Goal: Task Accomplishment & Management: Use online tool/utility

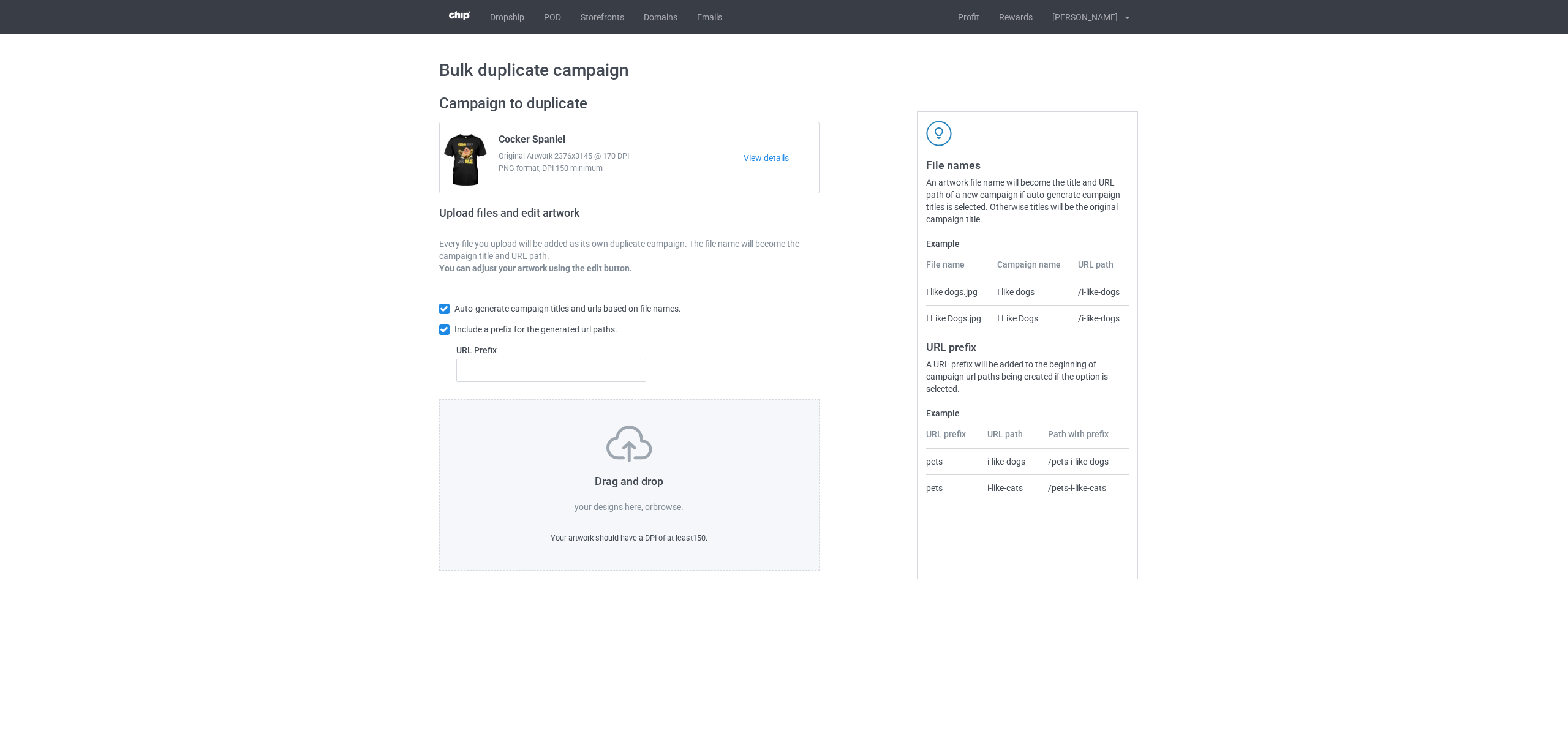
click at [671, 506] on label "browse" at bounding box center [667, 507] width 28 height 10
click at [0, 0] on input "browse" at bounding box center [0, 0] width 0 height 0
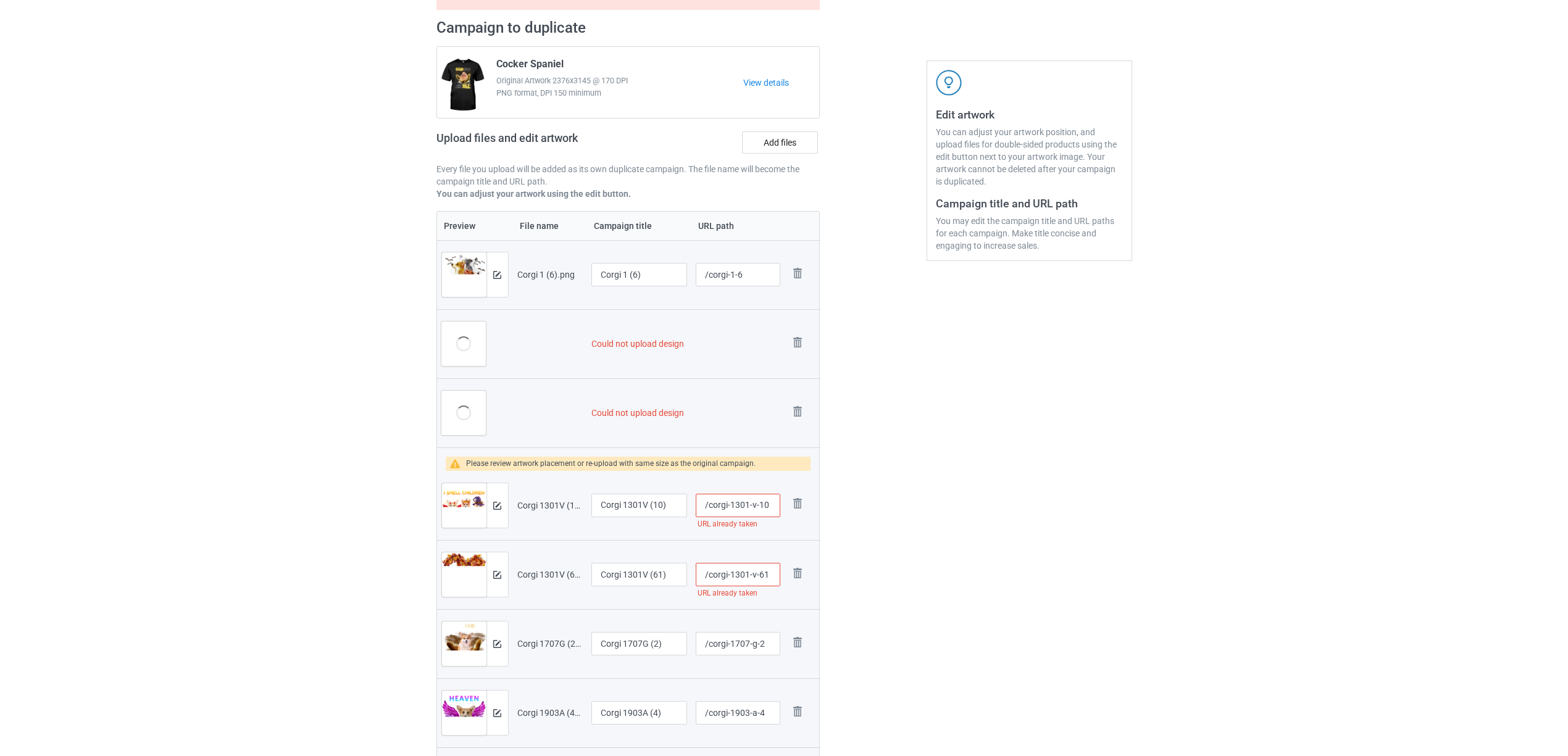
scroll to position [251, 0]
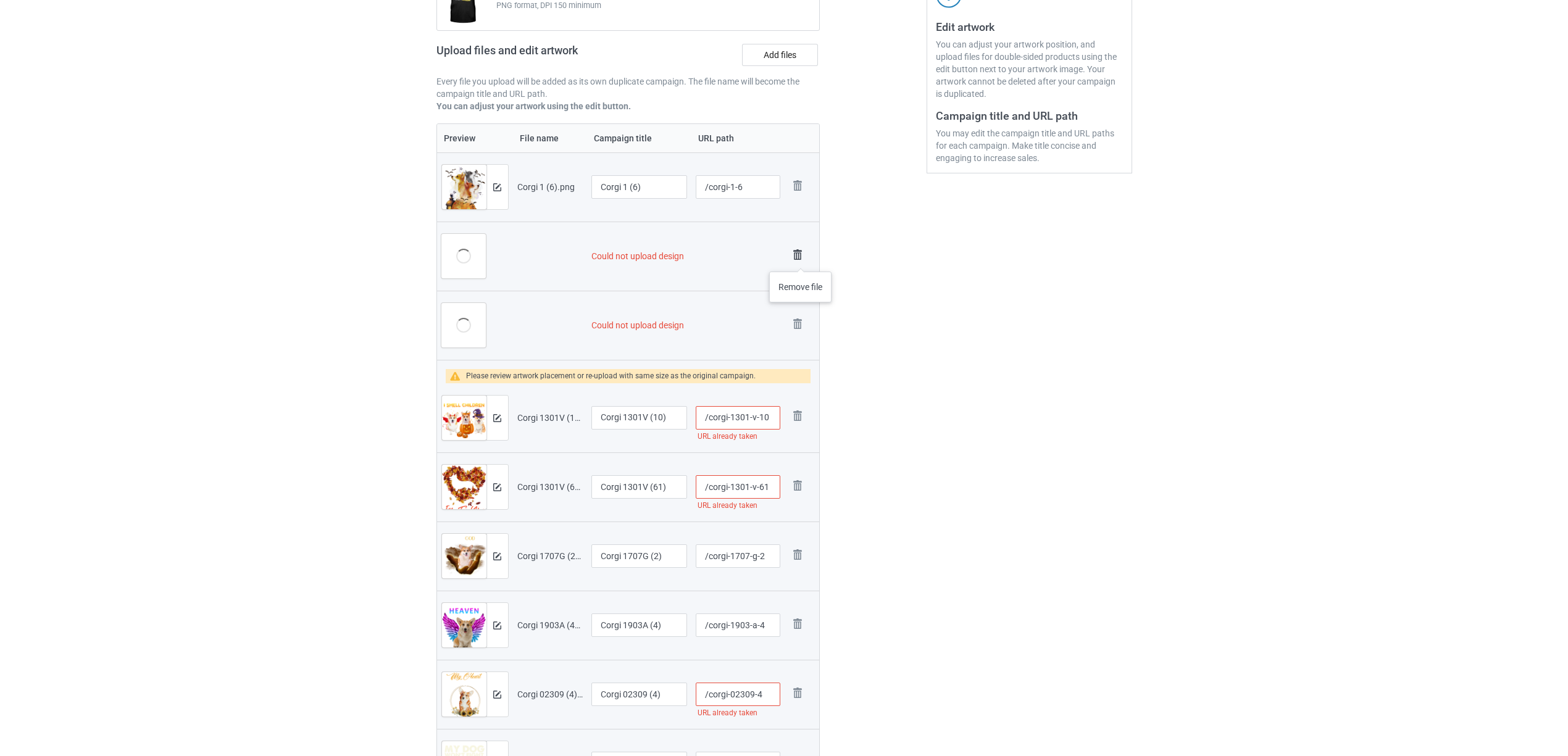
click at [802, 258] on img at bounding box center [798, 255] width 17 height 17
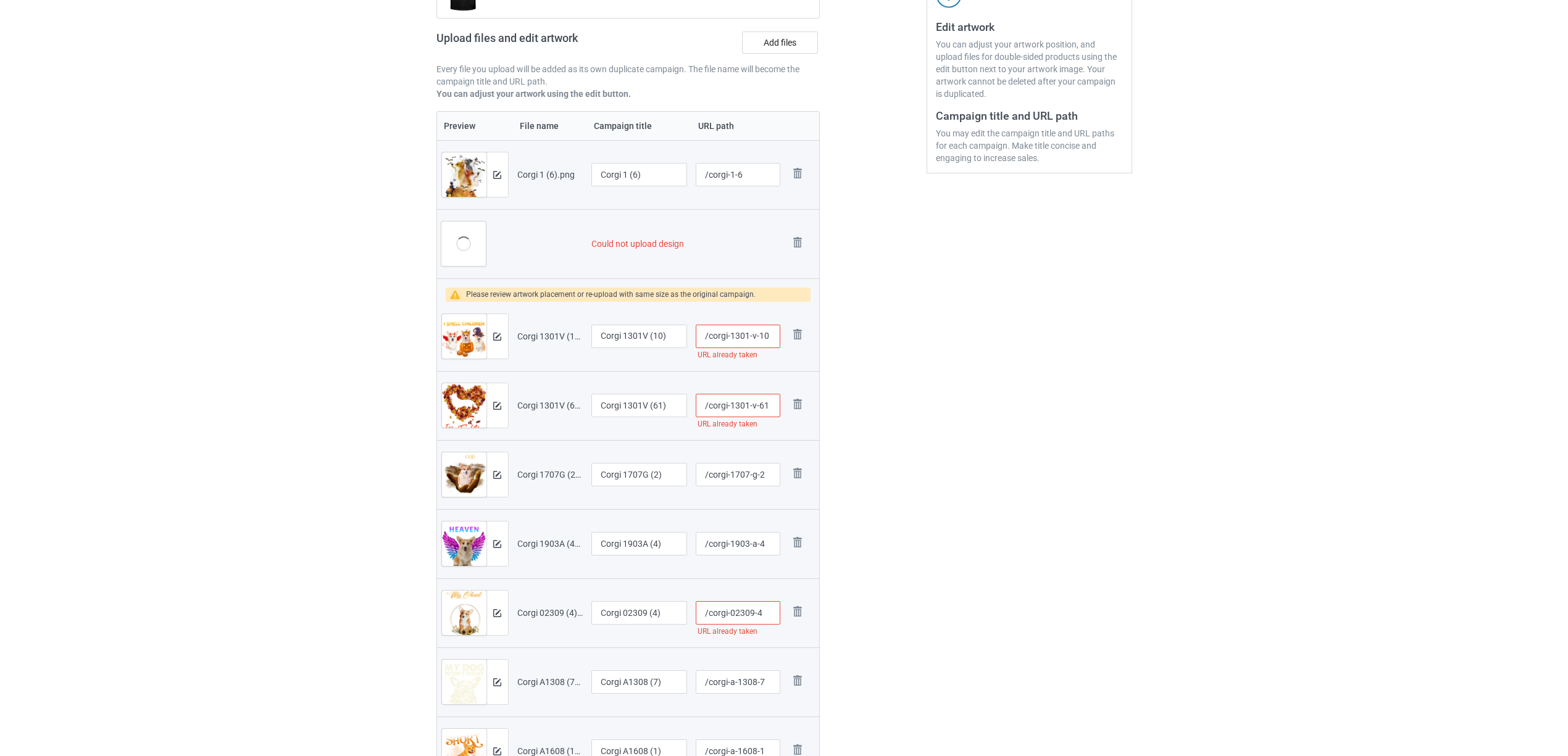
scroll to position [240, 0]
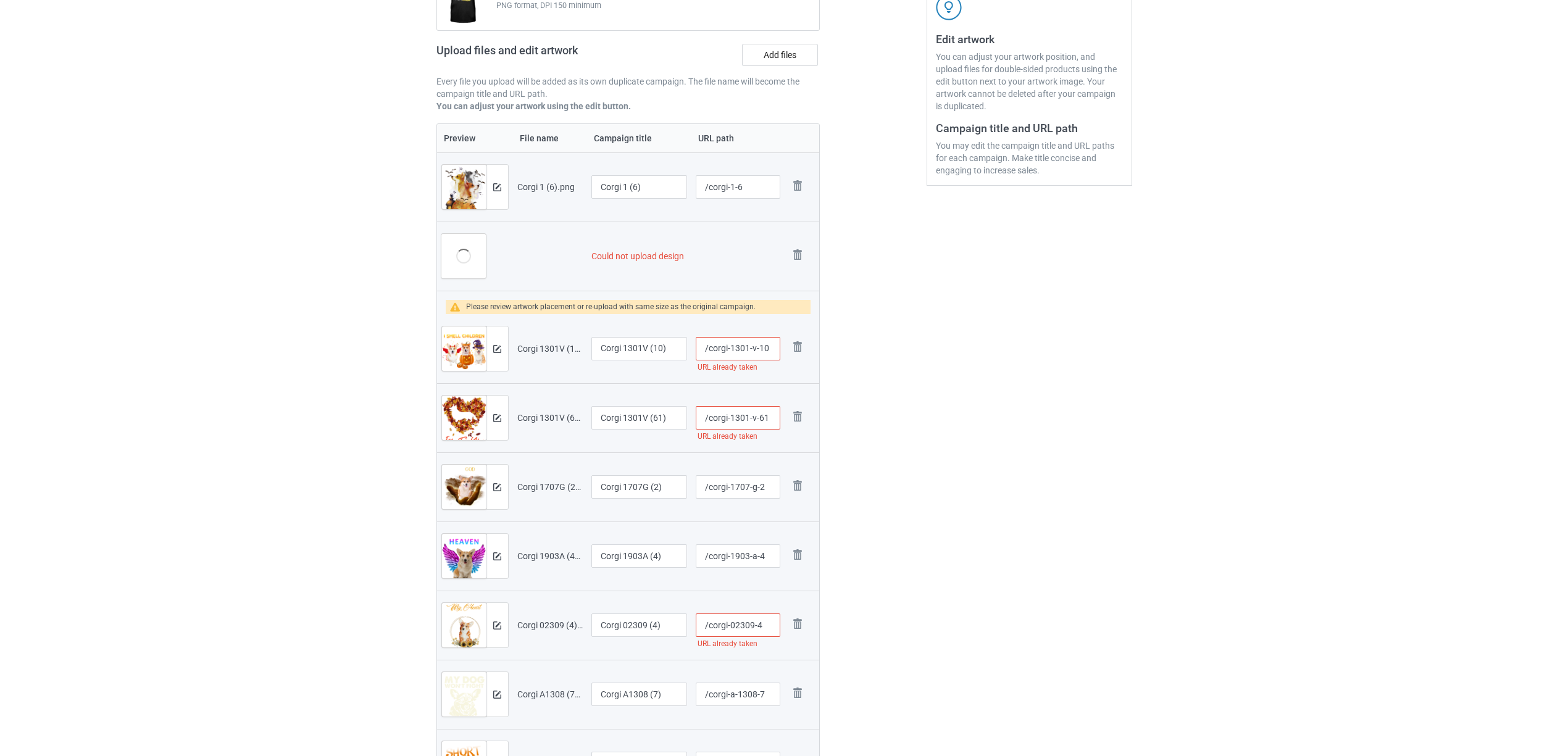
click at [0, 0] on img at bounding box center [0, 0] width 0 height 0
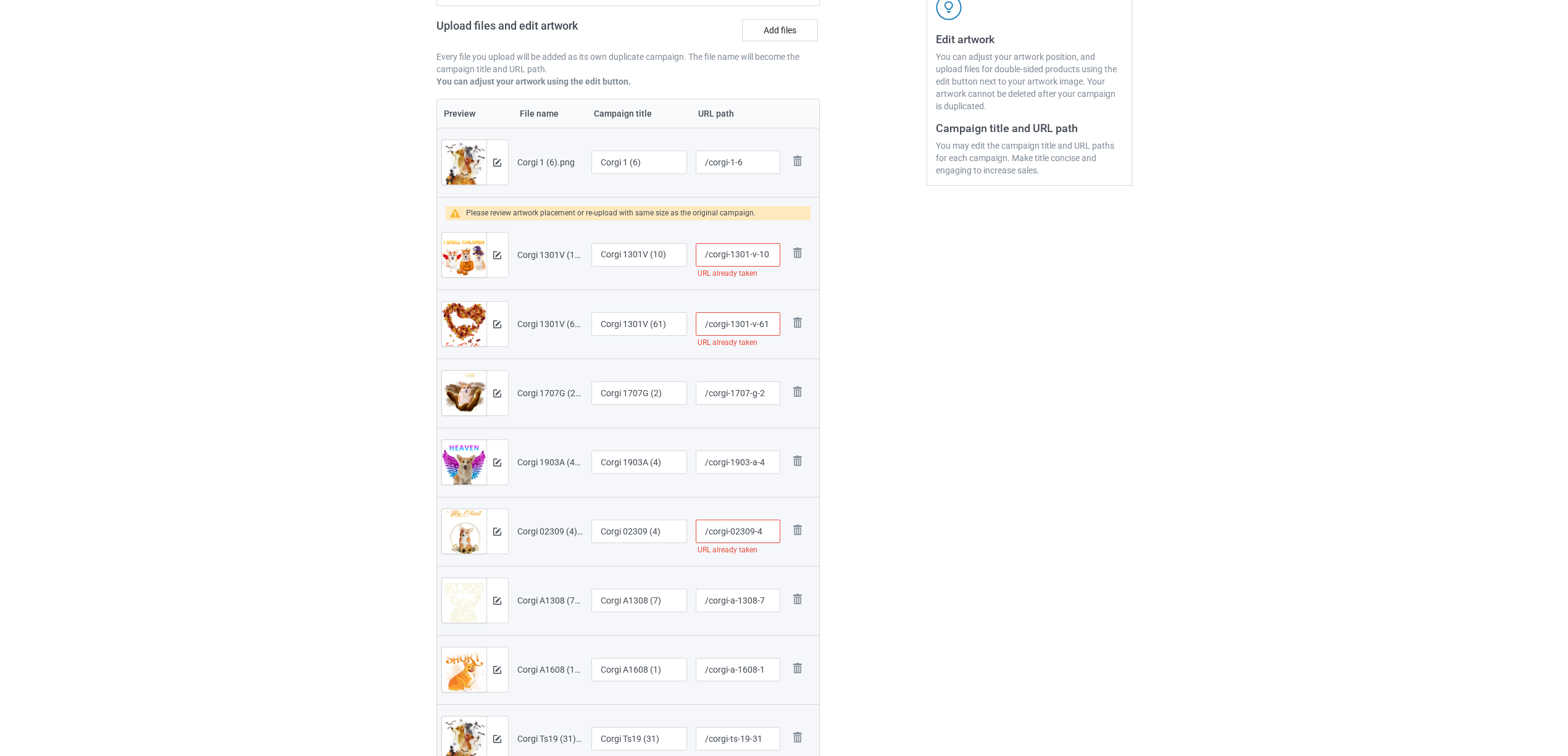
scroll to position [215, 0]
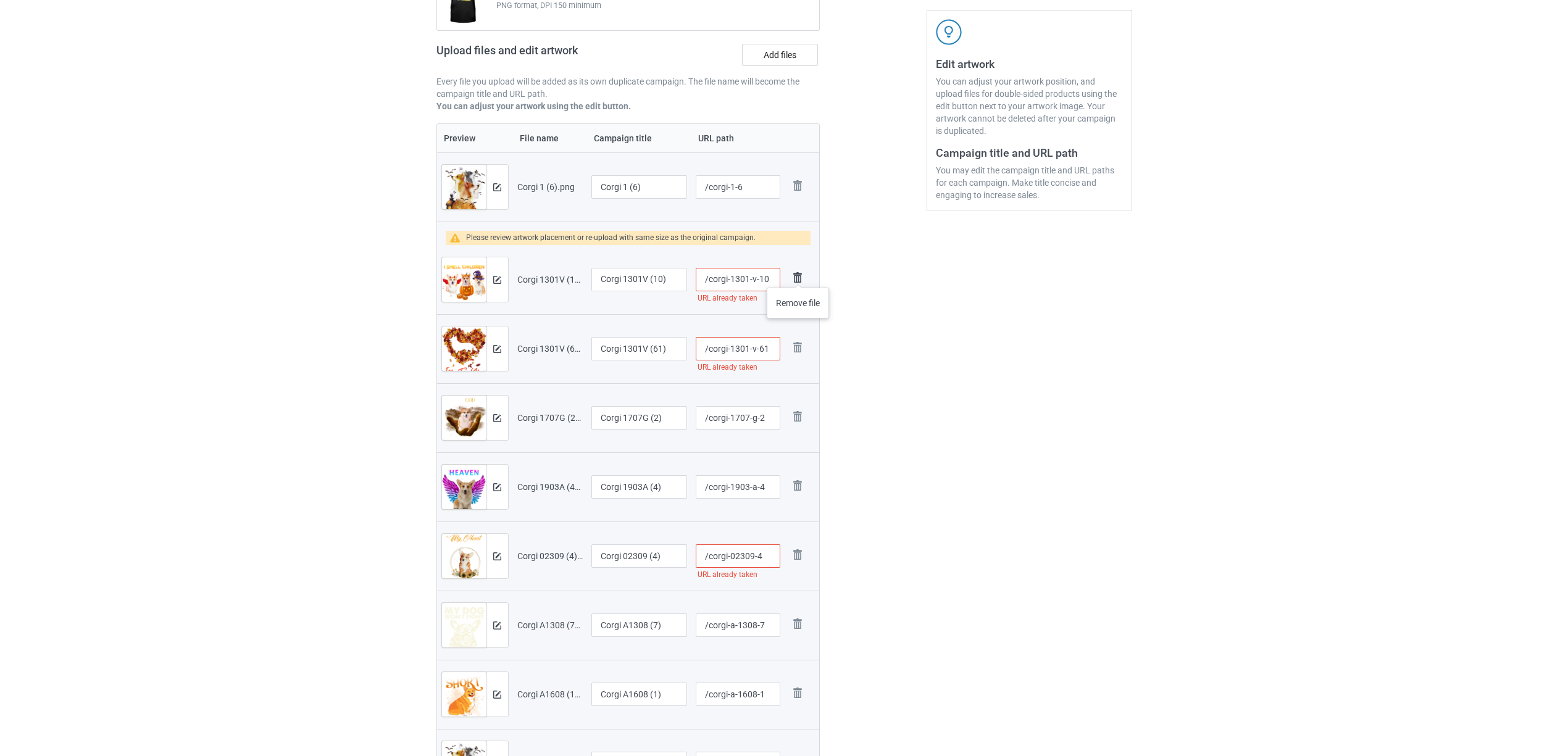
click at [799, 275] on img at bounding box center [798, 277] width 17 height 17
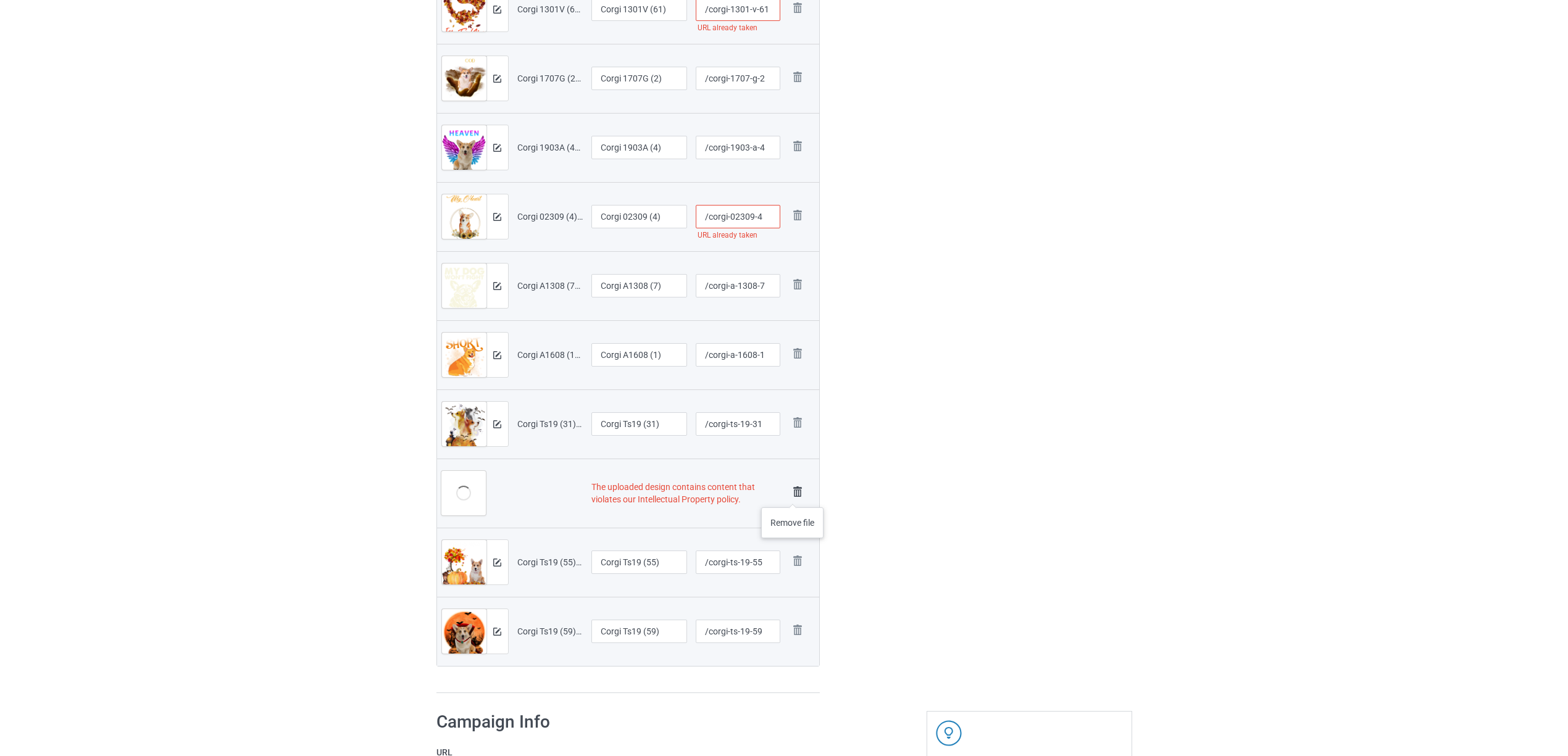
click at [793, 495] on img at bounding box center [798, 492] width 17 height 17
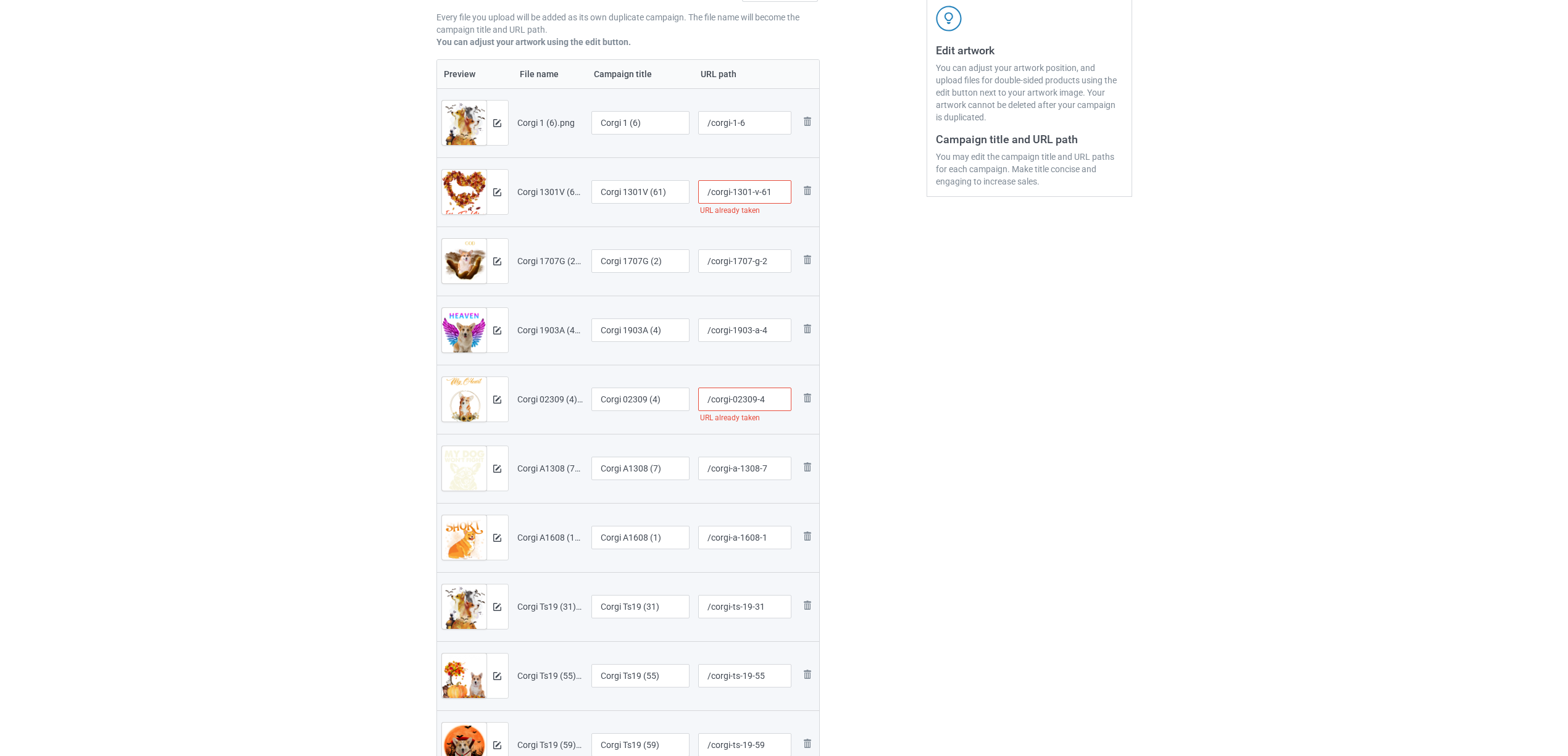
scroll to position [82, 0]
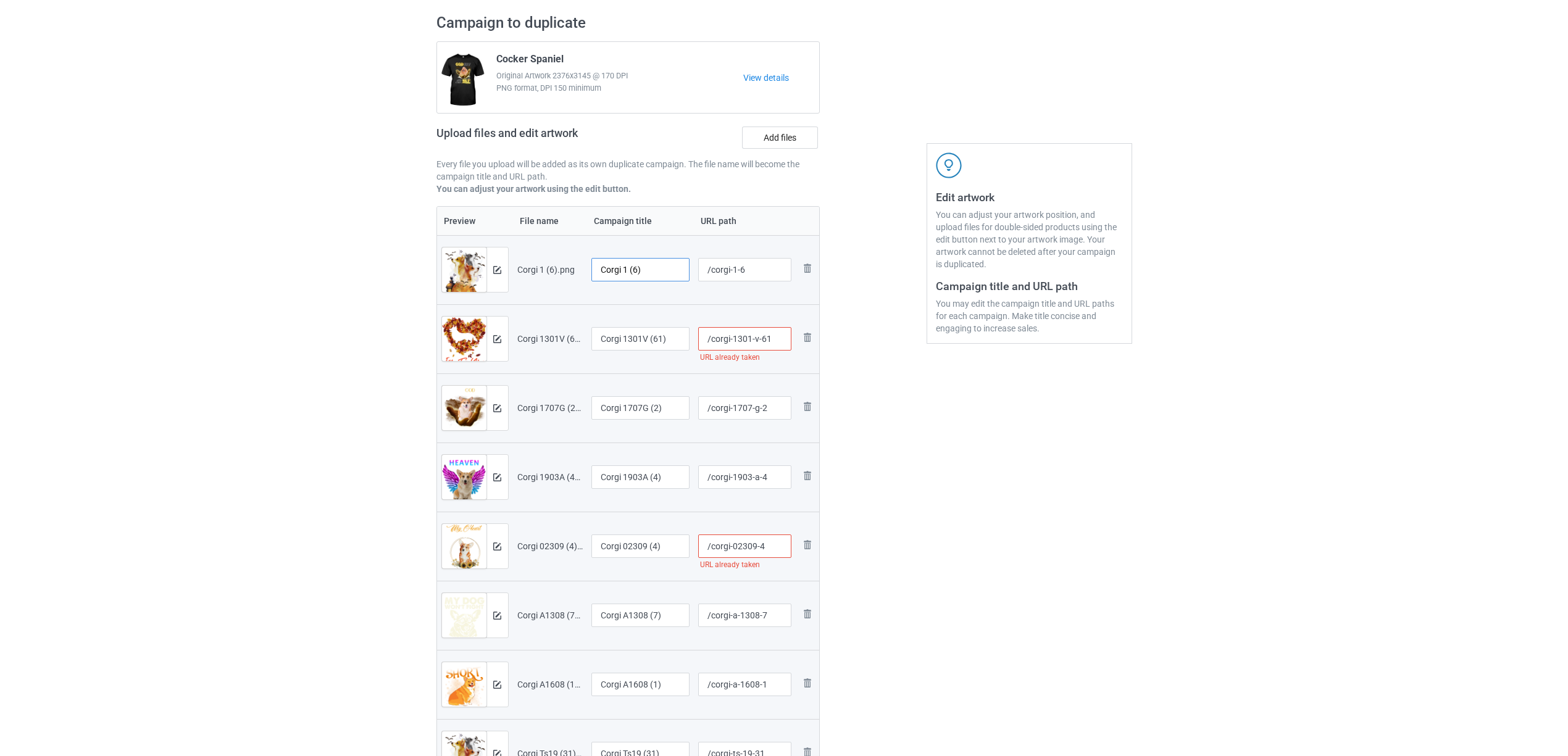
drag, startPoint x: 623, startPoint y: 266, endPoint x: 698, endPoint y: 282, distance: 76.7
click at [698, 282] on tr "Preview and edit artwork Corgi 1 (6).png Corgi 1 (6) /corgi-1-6 Remove file" at bounding box center [628, 270] width 383 height 69
drag, startPoint x: 469, startPoint y: 252, endPoint x: 460, endPoint y: 255, distance: 9.5
click at [460, 255] on tr "Preview and edit artwork Corgi 1 (6).png Corgi /corgi-1-6 Remove file" at bounding box center [628, 270] width 383 height 69
type input "Corgi"
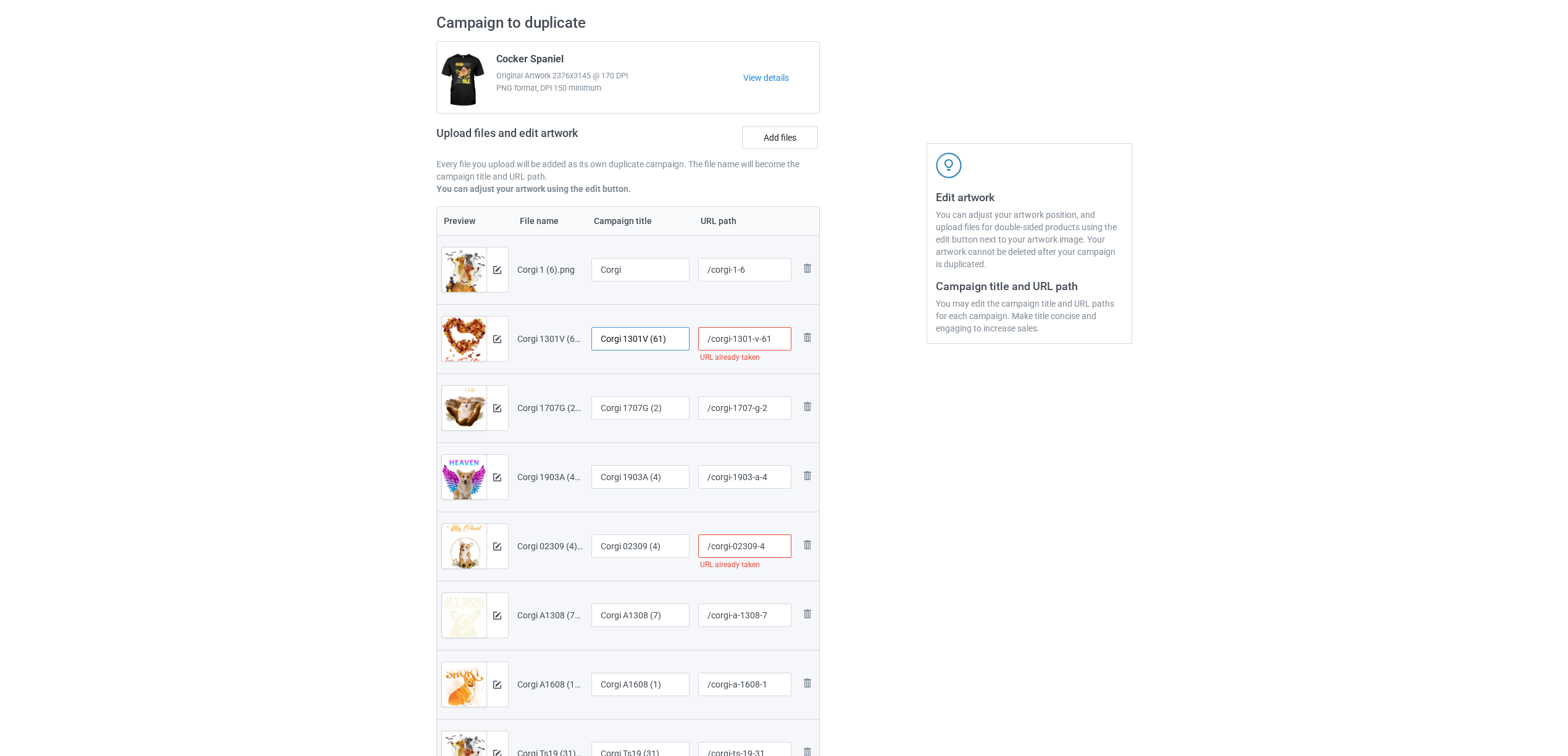
click at [643, 337] on input "Corgi 1301V (61)" at bounding box center [641, 339] width 99 height 24
paste input "text"
type input "Corgi"
click at [626, 416] on input "Corgi 1707G (2)" at bounding box center [641, 408] width 99 height 24
paste input "text"
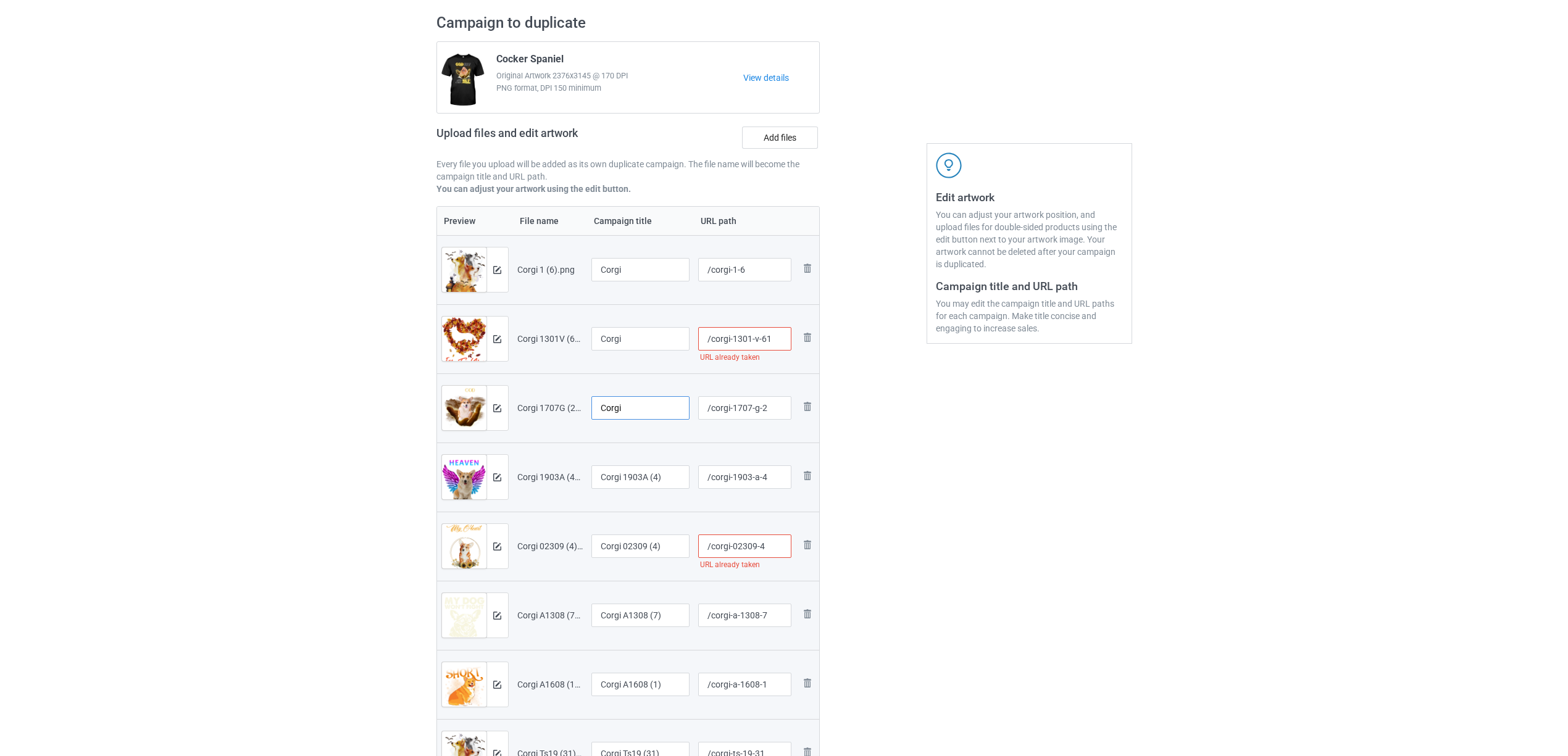
type input "Corgi"
click at [620, 477] on input "Corgi 1903A (4)" at bounding box center [641, 477] width 99 height 24
paste input "text"
type input "Corgi"
click at [628, 558] on input "Corgi 02309 (4)" at bounding box center [641, 546] width 99 height 24
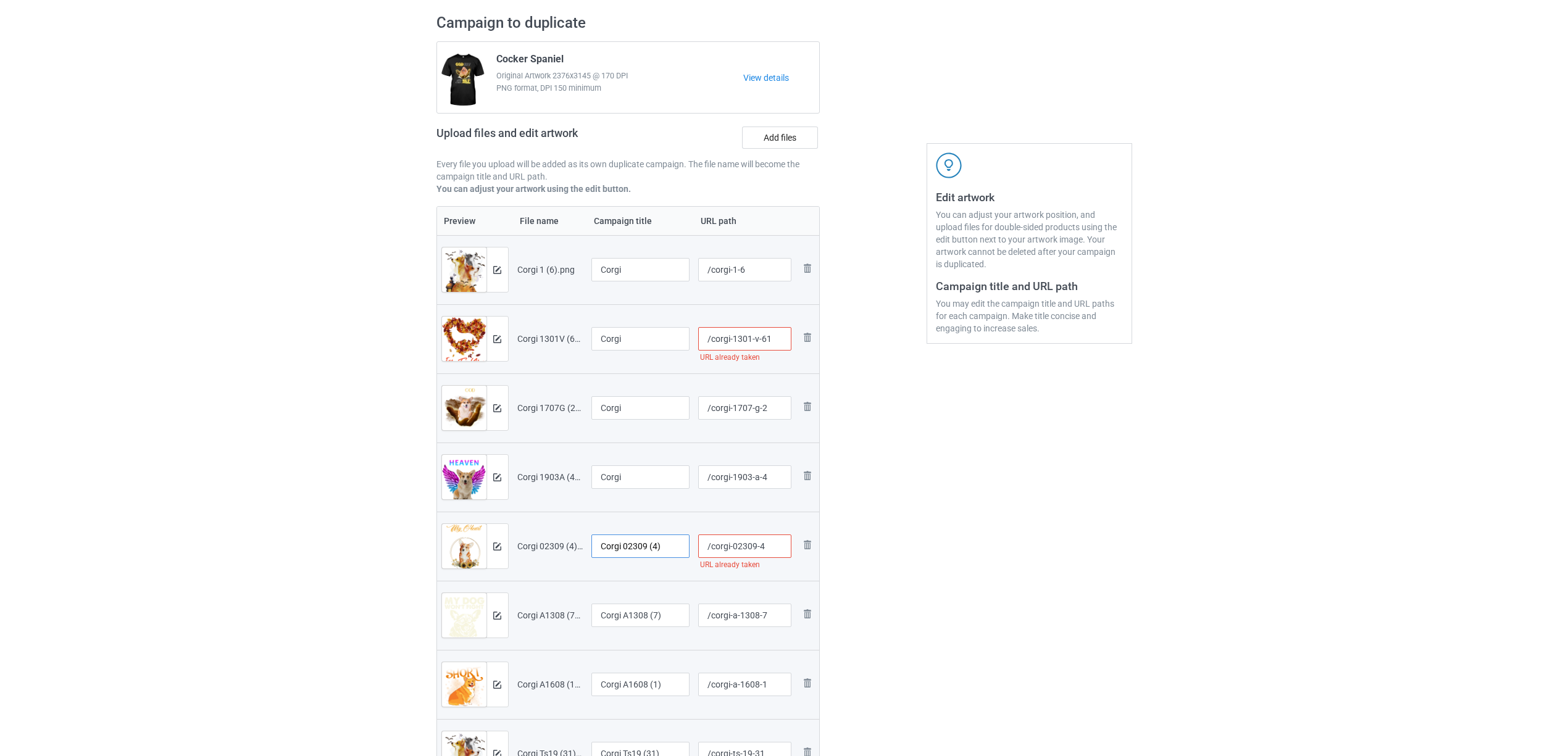
paste input "text"
type input "Corgi"
click at [622, 606] on input "Corgi A1308 (7)" at bounding box center [641, 615] width 99 height 24
paste input "text"
type input "Corgi"
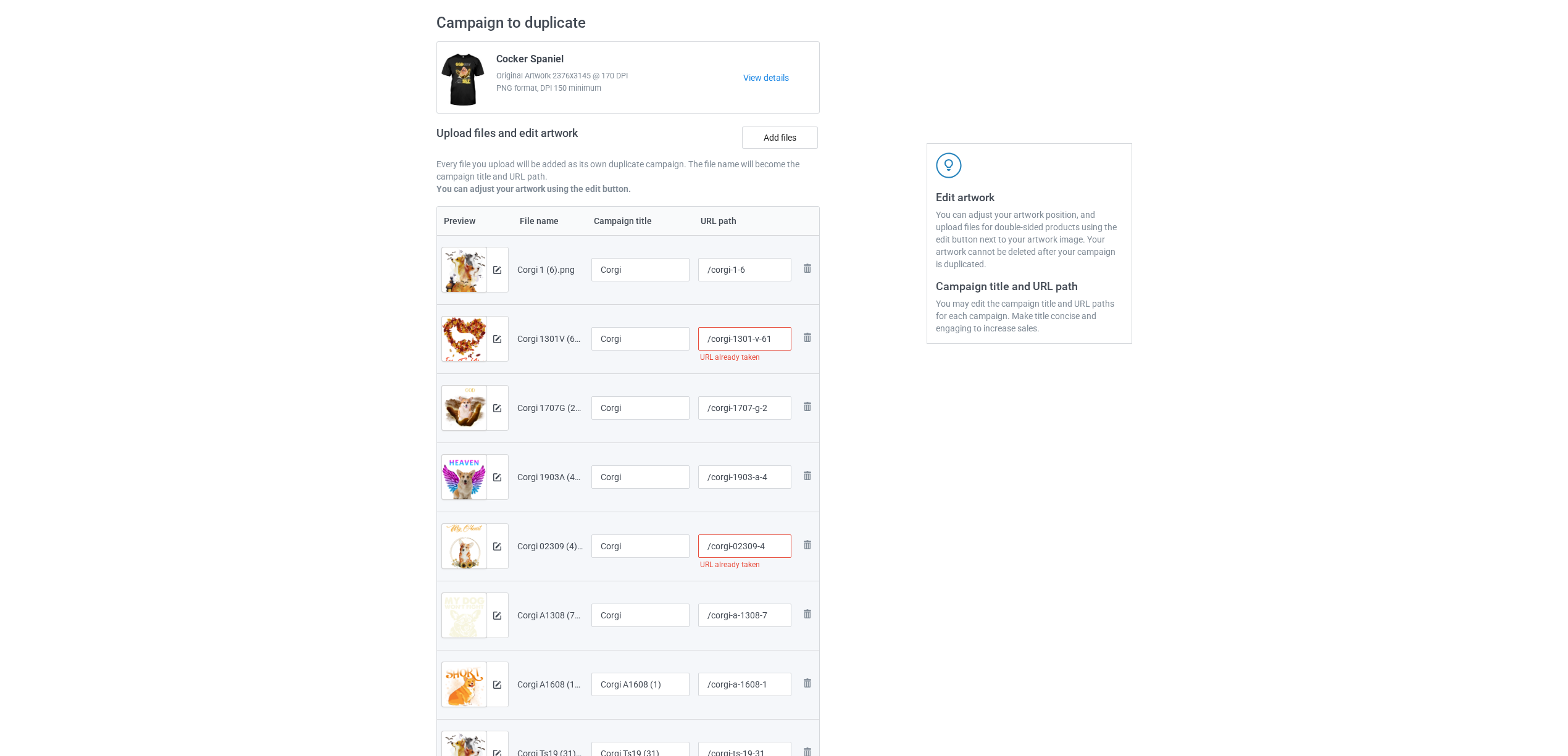
click at [981, 647] on div "Edit artwork You can adjust your artwork position, and upload files for double-…" at bounding box center [1030, 483] width 223 height 958
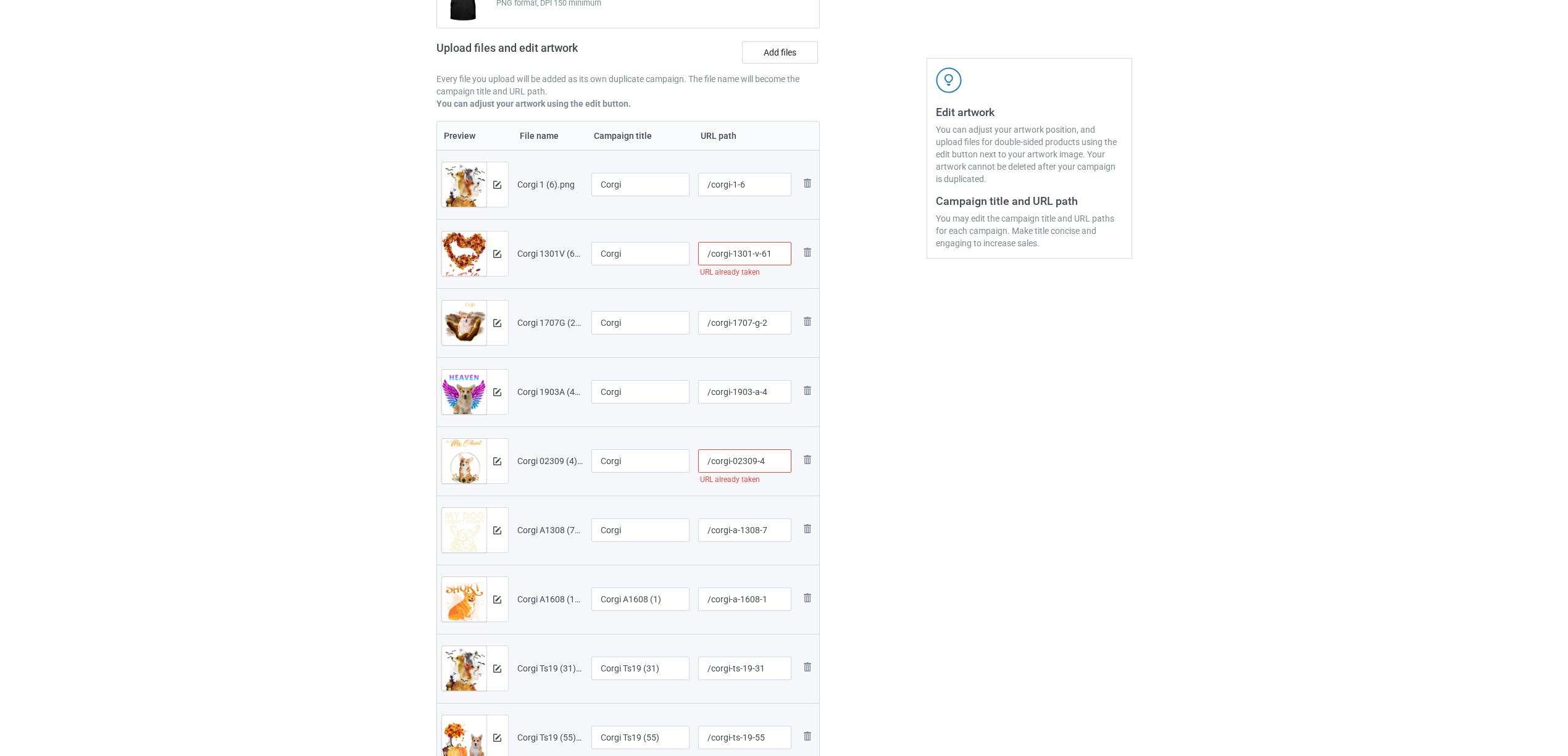
scroll to position [328, 0]
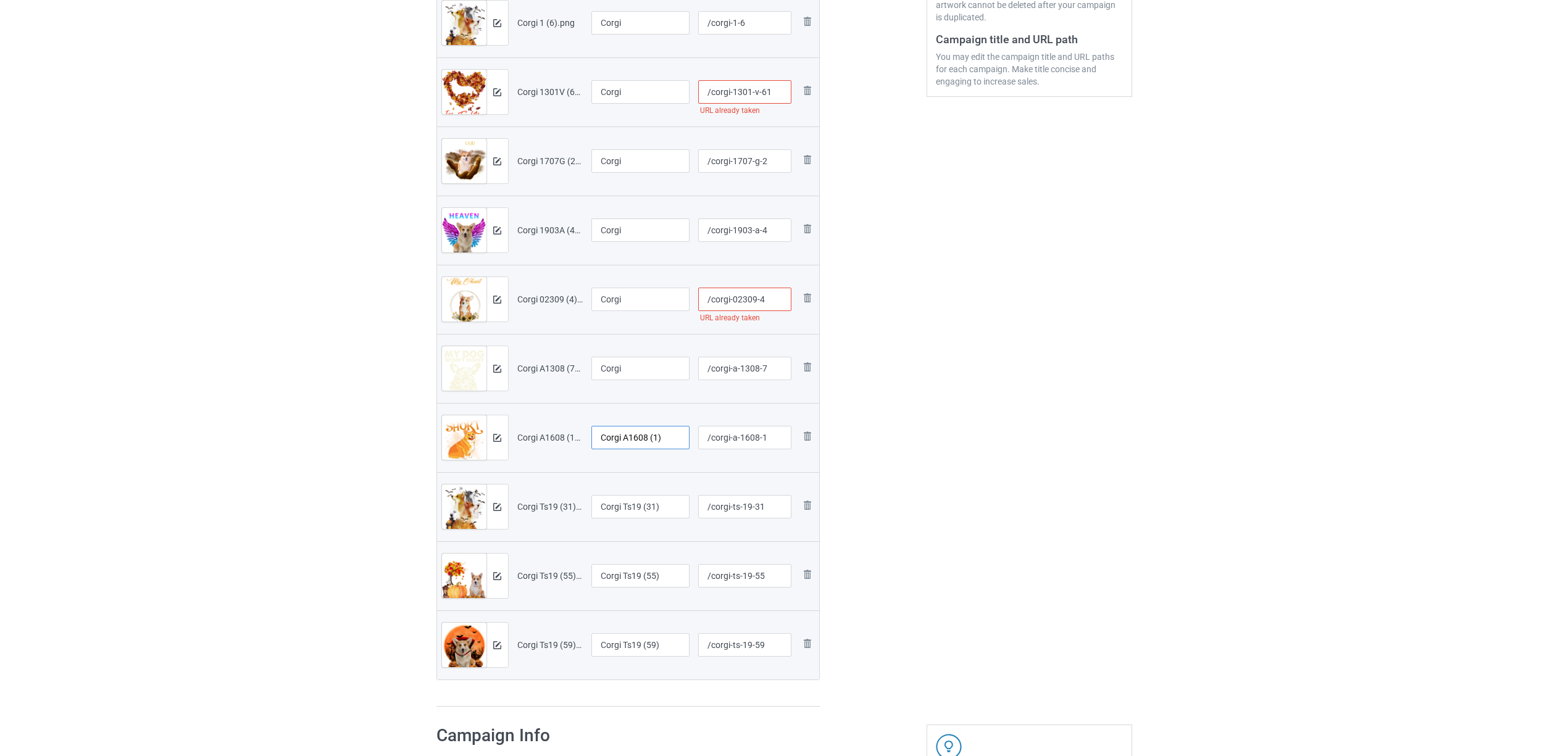
click at [620, 446] on input "Corgi A1608 (1)" at bounding box center [641, 438] width 99 height 24
paste input "text"
type input "Corgi"
click at [627, 504] on input "Corgi Ts19 (31)" at bounding box center [641, 507] width 99 height 24
paste input "text"
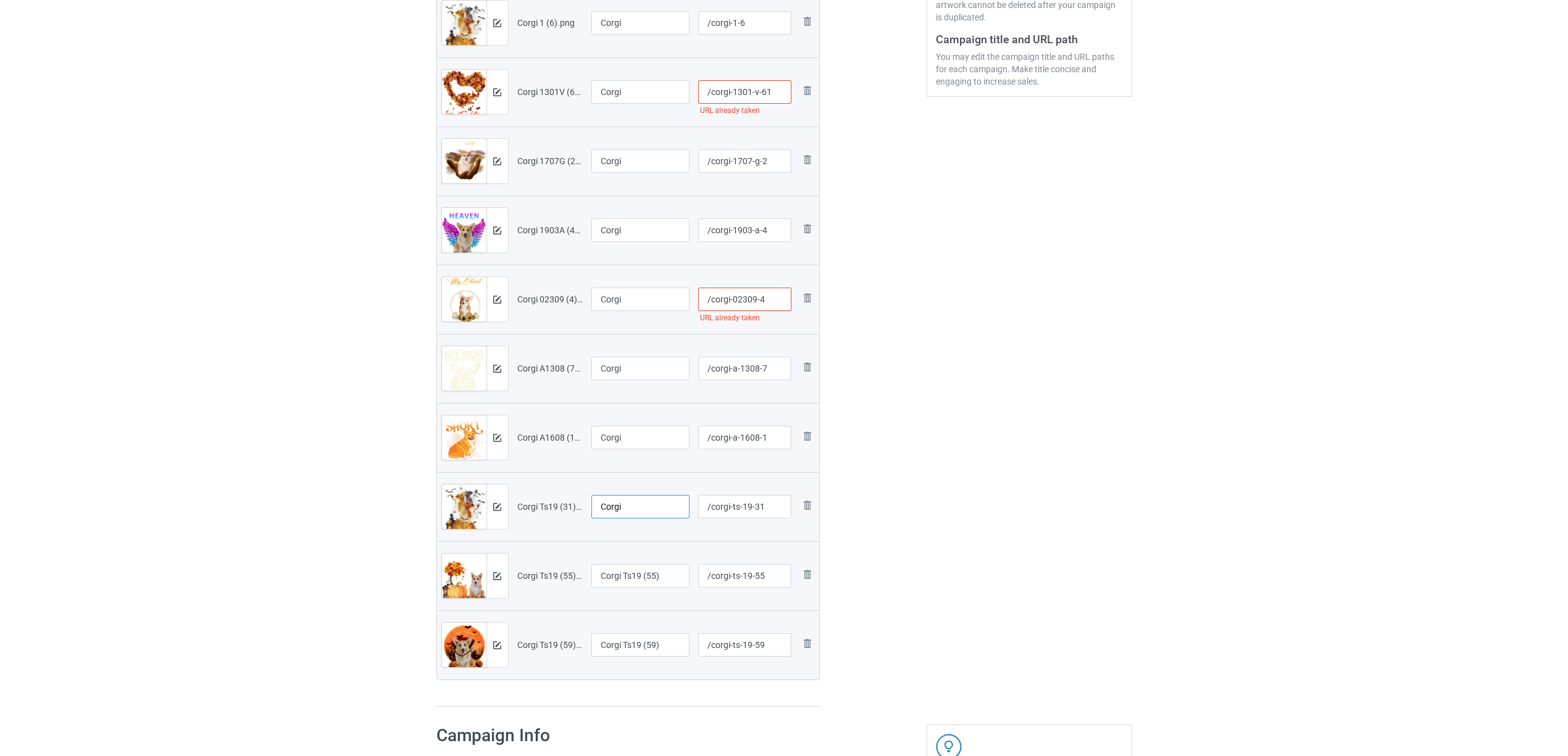
type input "Corgi"
click at [635, 574] on input "Corgi Ts19 (55)" at bounding box center [641, 576] width 99 height 24
paste input "text"
type input "Corgi"
click at [618, 649] on input "Corgi Ts19 (59)" at bounding box center [641, 645] width 99 height 24
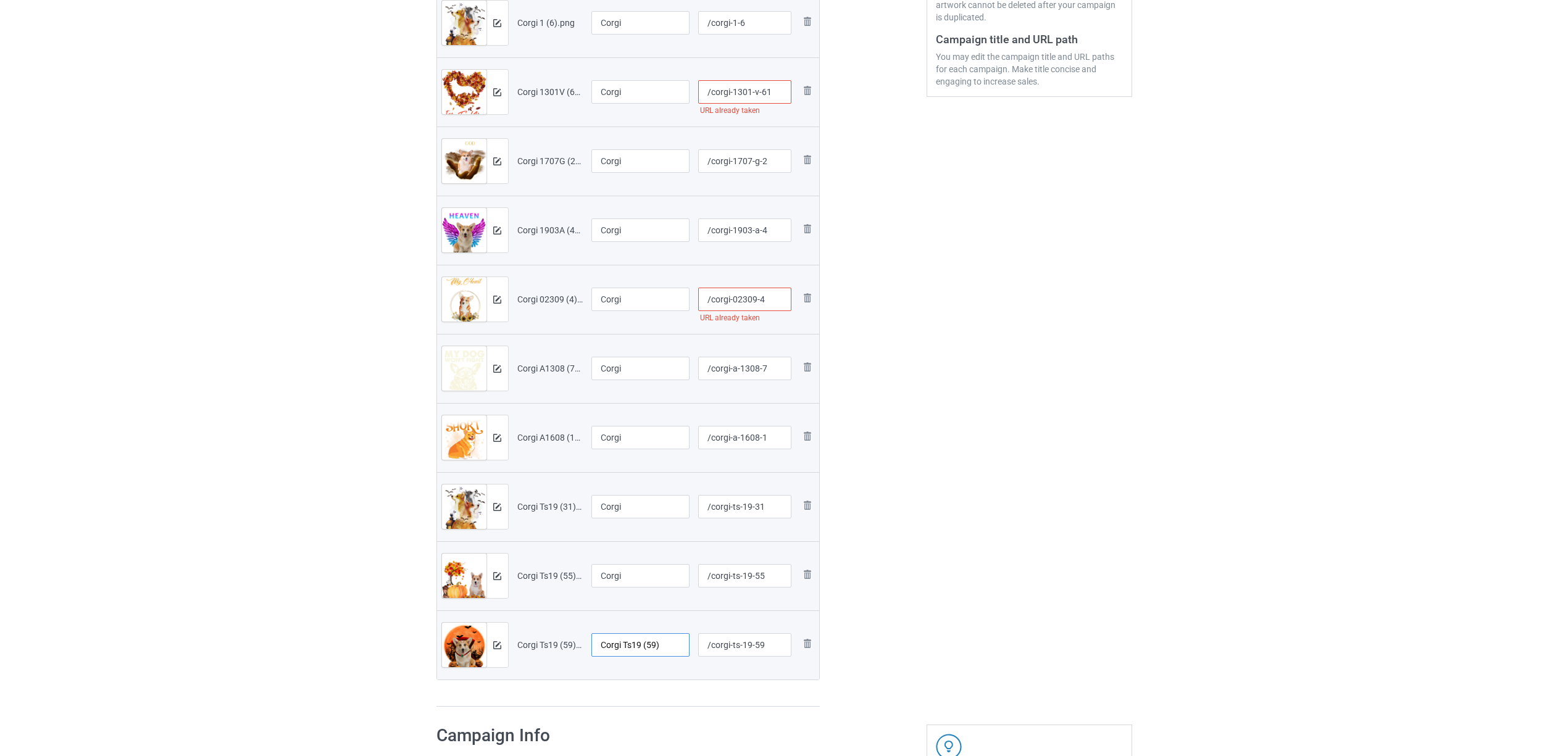
paste input "text"
type input "Corgi"
click at [1001, 581] on div "Edit artwork You can adjust your artwork position, and upload files for double-…" at bounding box center [1030, 237] width 223 height 958
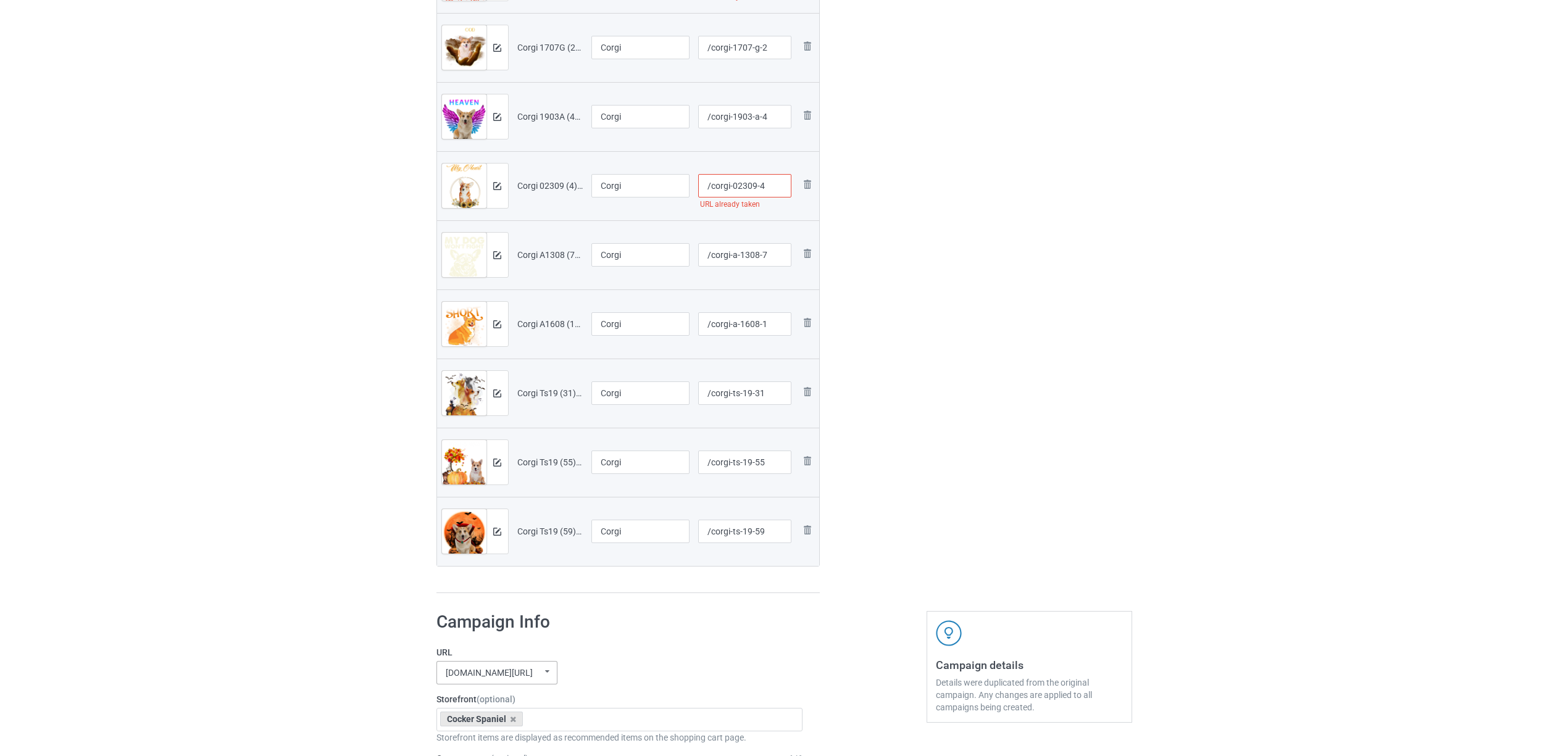
scroll to position [575, 0]
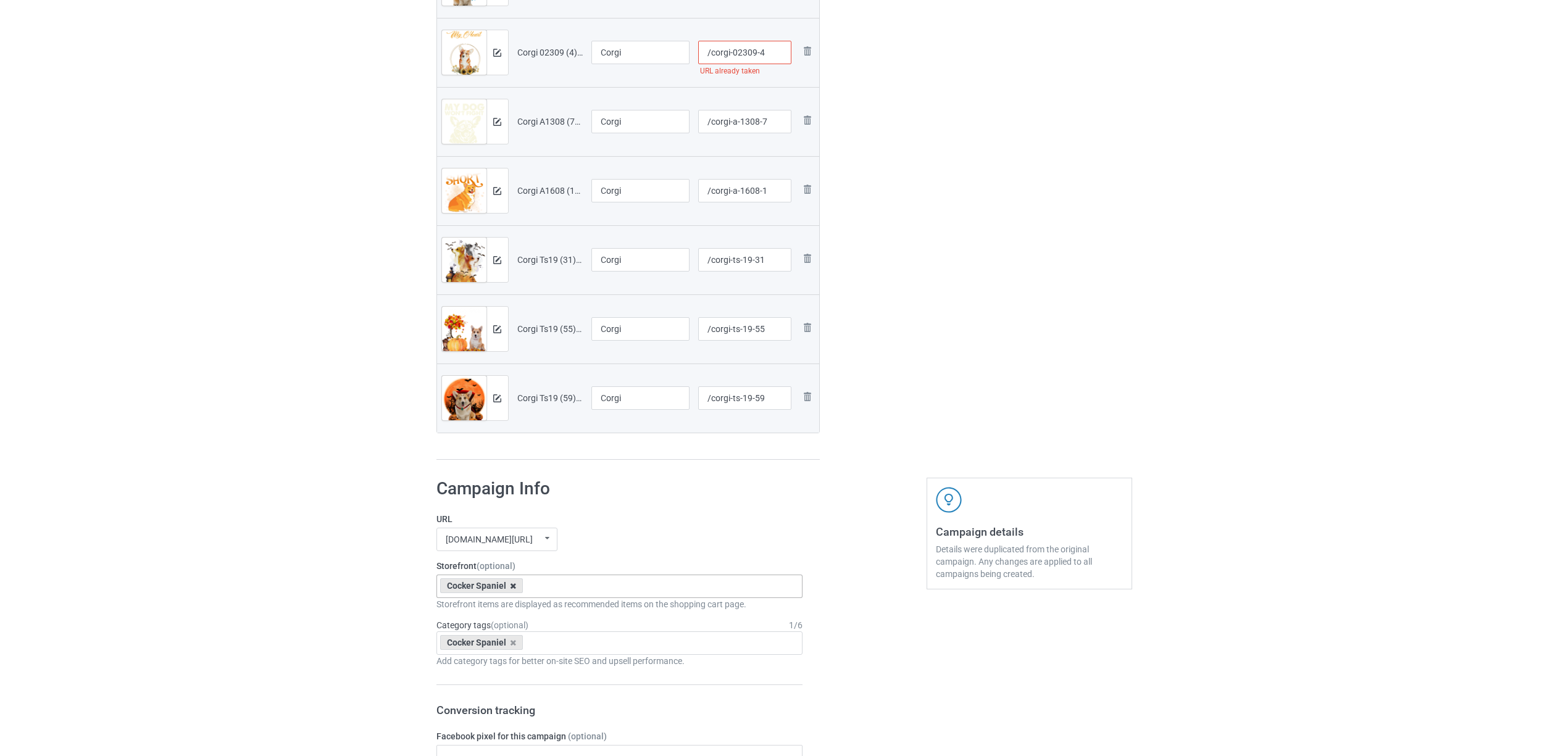
click at [510, 584] on icon at bounding box center [513, 586] width 6 height 8
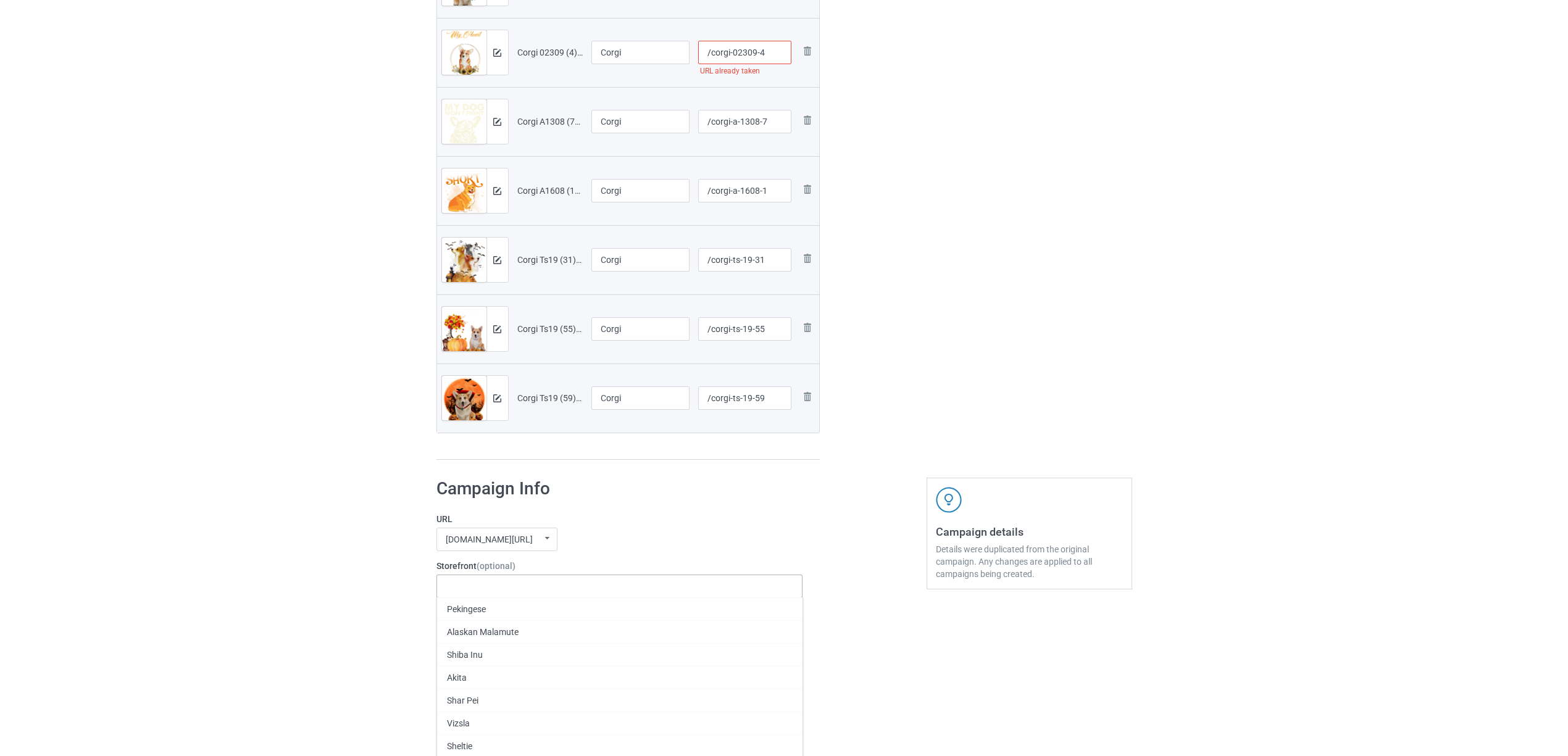
paste input "Corgi"
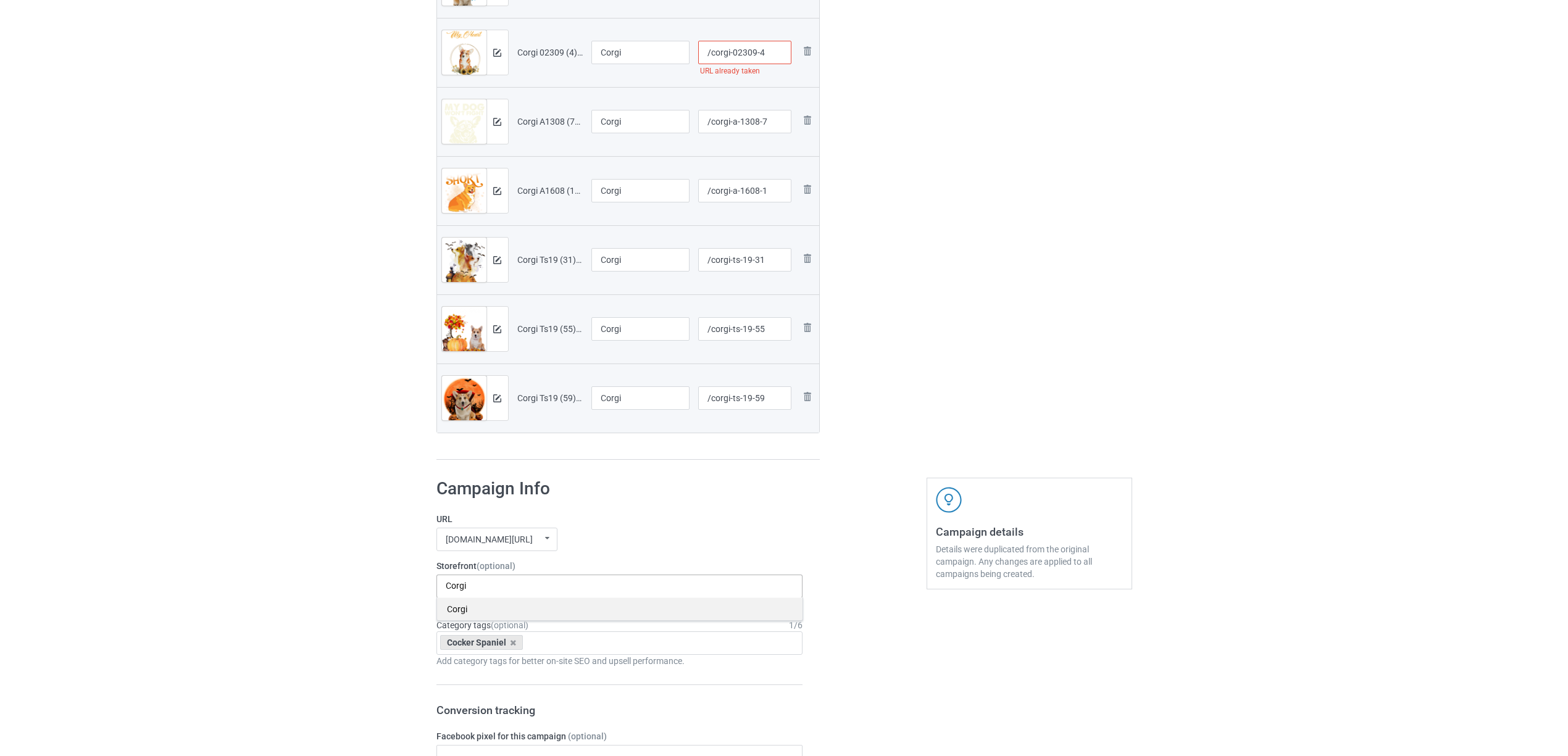
type input "Corgi"
click at [468, 610] on div "Corgi" at bounding box center [619, 608] width 365 height 23
click at [512, 643] on icon at bounding box center [513, 643] width 6 height 8
paste input "Corgi"
type input "Corgi"
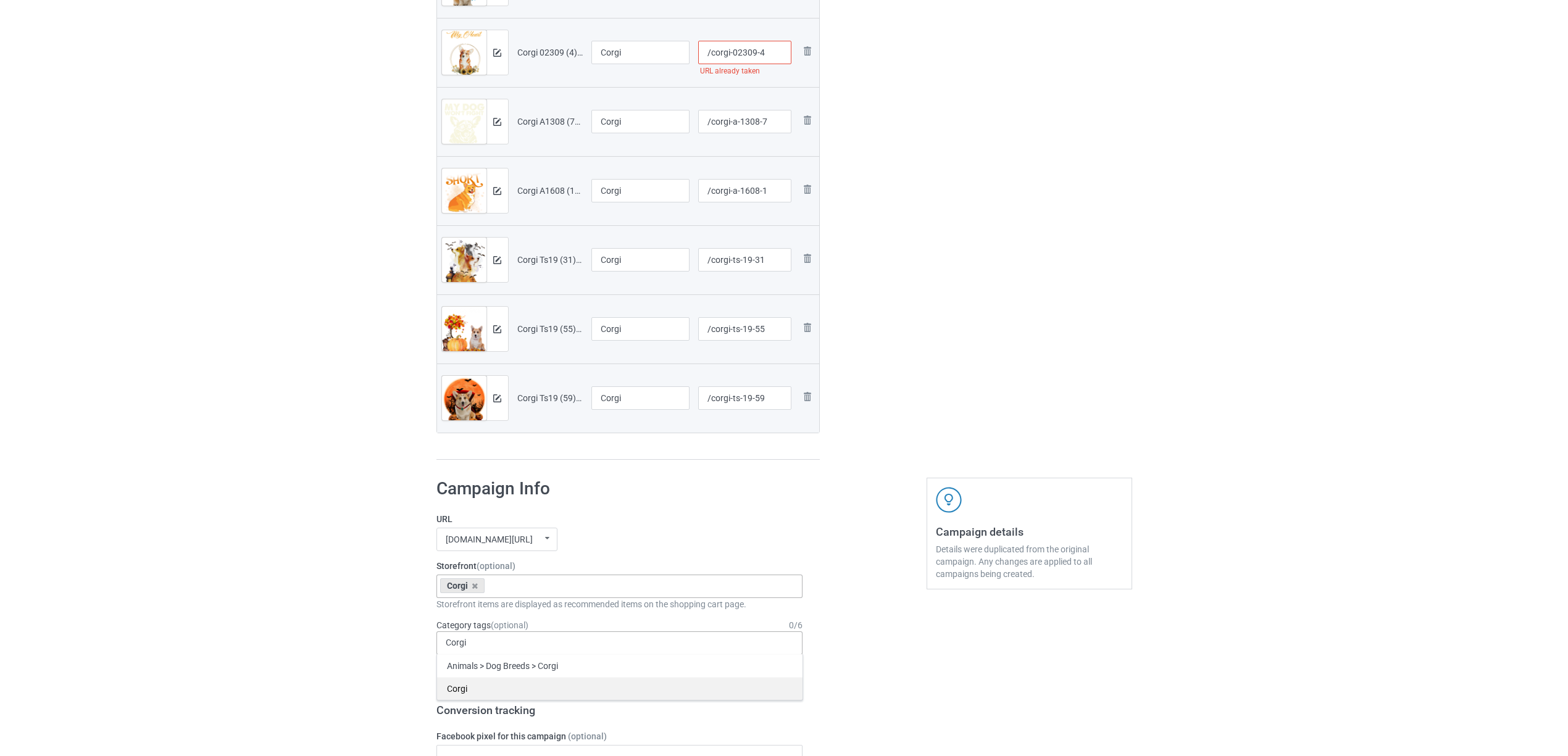
click at [465, 692] on div "Corgi" at bounding box center [619, 688] width 365 height 23
click at [255, 611] on div "Bulk duplicate campaign Campaign to duplicate Cocker Spaniel Original Artwork 2…" at bounding box center [784, 538] width 1568 height 2160
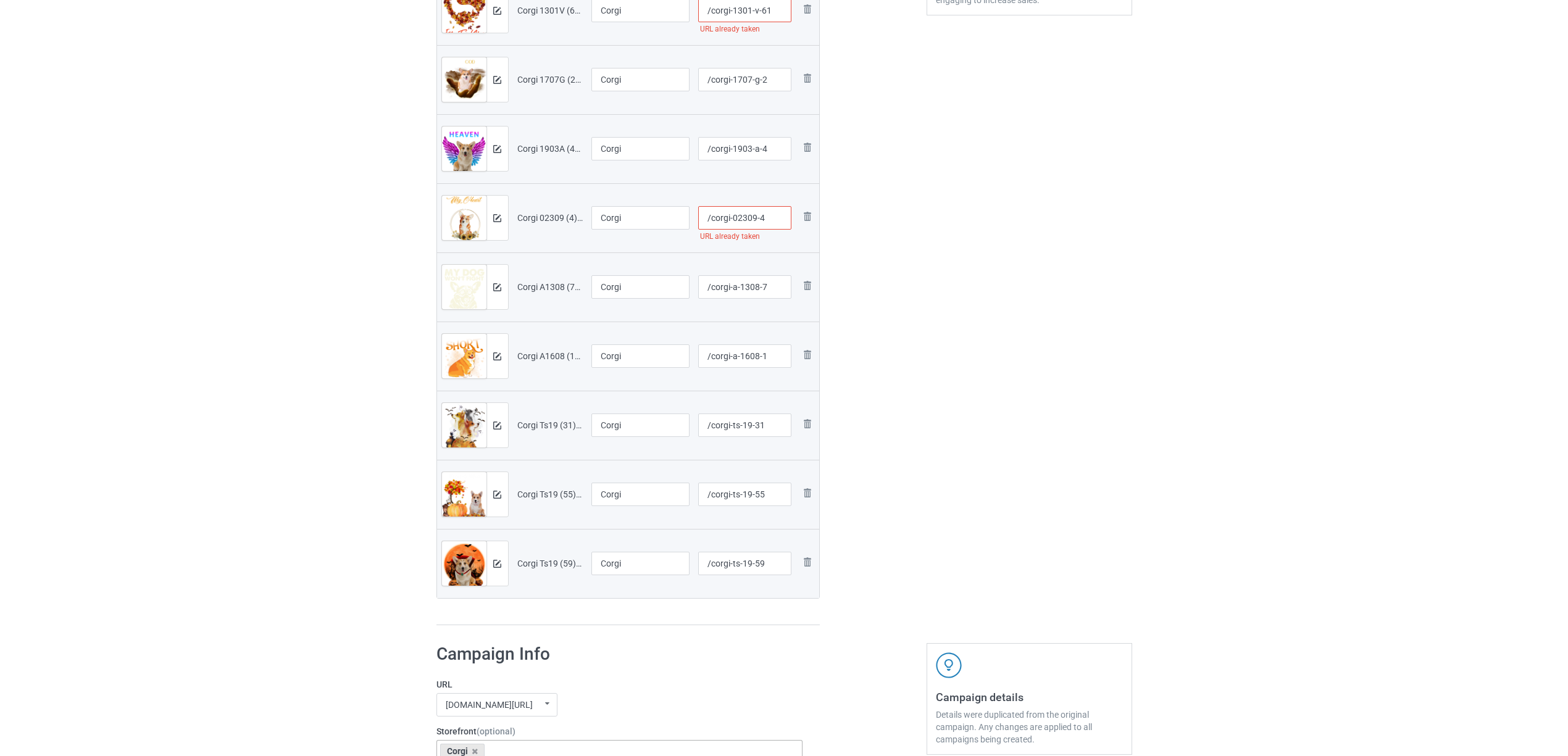
scroll to position [246, 0]
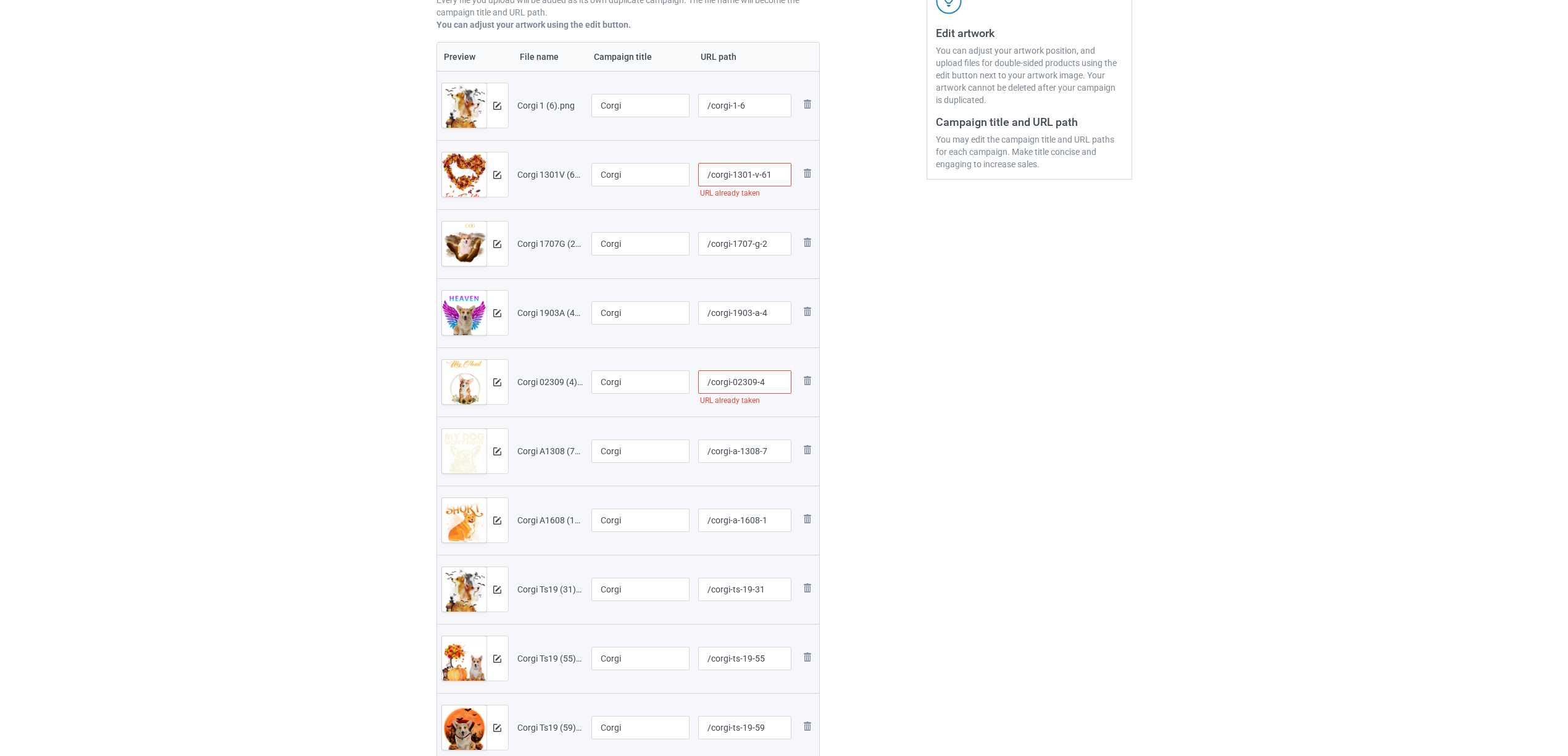
click at [769, 387] on input "/corgi-02309-4" at bounding box center [744, 382] width 94 height 24
type input "/corgi-02309-4a"
click at [968, 435] on div "Edit artwork You can adjust your artwork position, and upload files for double-…" at bounding box center [1030, 319] width 223 height 958
click at [747, 171] on input "/corgi-1301-v-61" at bounding box center [744, 174] width 94 height 24
click at [744, 171] on input "/corgi-1301-v-61" at bounding box center [744, 174] width 94 height 24
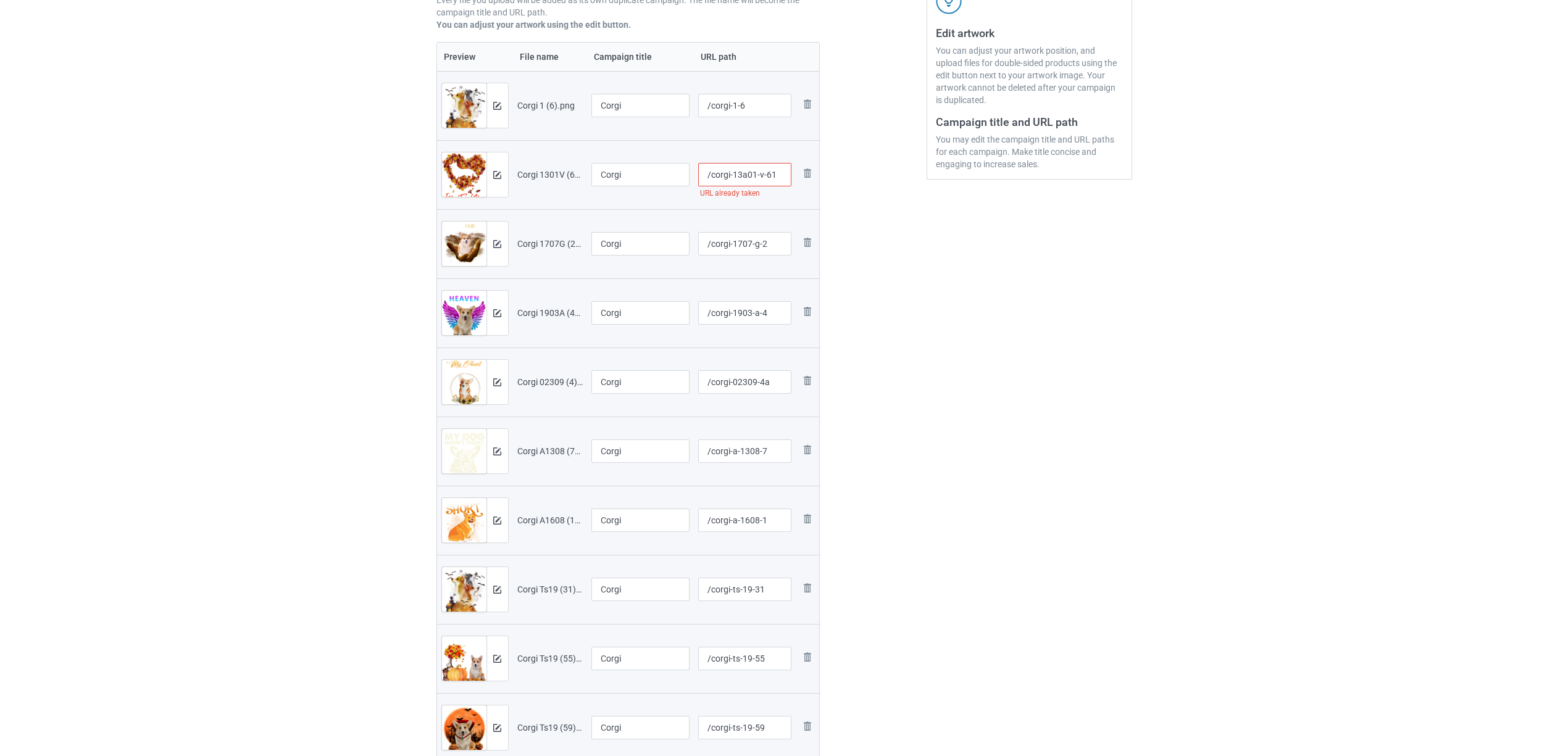
type input "/corgi-13a01-v-61"
click at [1012, 347] on div "Edit artwork You can adjust your artwork position, and upload files for double-…" at bounding box center [1030, 319] width 223 height 958
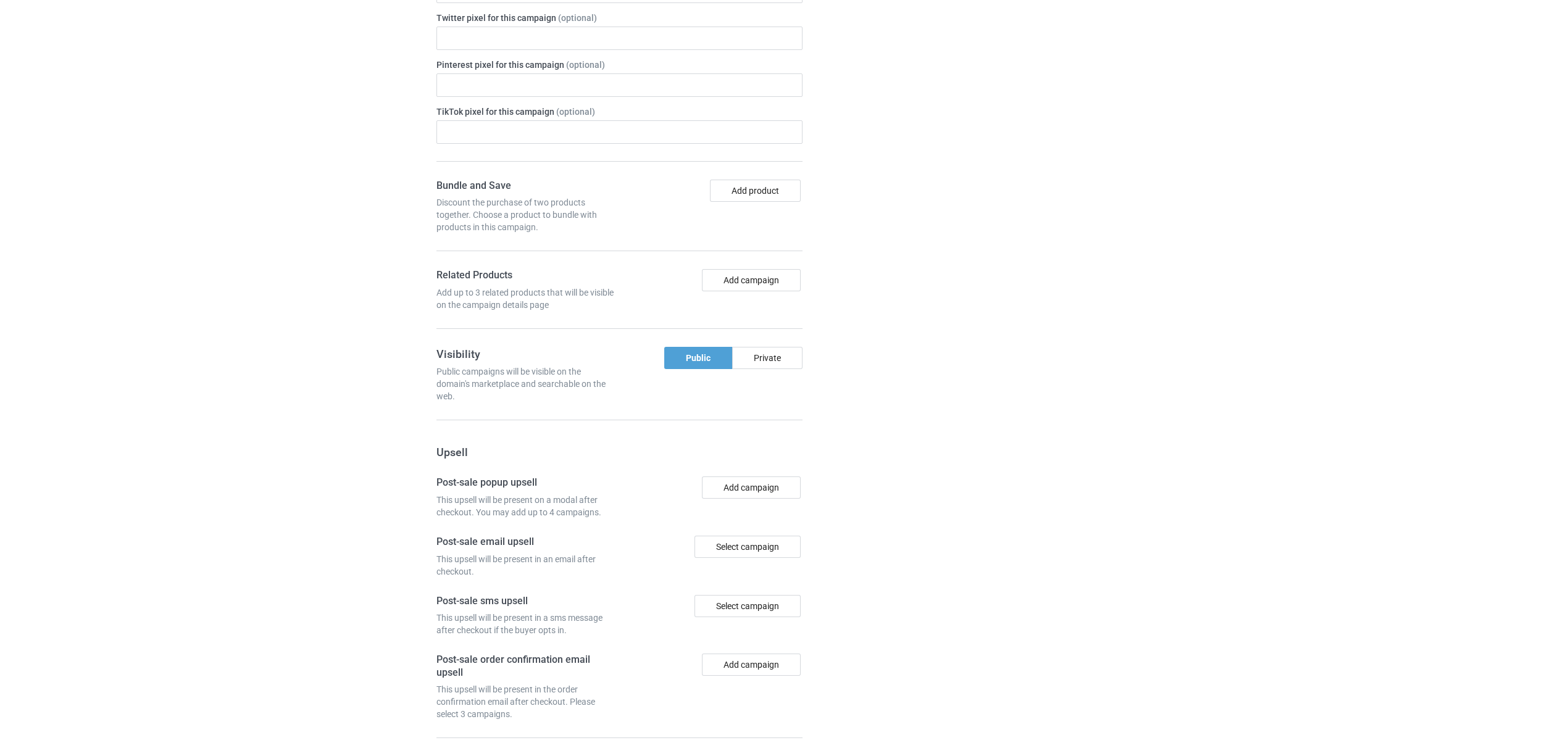
scroll to position [1444, 0]
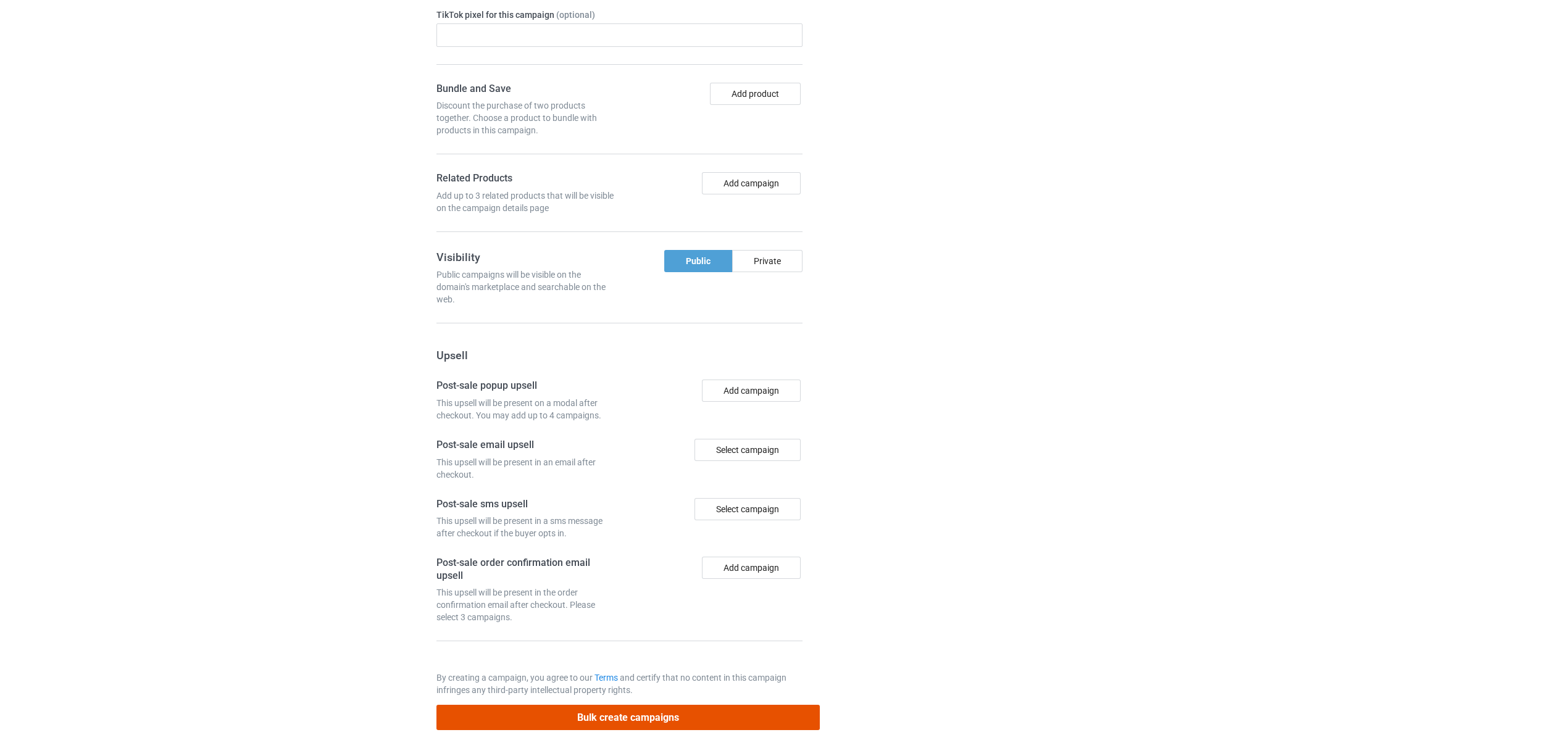
click at [600, 715] on button "Bulk create campaigns" at bounding box center [628, 717] width 384 height 25
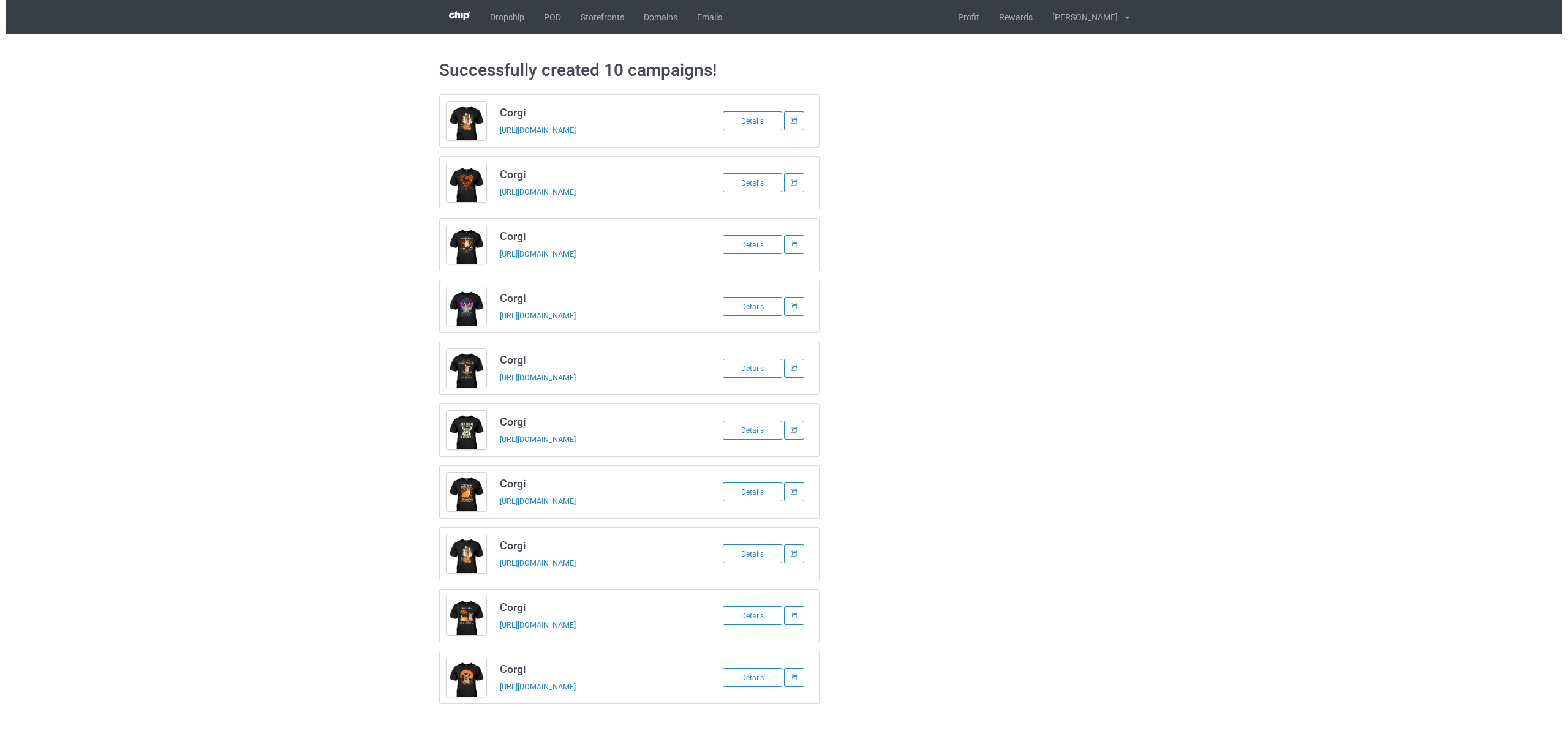
scroll to position [0, 0]
click at [558, 8] on link "POD" at bounding box center [552, 16] width 37 height 34
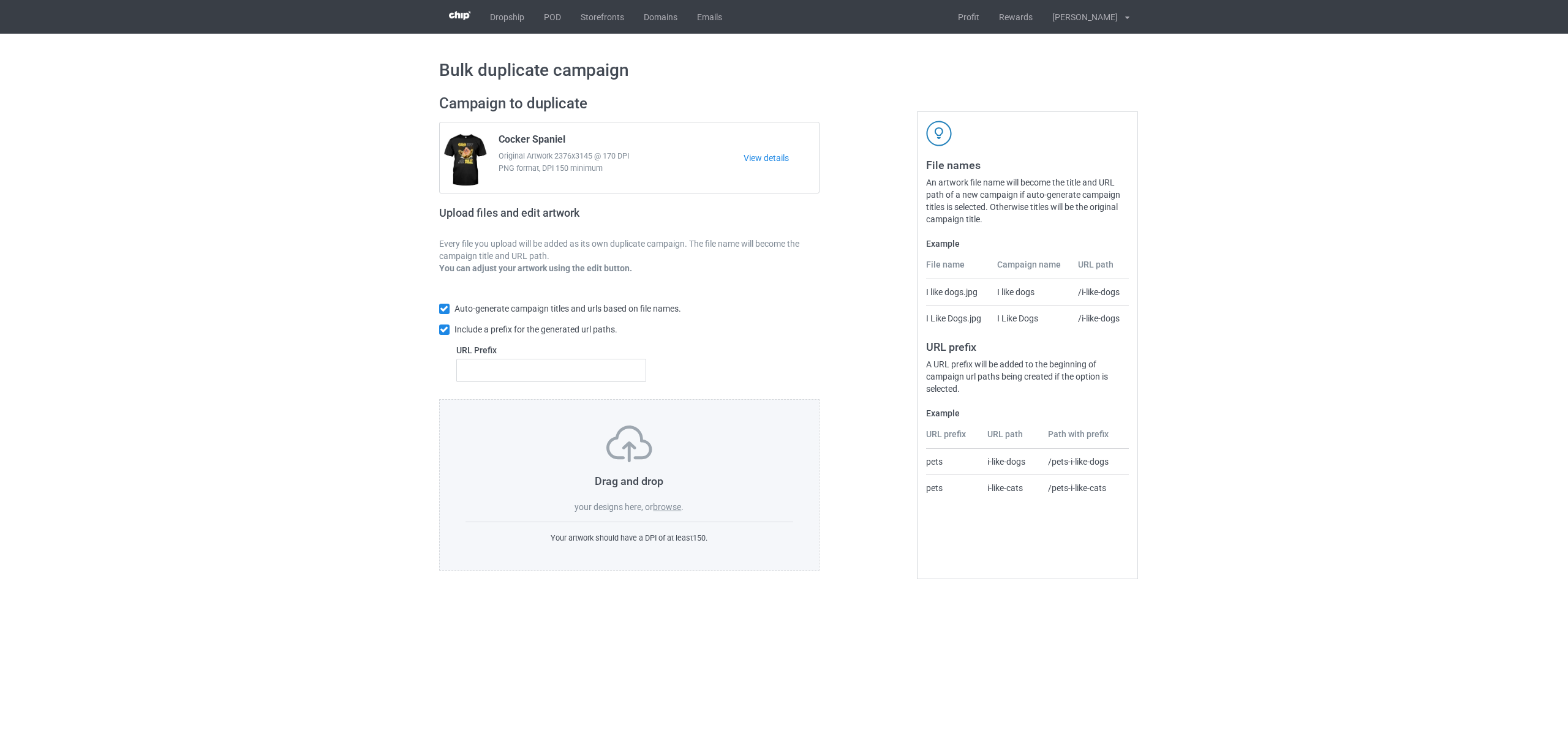
click at [670, 511] on label "browse" at bounding box center [667, 507] width 28 height 10
click at [0, 0] on input "browse" at bounding box center [0, 0] width 0 height 0
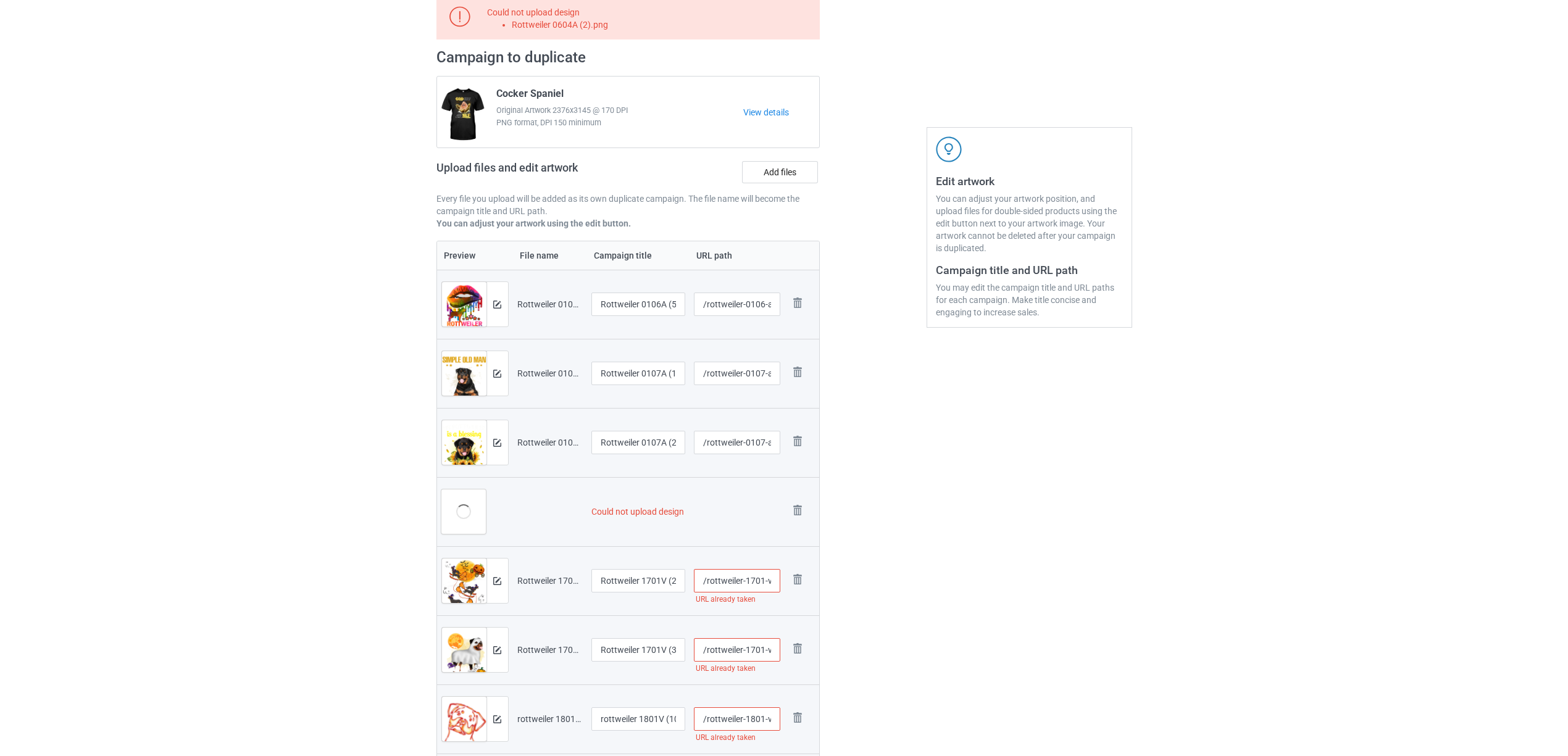
scroll to position [247, 0]
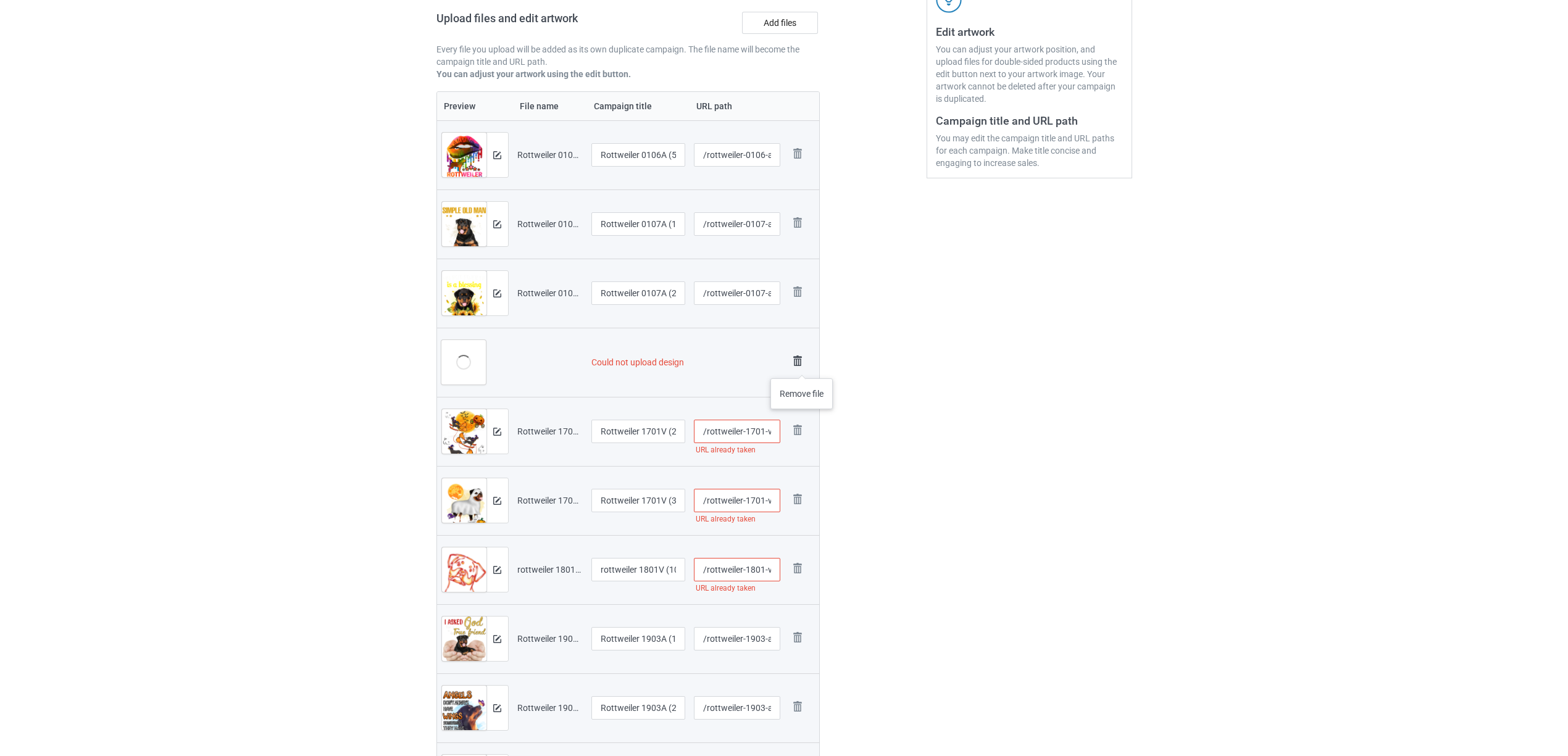
click at [802, 364] on img at bounding box center [798, 361] width 17 height 17
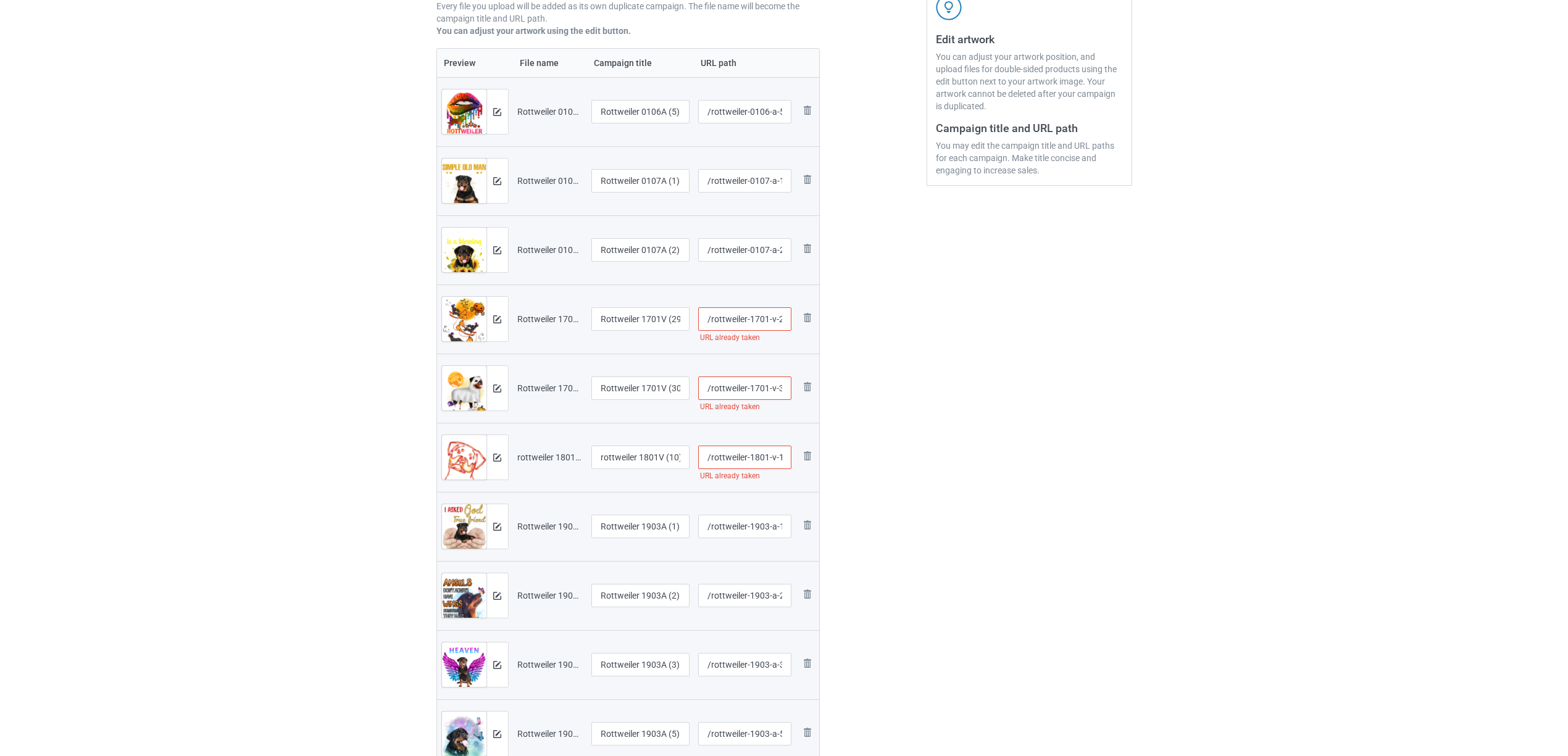
scroll to position [114, 0]
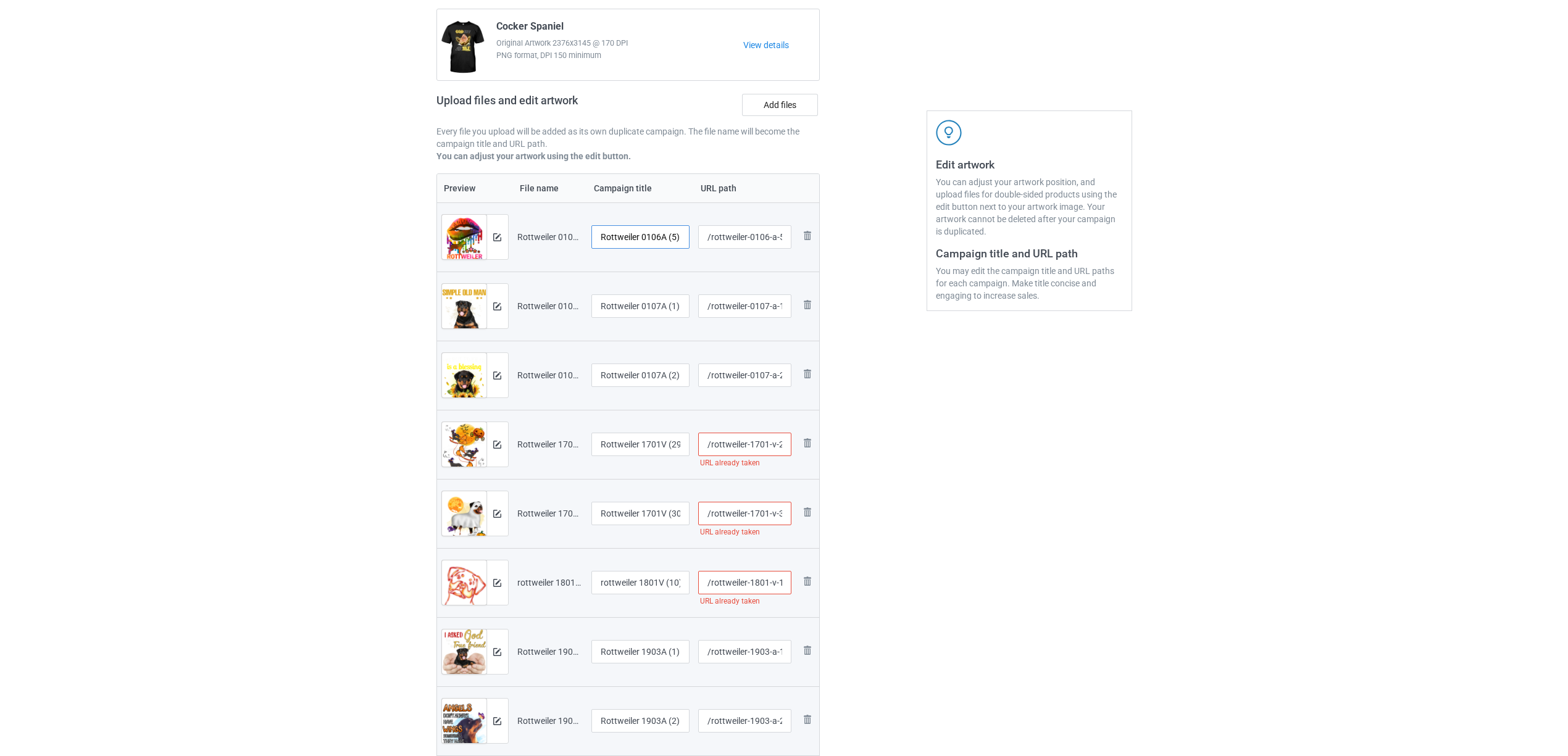
drag, startPoint x: 643, startPoint y: 235, endPoint x: 700, endPoint y: 240, distance: 57.2
click at [700, 240] on tr "Preview and edit artwork Rottweiler 0106A (5).png Rottweiler 0106A (5) /rottwei…" at bounding box center [628, 237] width 383 height 69
click at [620, 231] on input "Rottweiler" at bounding box center [641, 237] width 99 height 24
type input "Rottweiler"
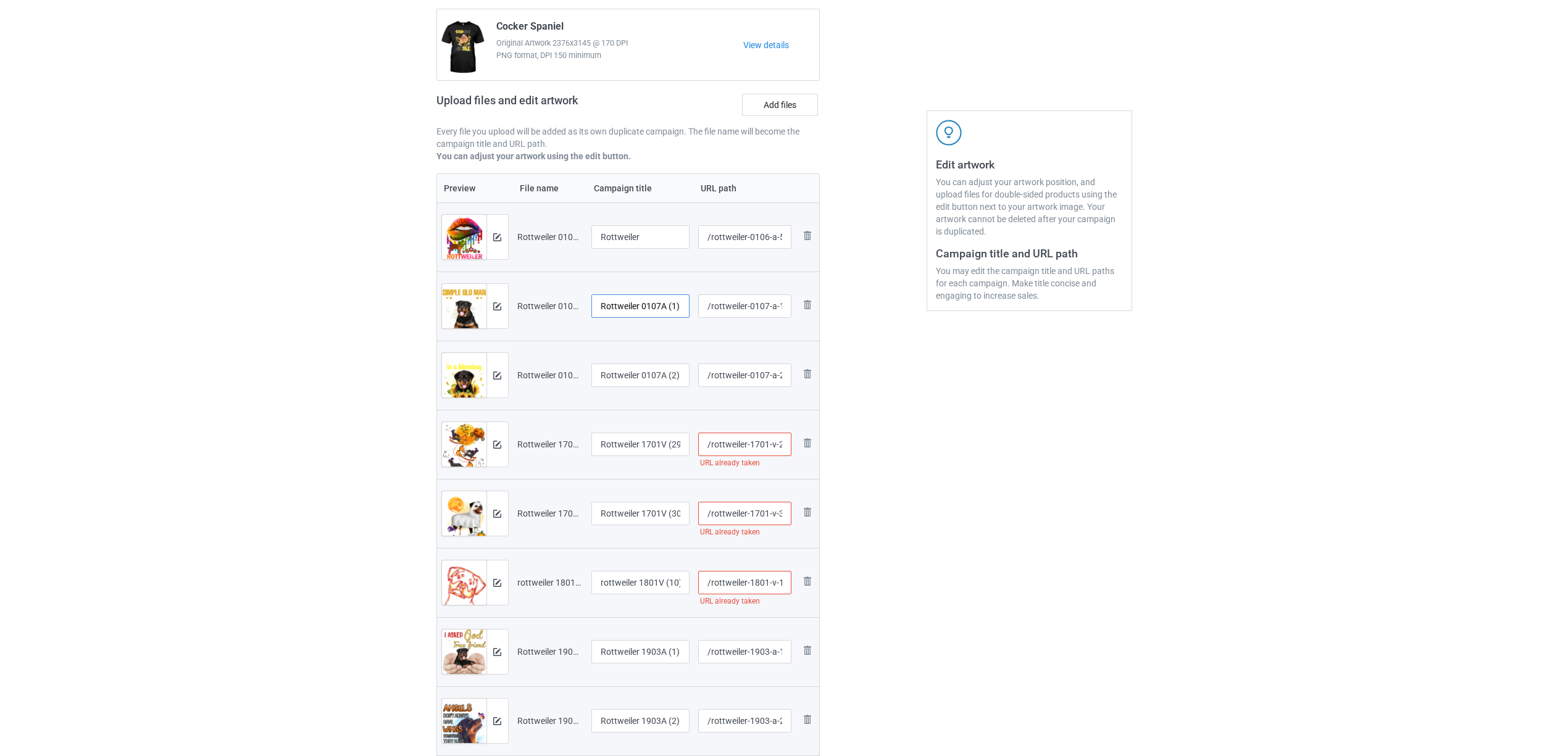
click at [627, 314] on input "Rottweiler 0107A (1)" at bounding box center [641, 306] width 99 height 24
paste input "text"
type input "Rottweiler"
click at [626, 369] on input "Rottweiler 0107A (2)" at bounding box center [641, 376] width 99 height 24
paste input "text"
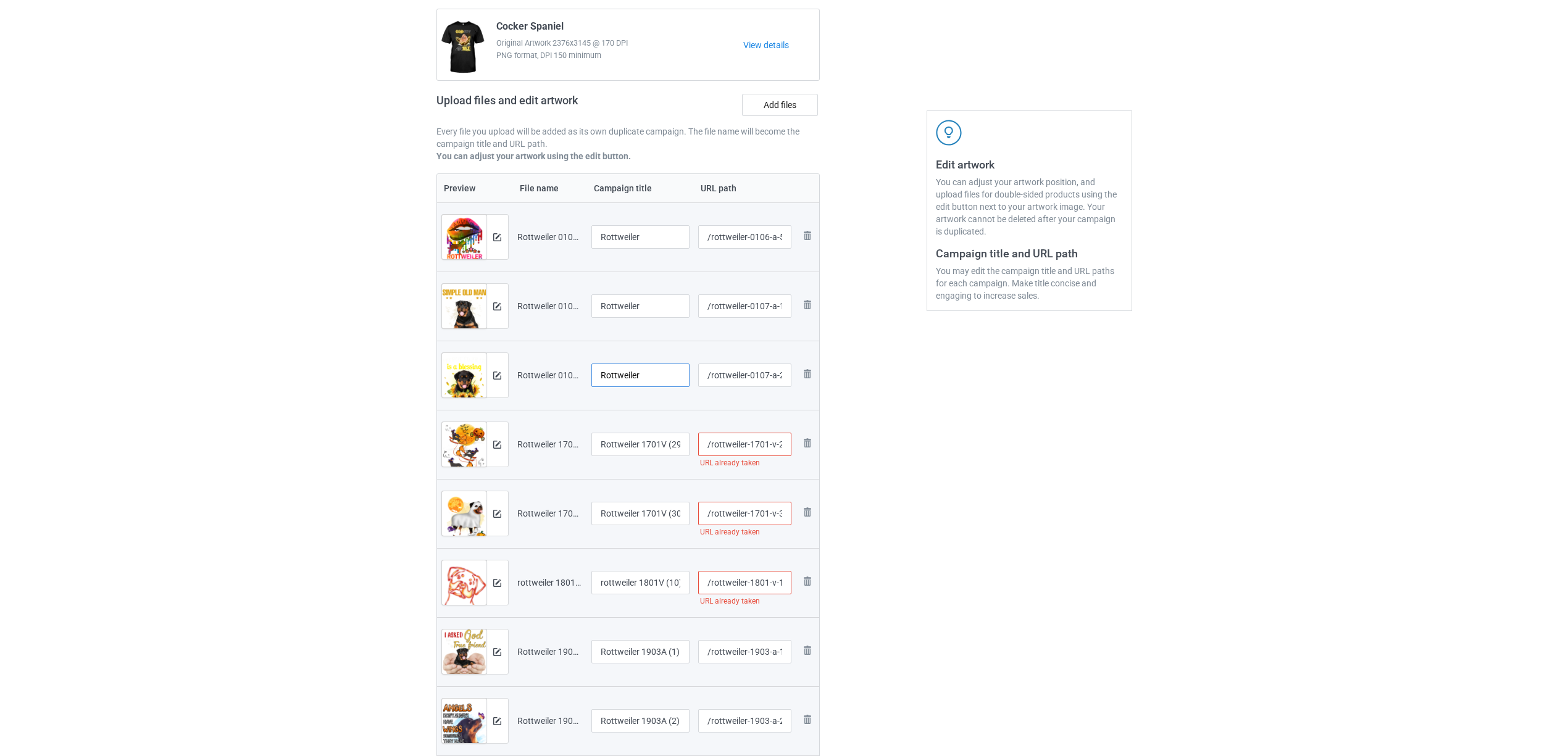
type input "Rottweiler"
click at [630, 448] on input "Rottweiler 1701V (29)" at bounding box center [641, 445] width 99 height 24
paste input "text"
type input "Rottweiler"
click at [646, 508] on input "Rottweiler 1701V (30)" at bounding box center [641, 514] width 99 height 24
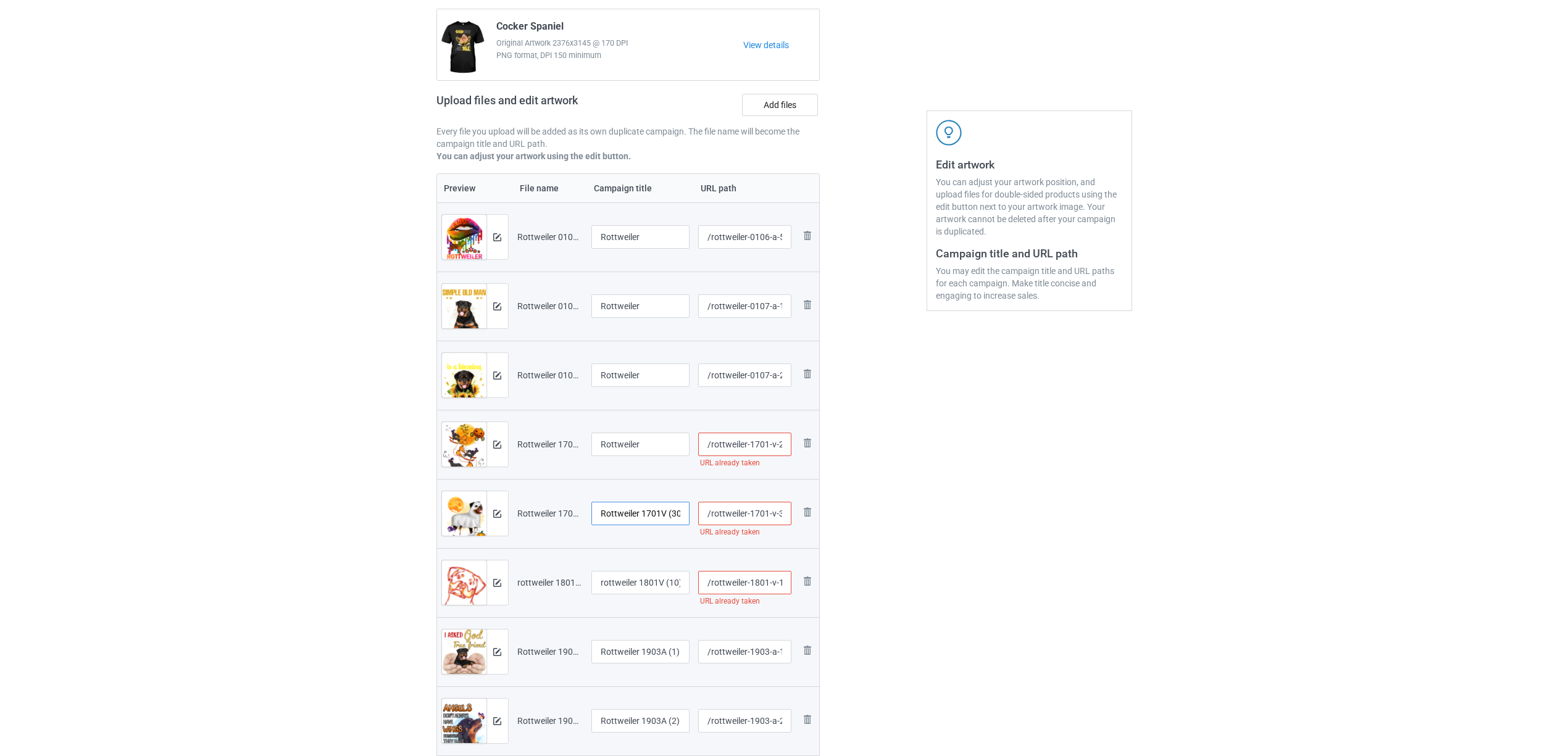
paste input "text"
type input "Rottweiler"
click at [630, 597] on div at bounding box center [641, 597] width 99 height 7
click at [635, 586] on input "rottweiler 1801V (10)" at bounding box center [641, 583] width 99 height 24
paste input "Rottweiler"
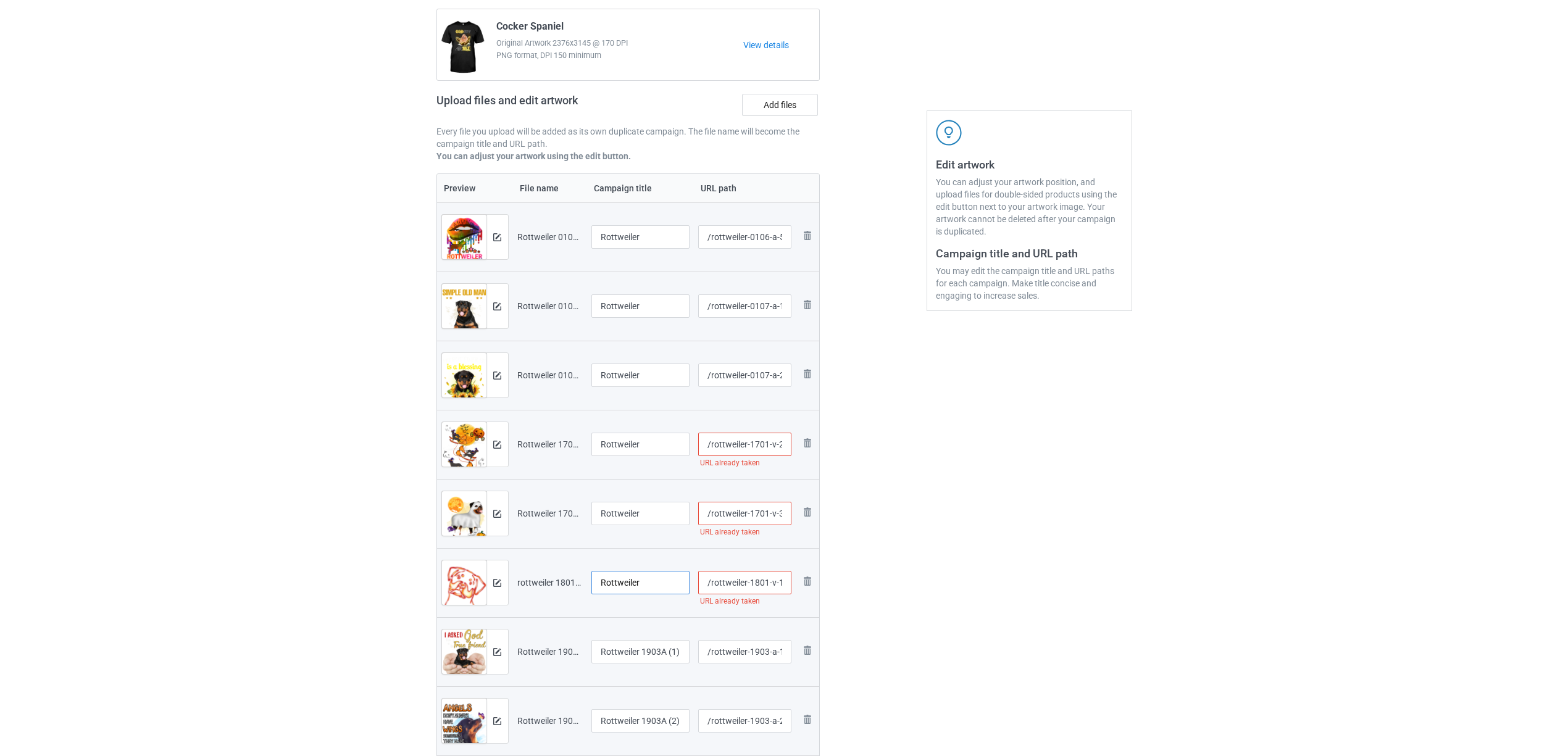
type input "Rottweiler"
click at [643, 655] on input "Rottweiler 1903A (1)" at bounding box center [641, 652] width 99 height 24
paste input "text"
type input "Rottweiler"
click at [642, 710] on input "Rottweiler 1903A (2)" at bounding box center [641, 721] width 99 height 24
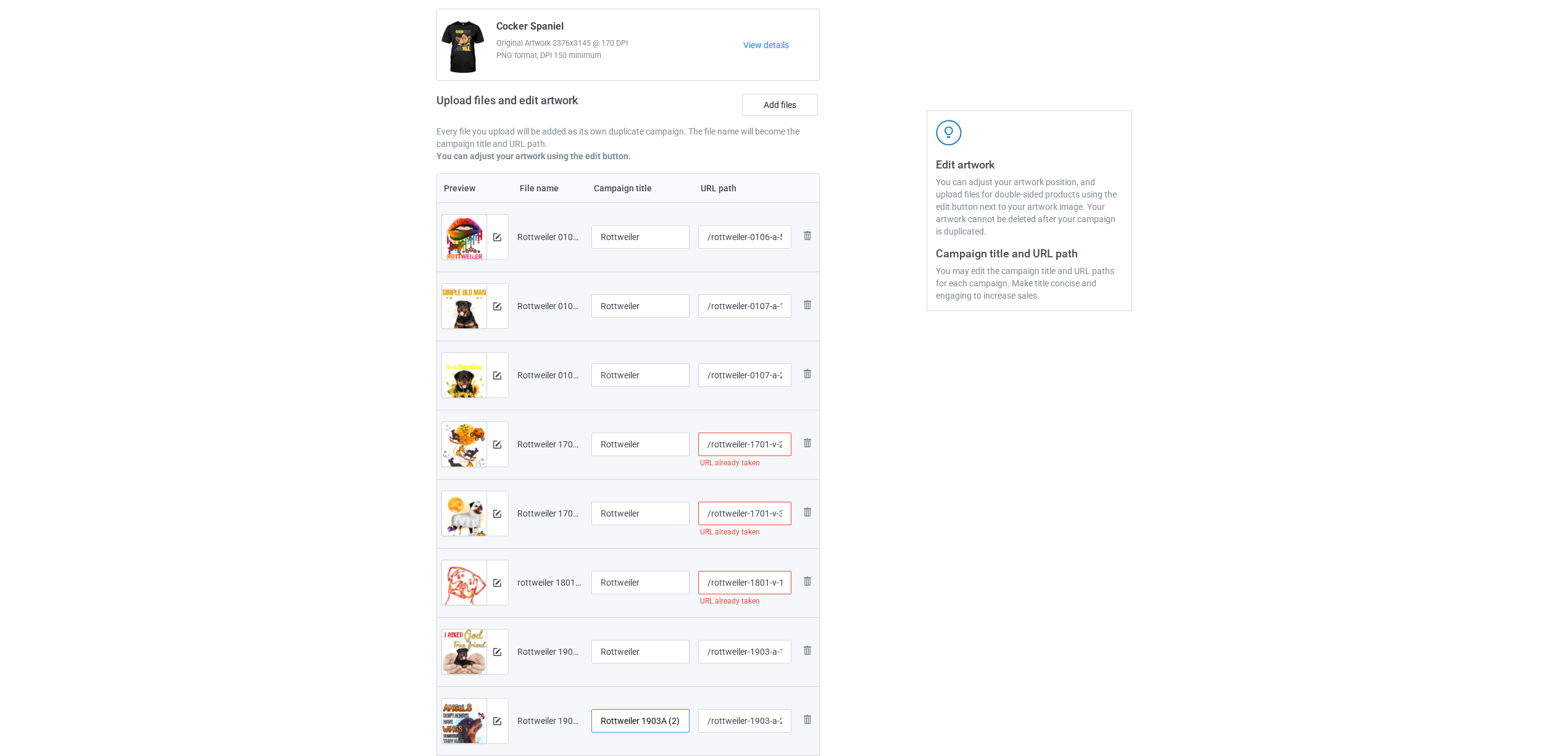
scroll to position [361, 0]
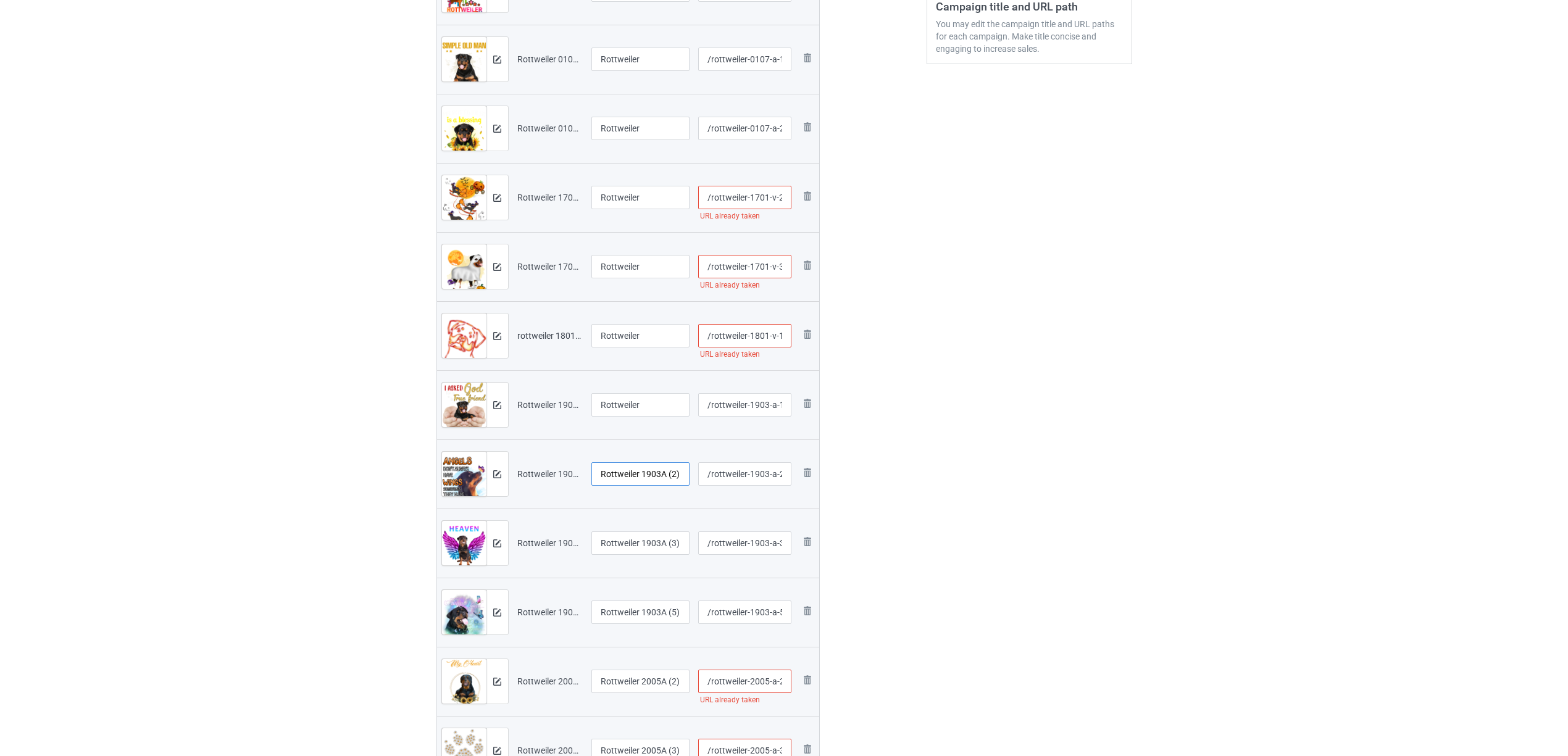
paste input "text"
type input "Rottweiler"
click at [615, 542] on input "Rottweiler 1903A (3)" at bounding box center [641, 543] width 99 height 24
paste input "text"
type input "Rottweiler"
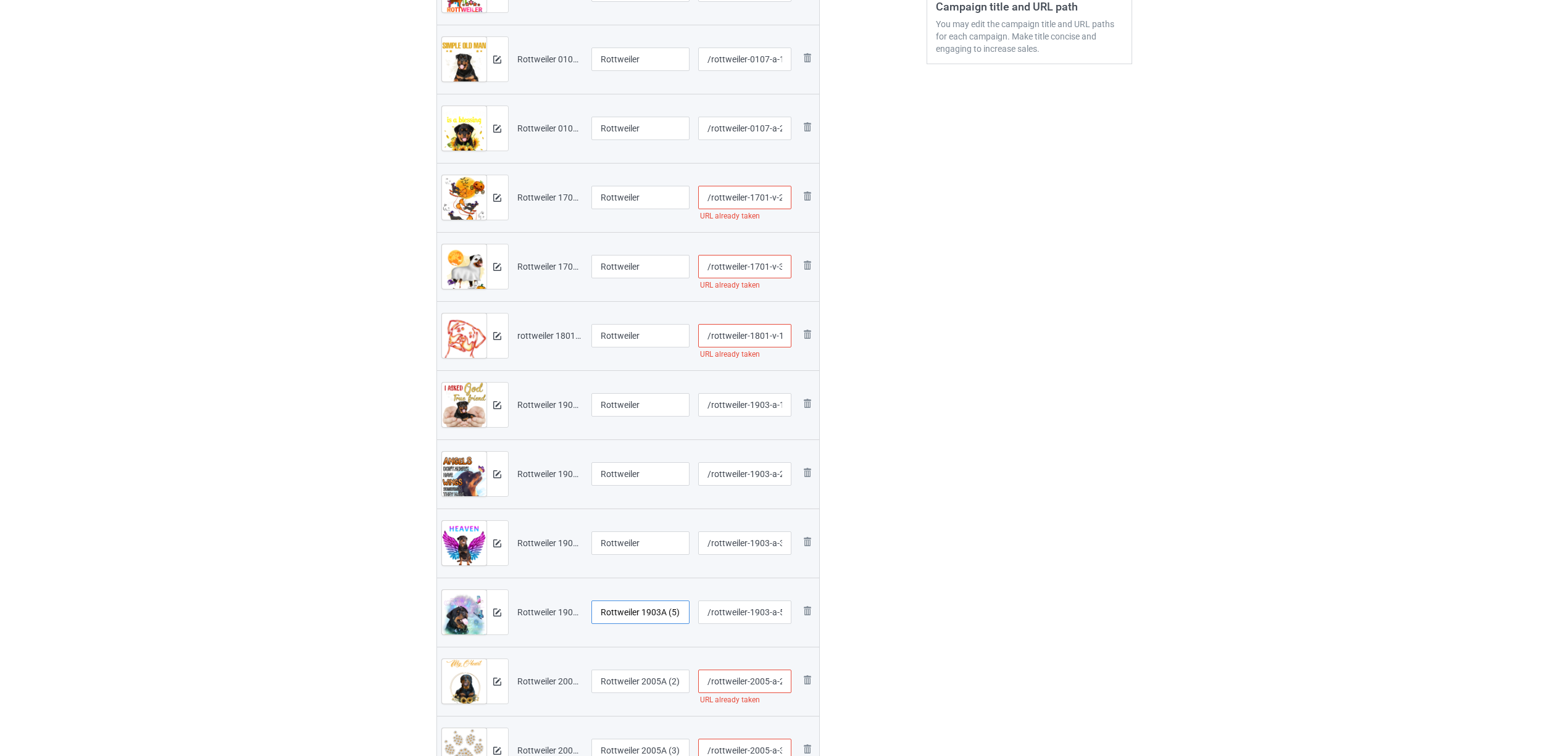
click at [618, 618] on input "Rottweiler 1903A (5)" at bounding box center [641, 612] width 99 height 24
paste input "text"
type input "Rottweiler"
click at [630, 690] on input "Rottweiler 2005A (2)" at bounding box center [641, 681] width 99 height 24
paste input "text"
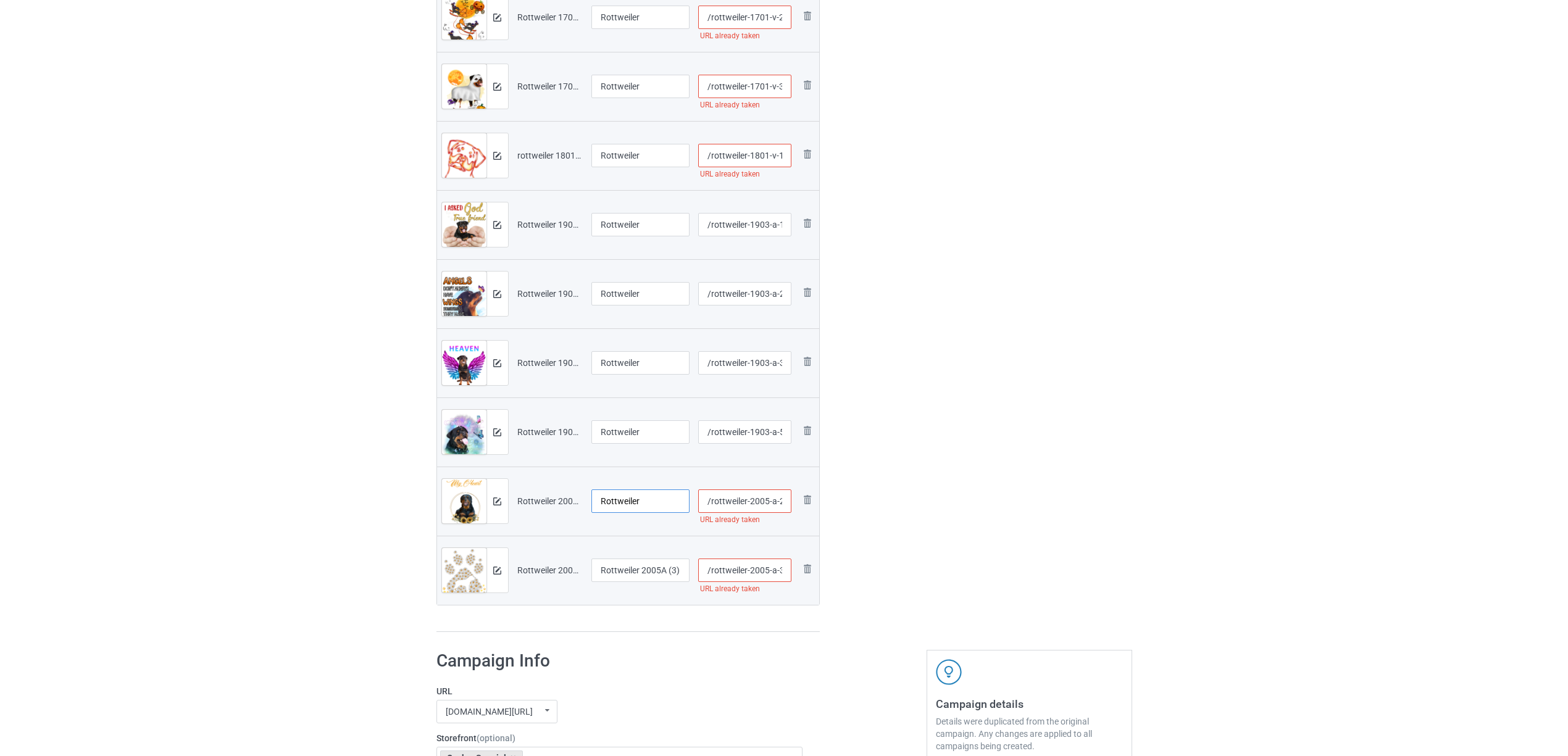
scroll to position [690, 0]
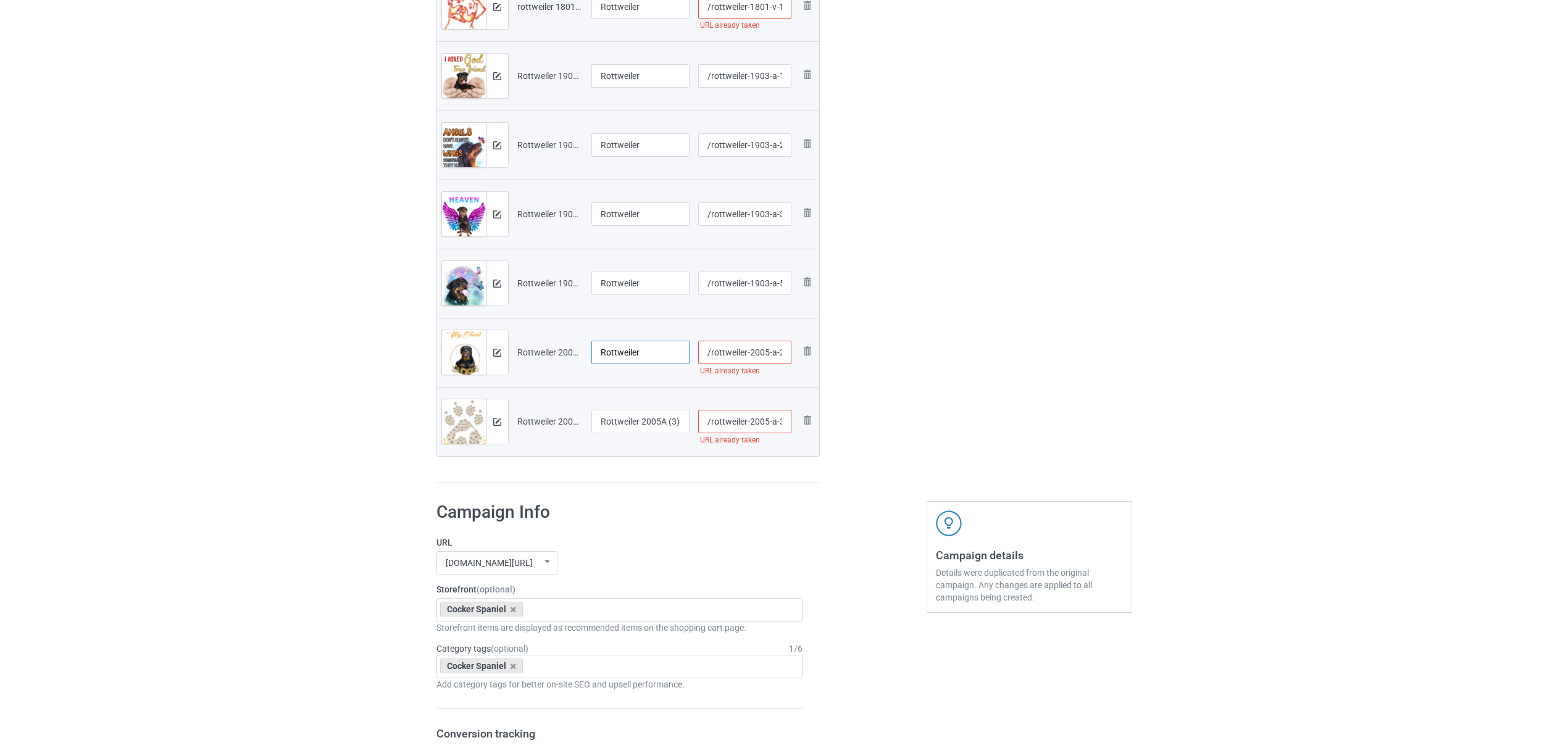
type input "Rottweiler"
click at [632, 428] on input "Rottweiler 2005A (3)" at bounding box center [641, 422] width 99 height 24
paste input "text"
type input "Rottweiler"
click at [659, 557] on div "tomvuitom.com/ cavalidesign.com/ tomvuitom.com/ valantana.com/ teechip.com/ 624…" at bounding box center [619, 563] width 367 height 24
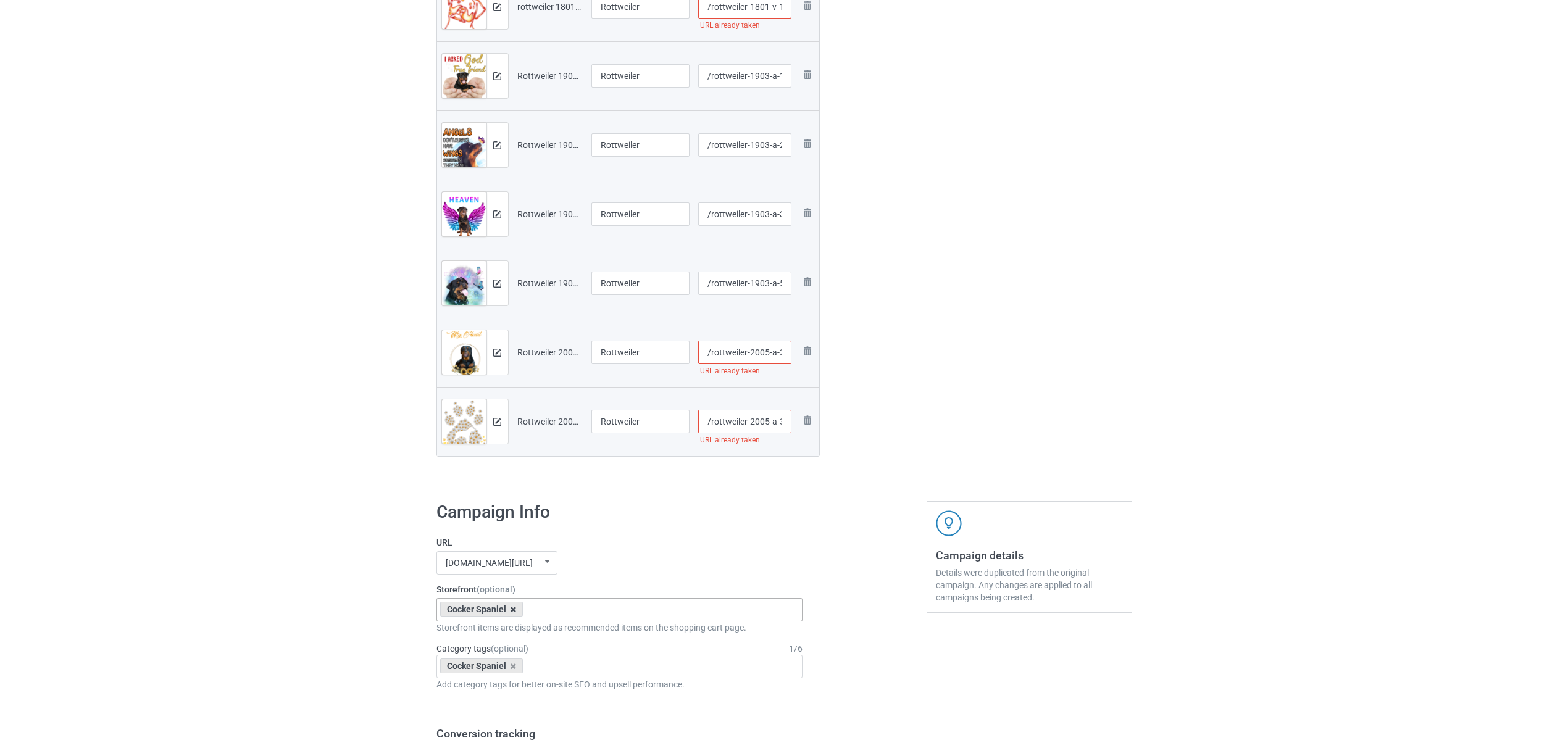
click at [514, 608] on icon at bounding box center [513, 610] width 6 height 8
paste input "Rottweiler"
type input "Rottweiler"
drag, startPoint x: 473, startPoint y: 640, endPoint x: 495, endPoint y: 658, distance: 28.4
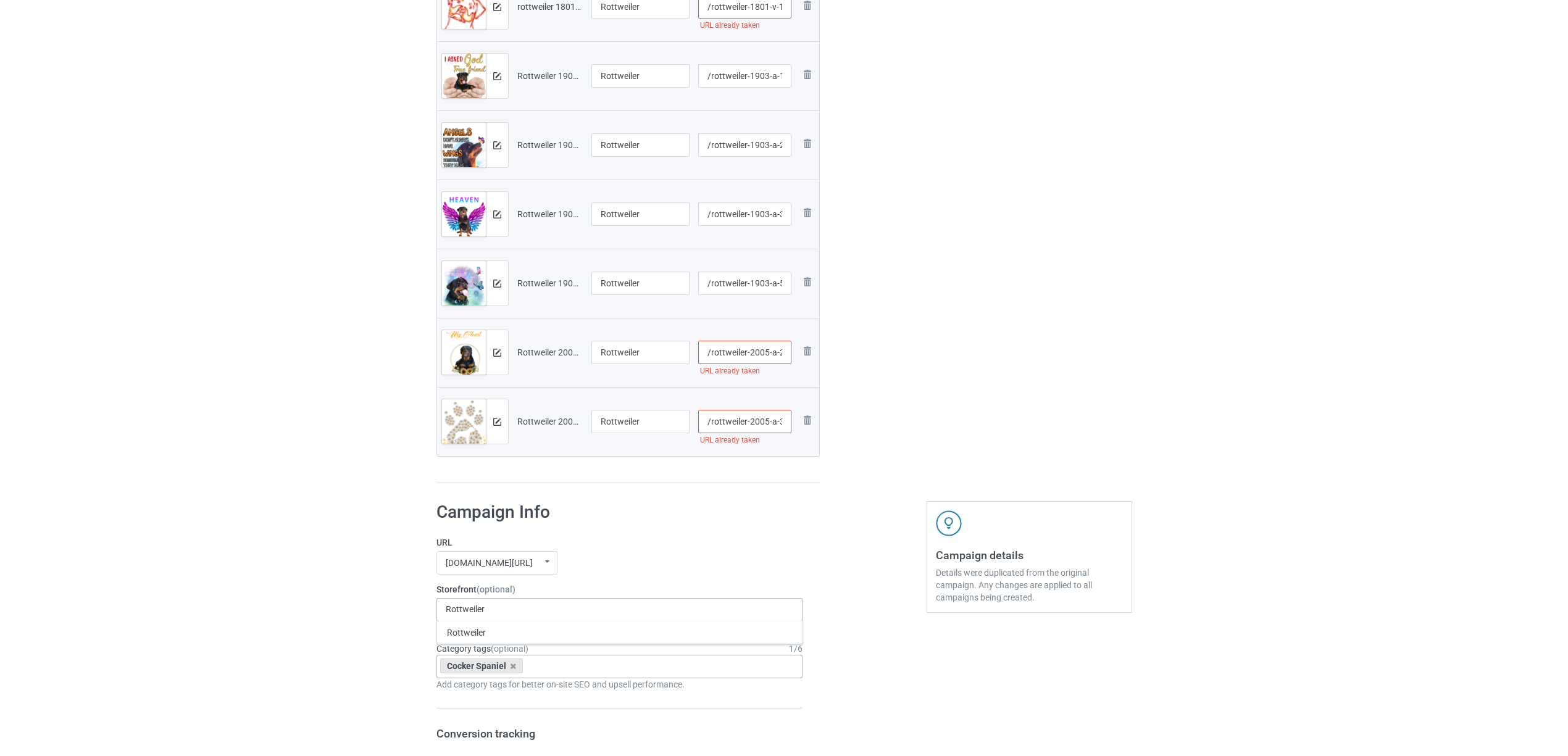
click at [472, 640] on div "Rottweiler" at bounding box center [619, 632] width 365 height 23
click at [514, 666] on icon at bounding box center [513, 666] width 6 height 8
paste input "Rottweiler"
type input "Rottweiler"
click at [480, 706] on div "Rottweiler" at bounding box center [619, 712] width 365 height 23
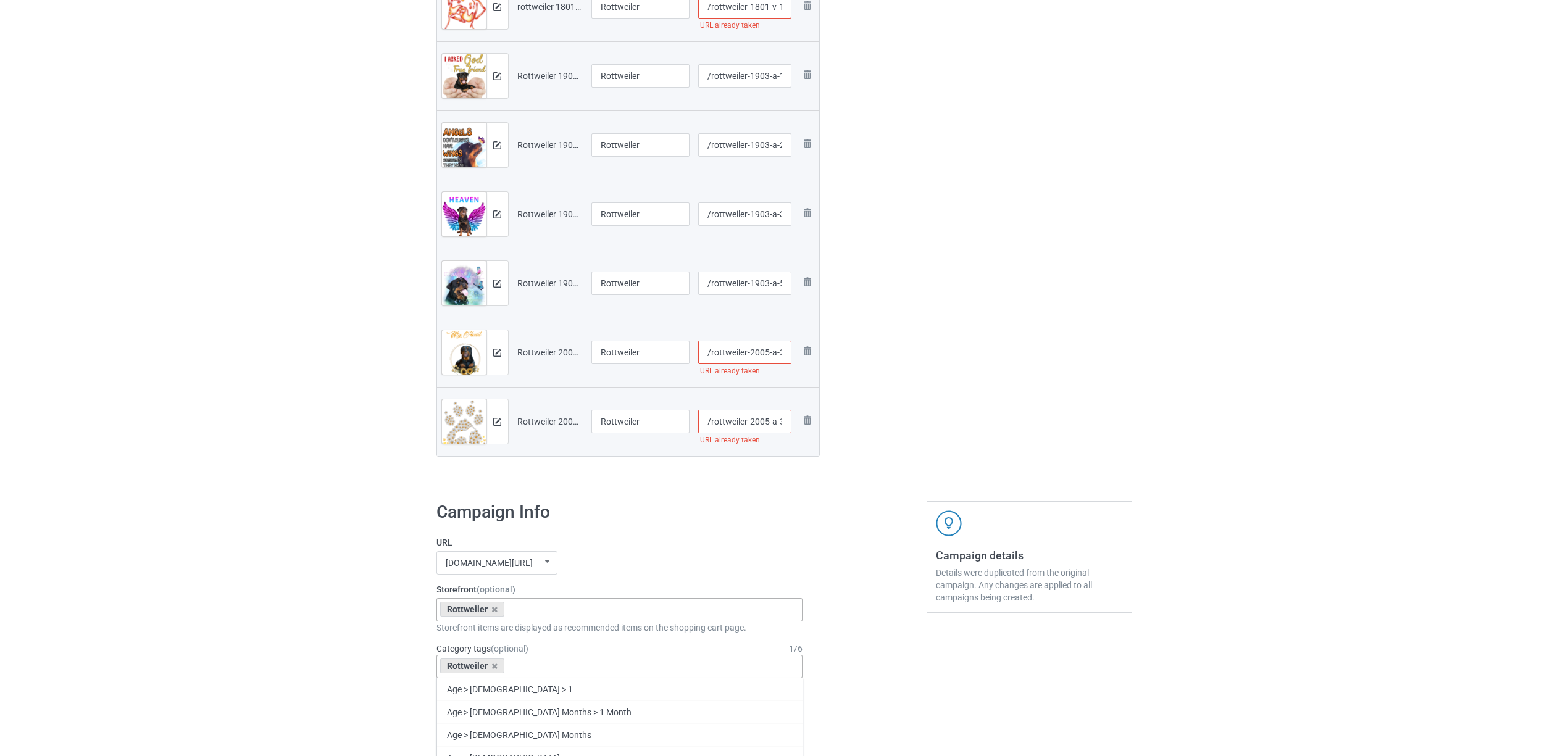
click at [757, 421] on input "/rottweiler-2005-a-3" at bounding box center [744, 422] width 94 height 24
click at [759, 413] on input "/rottweiler-2005-a-3" at bounding box center [744, 422] width 94 height 24
type input "/rottweiler-20a05-a-3"
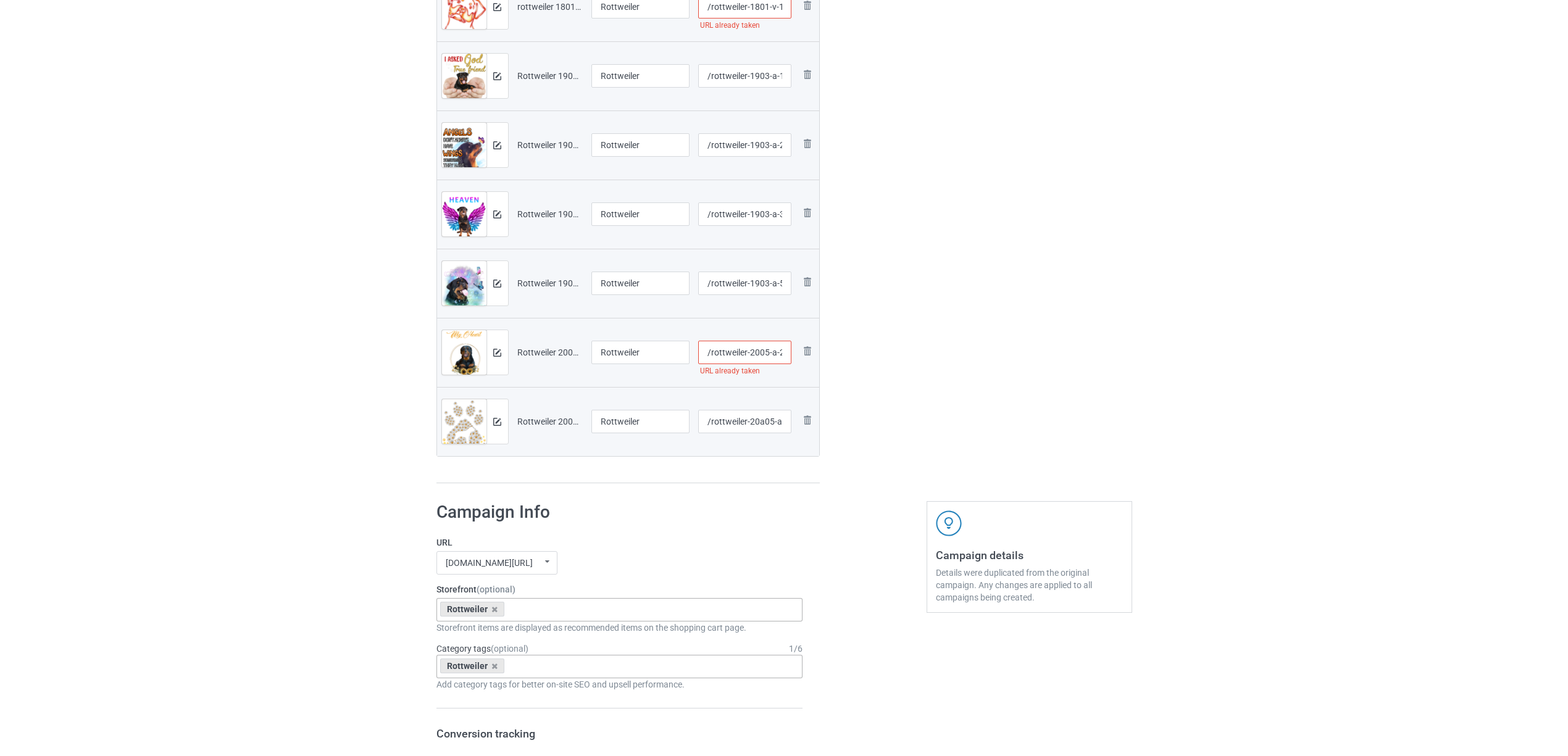
click at [761, 349] on input "/rottweiler-2005-a-2" at bounding box center [744, 353] width 94 height 24
type input "/rottweiler-20a05-a-2"
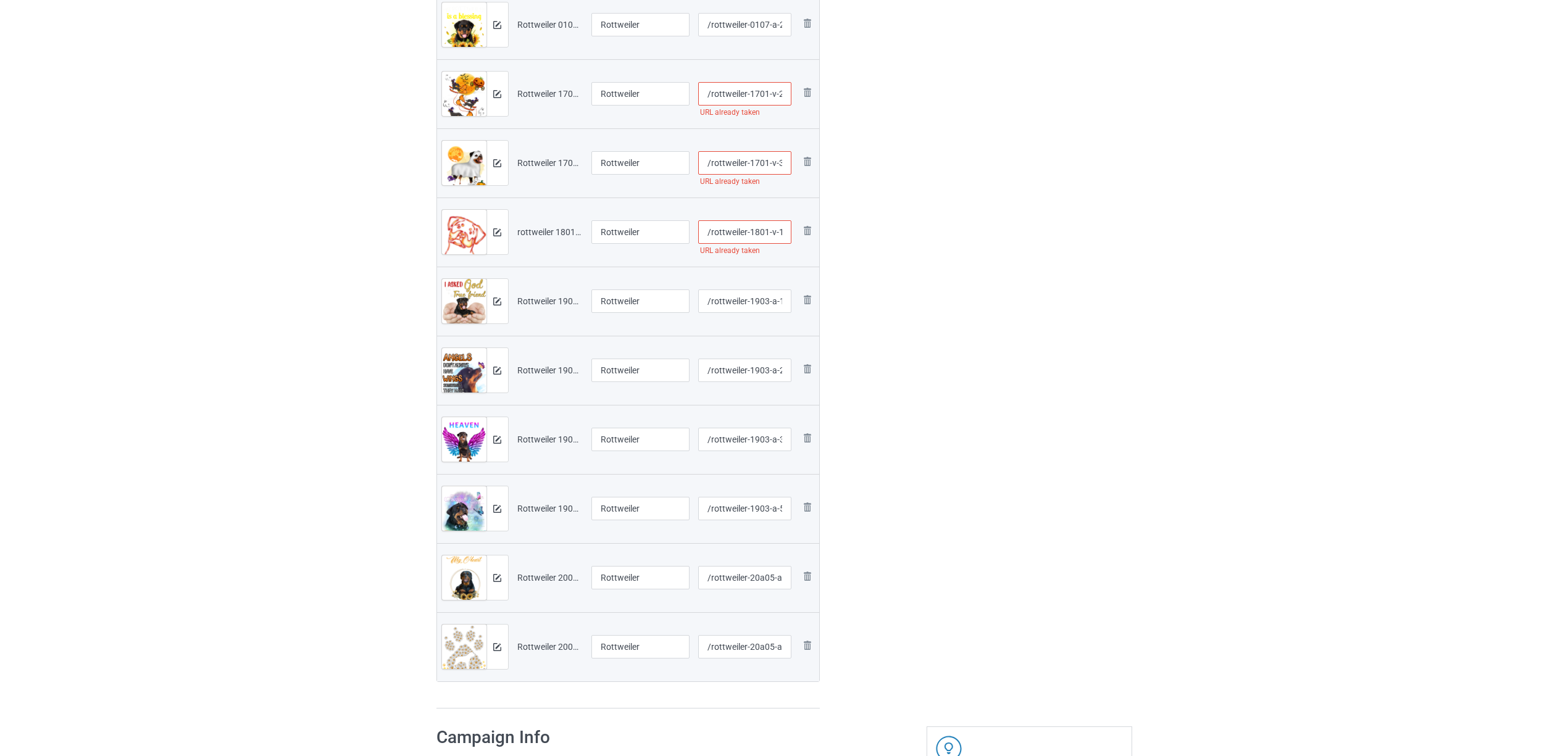
scroll to position [443, 0]
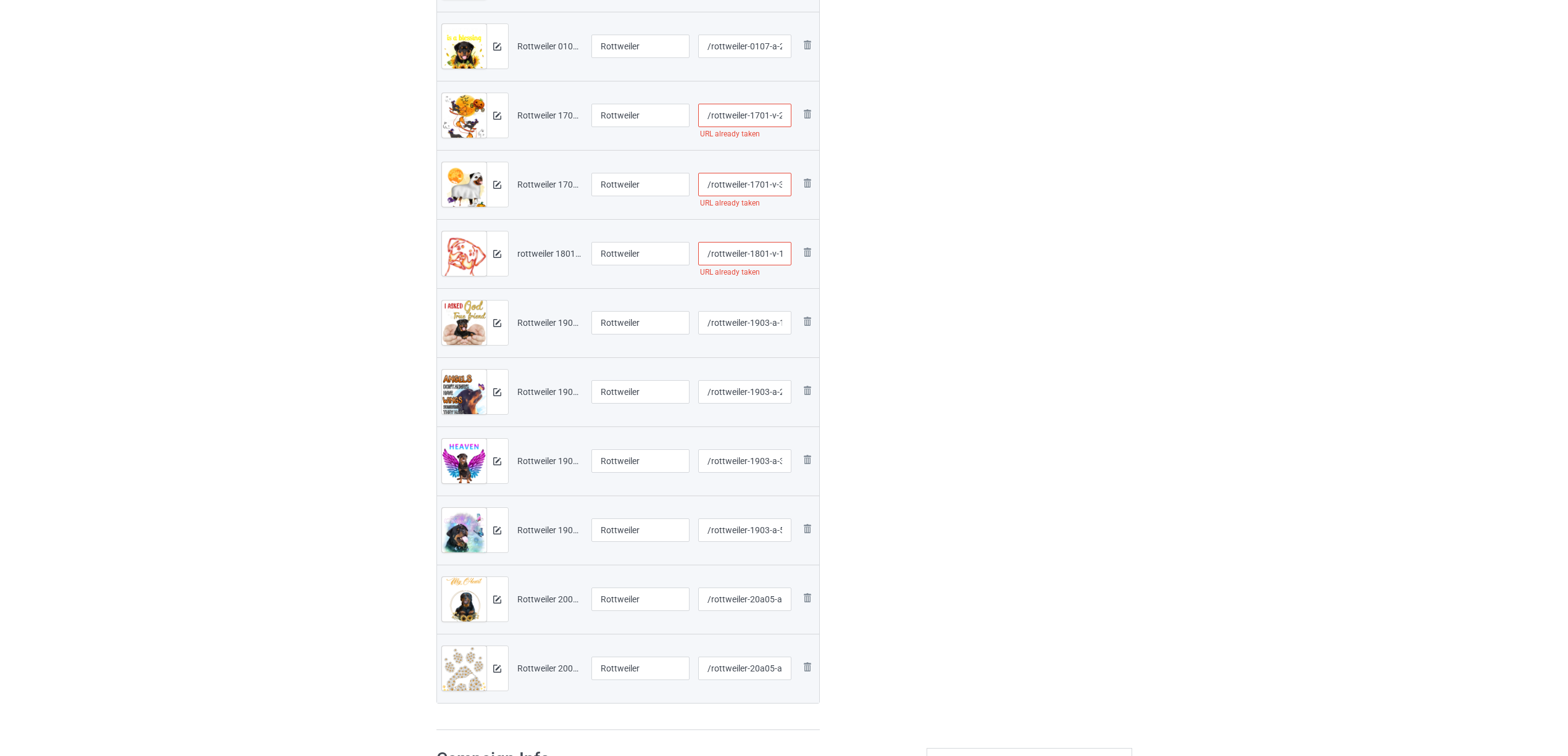
click at [759, 251] on input "/rottweiler-1801-v-10" at bounding box center [744, 254] width 94 height 24
type input "/rottweiler-18a01-v-10"
click at [763, 178] on input "/rottweiler-1701-v-30" at bounding box center [744, 185] width 94 height 24
type input "/rottweiler-170a1-v-30"
click at [759, 116] on input "/rottweiler-1701-v-29" at bounding box center [744, 116] width 94 height 24
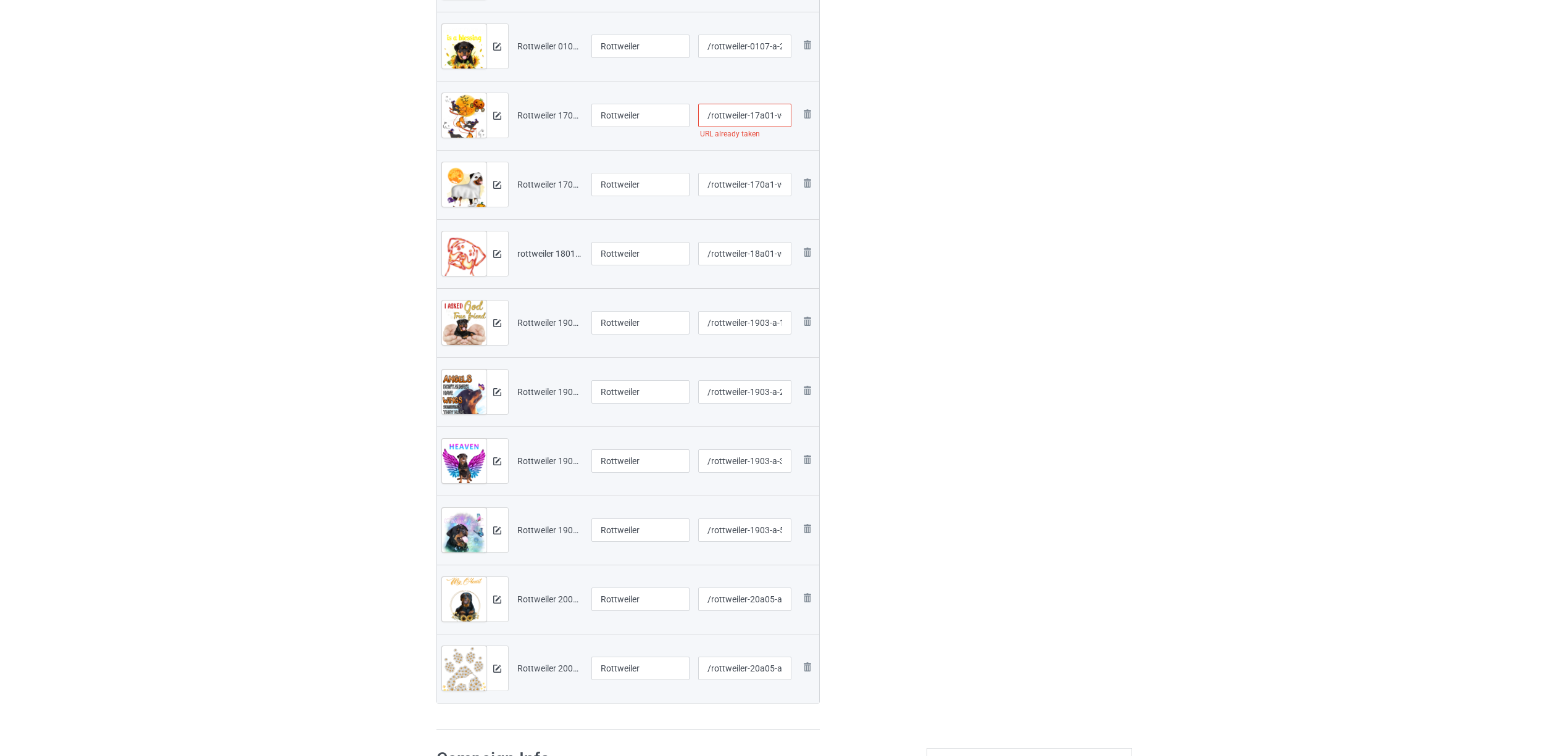
type input "/rottweiler-17a01-v-29"
click at [968, 183] on div "Edit artwork You can adjust your artwork position, and upload files for double-…" at bounding box center [1030, 191] width 223 height 1096
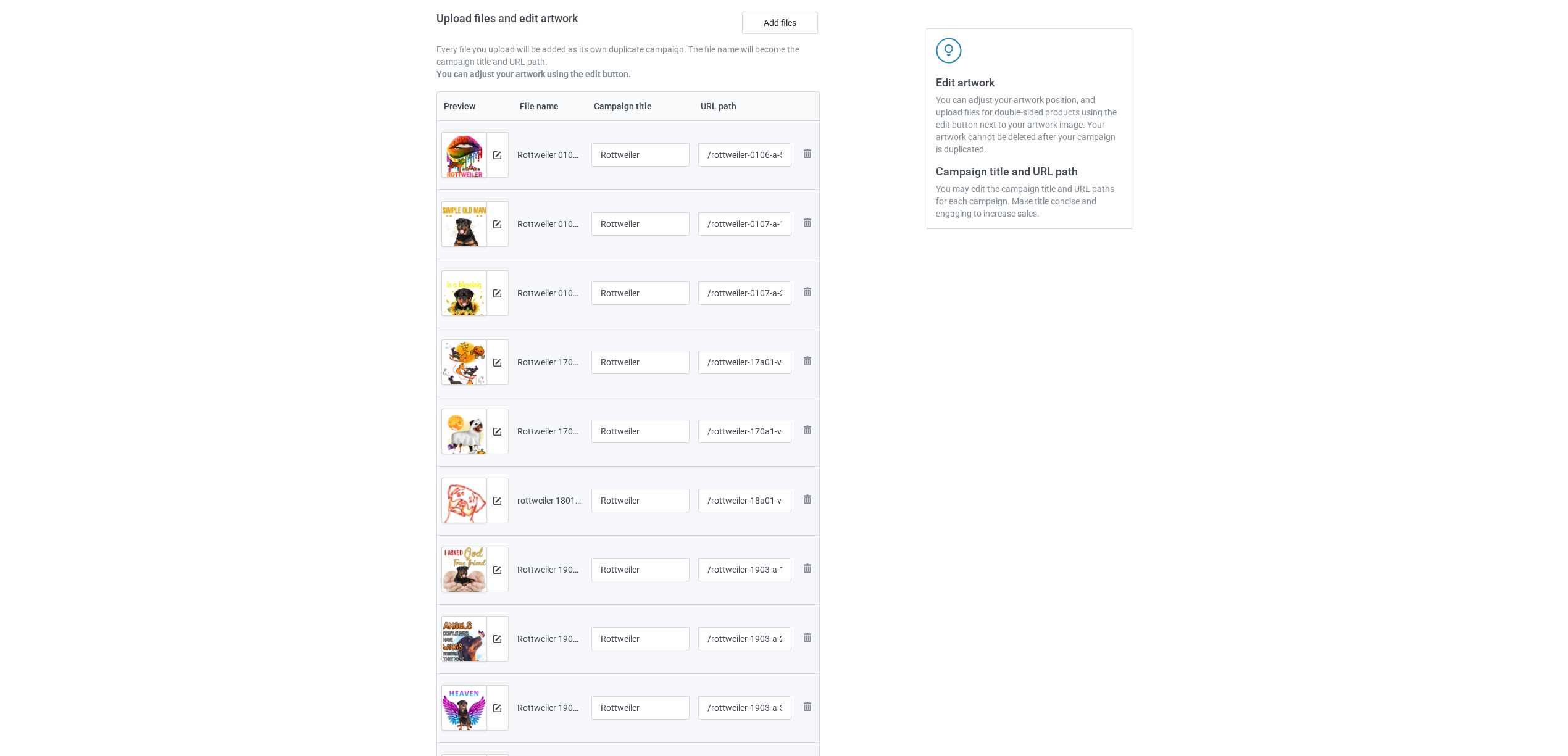
scroll to position [0, 0]
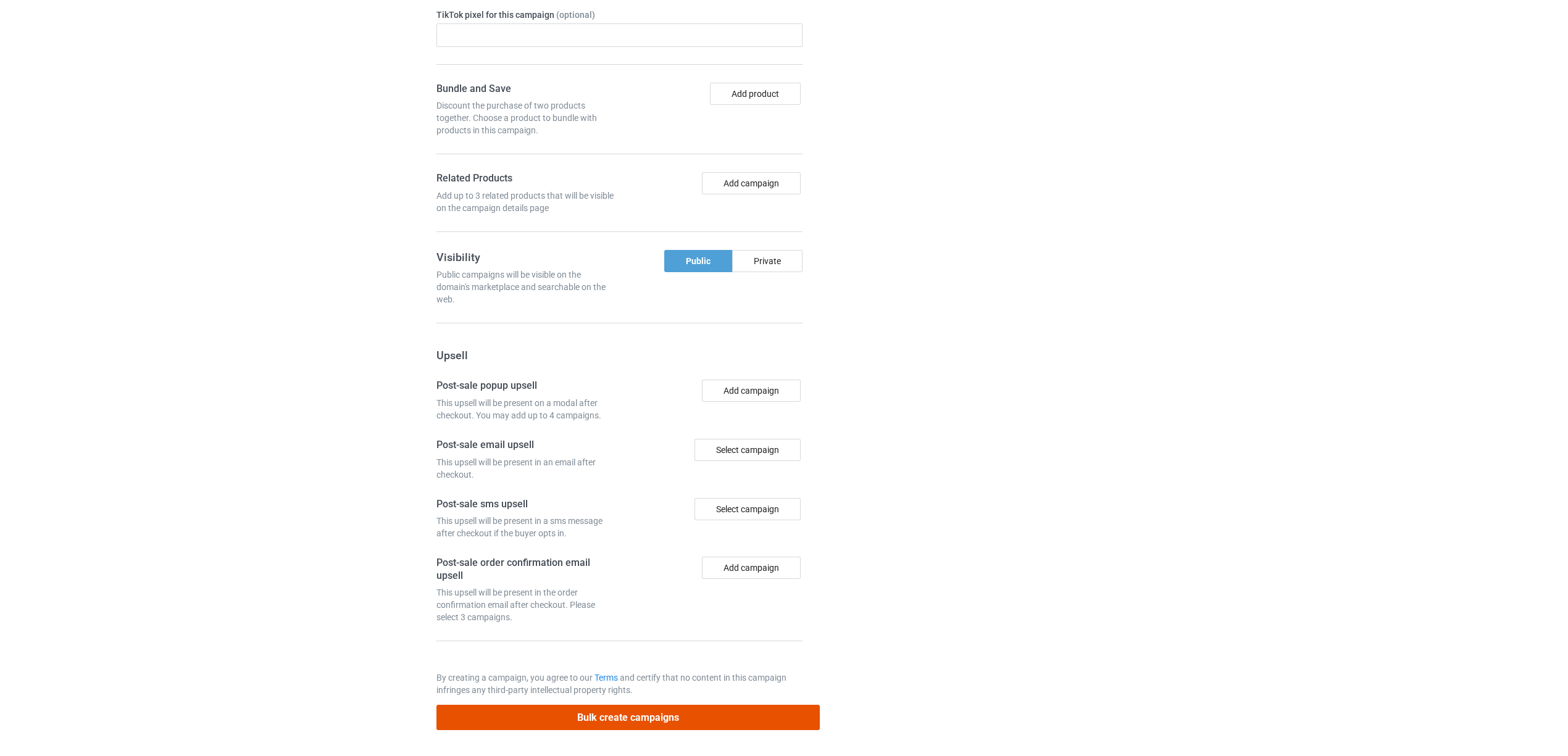
click at [707, 716] on button "Bulk create campaigns" at bounding box center [628, 717] width 384 height 25
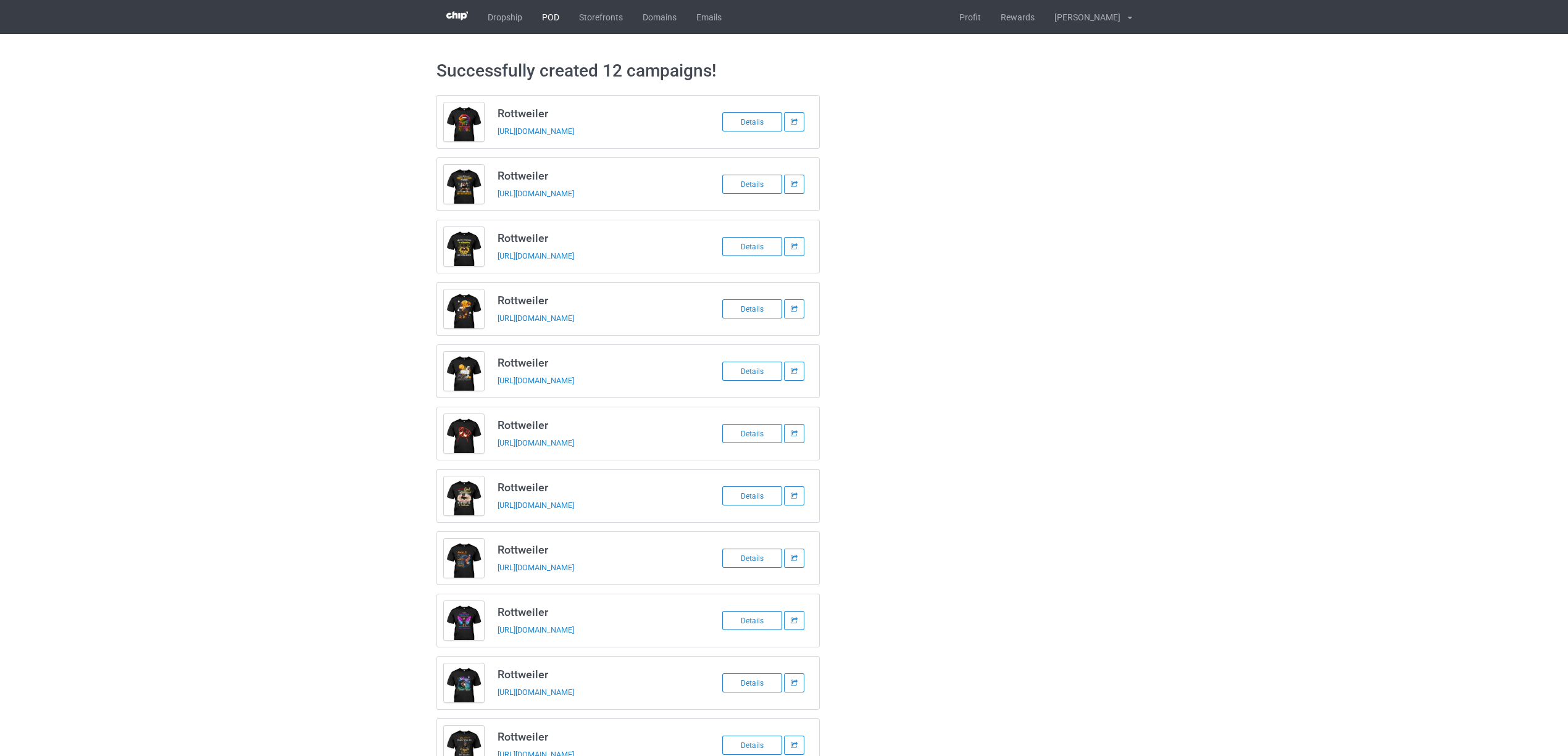
click at [549, 20] on link "POD" at bounding box center [550, 17] width 37 height 34
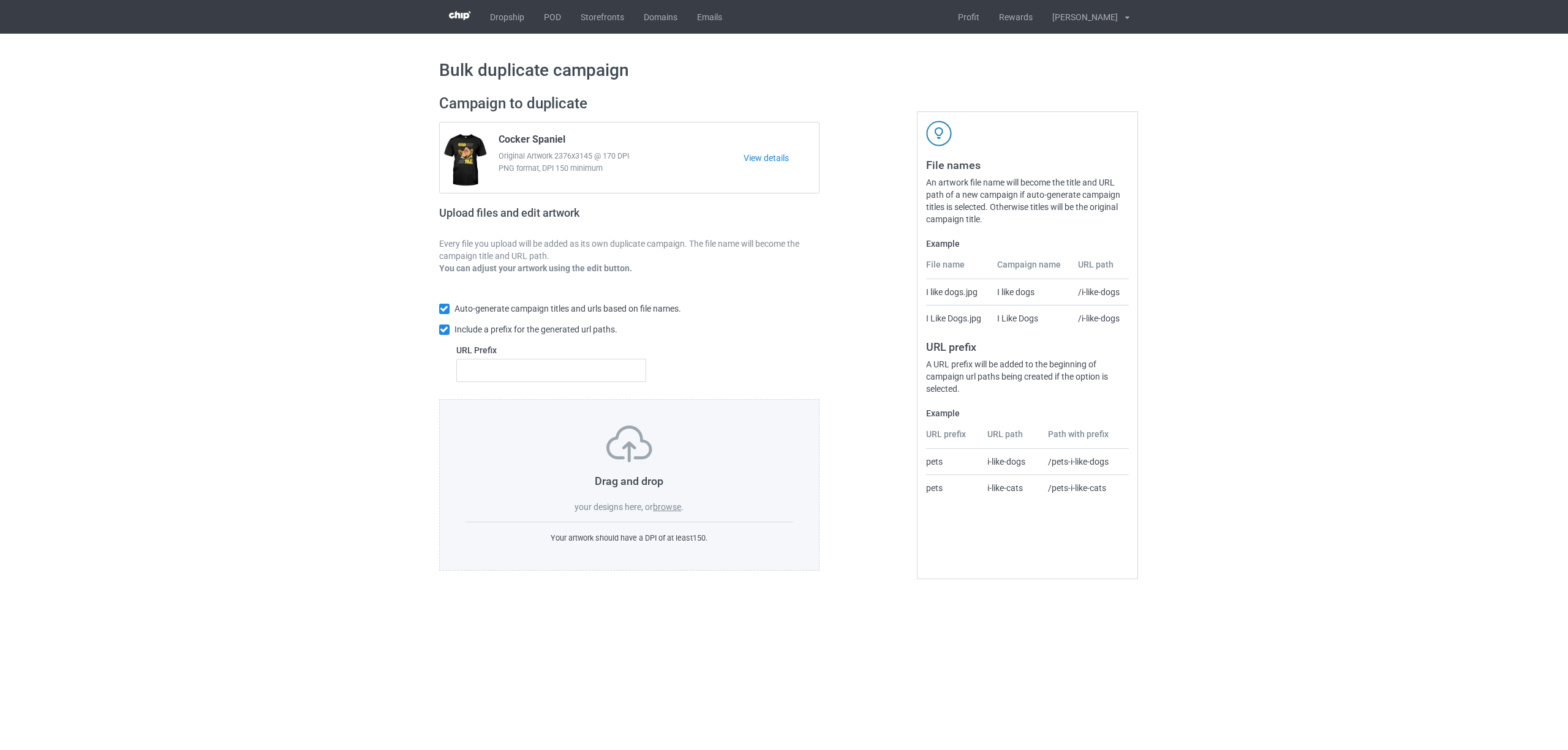
click at [665, 512] on label "browse" at bounding box center [667, 507] width 28 height 10
click at [0, 0] on input "browse" at bounding box center [0, 0] width 0 height 0
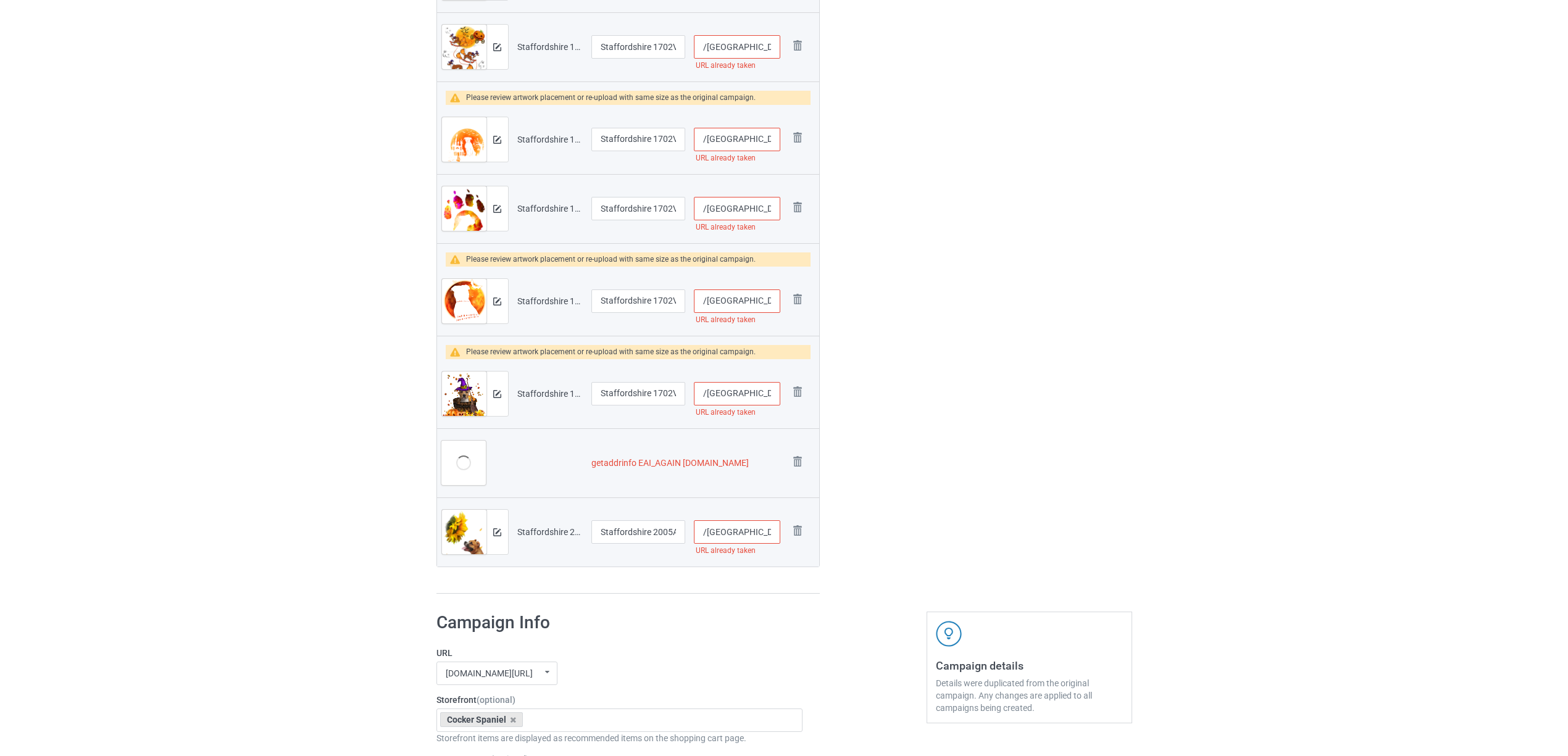
scroll to position [823, 0]
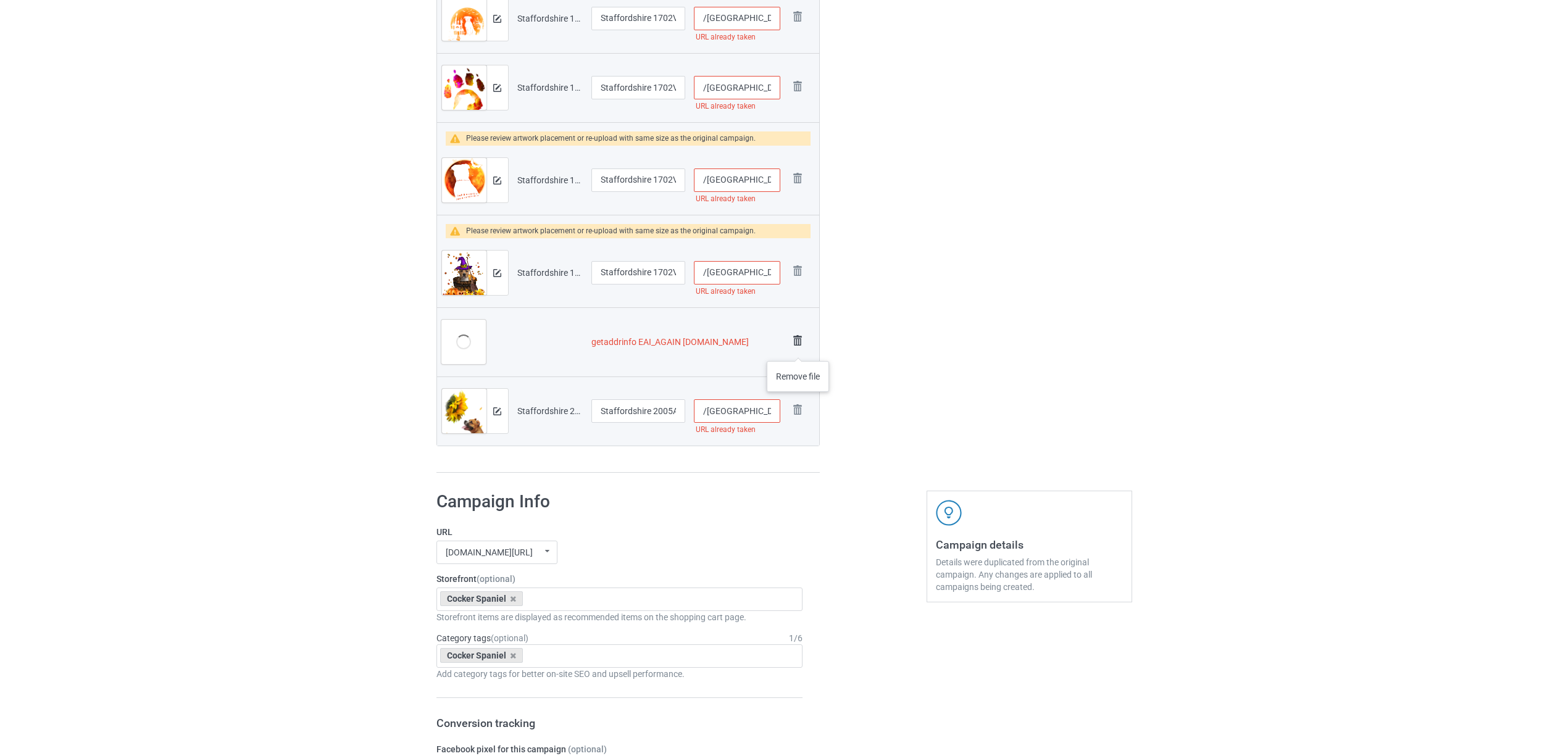
click at [799, 347] on img at bounding box center [798, 341] width 17 height 17
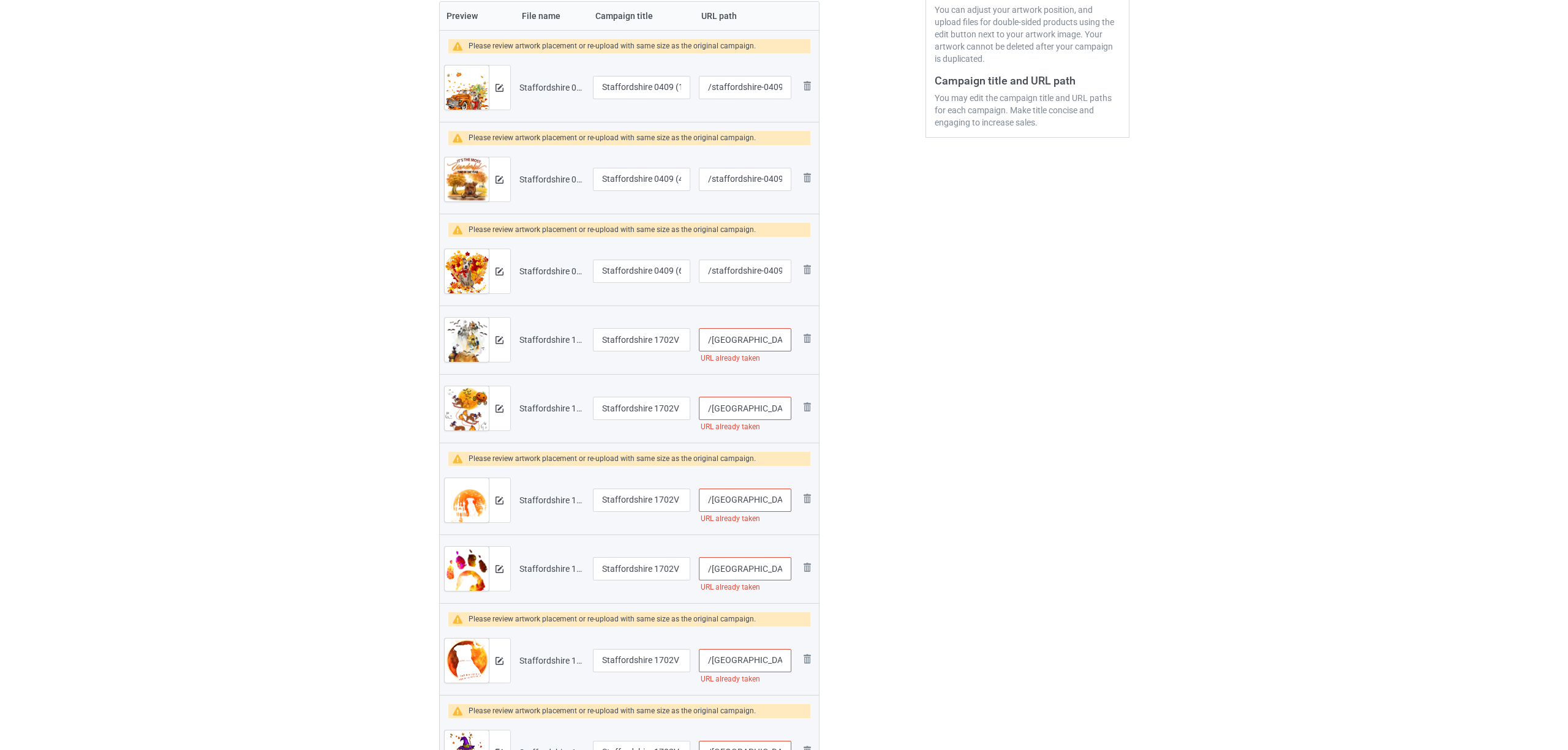
scroll to position [113, 0]
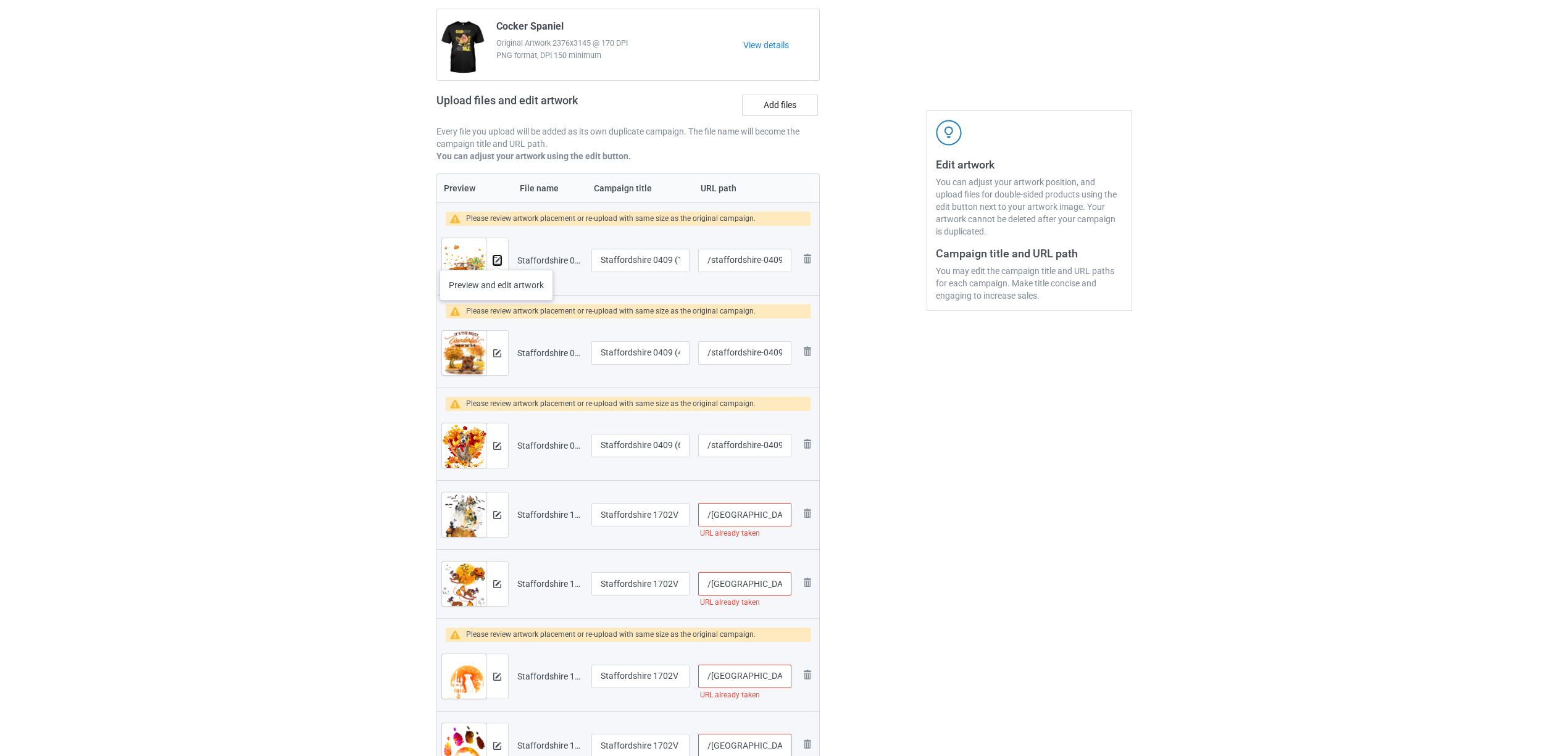
click at [497, 258] on img at bounding box center [498, 261] width 8 height 8
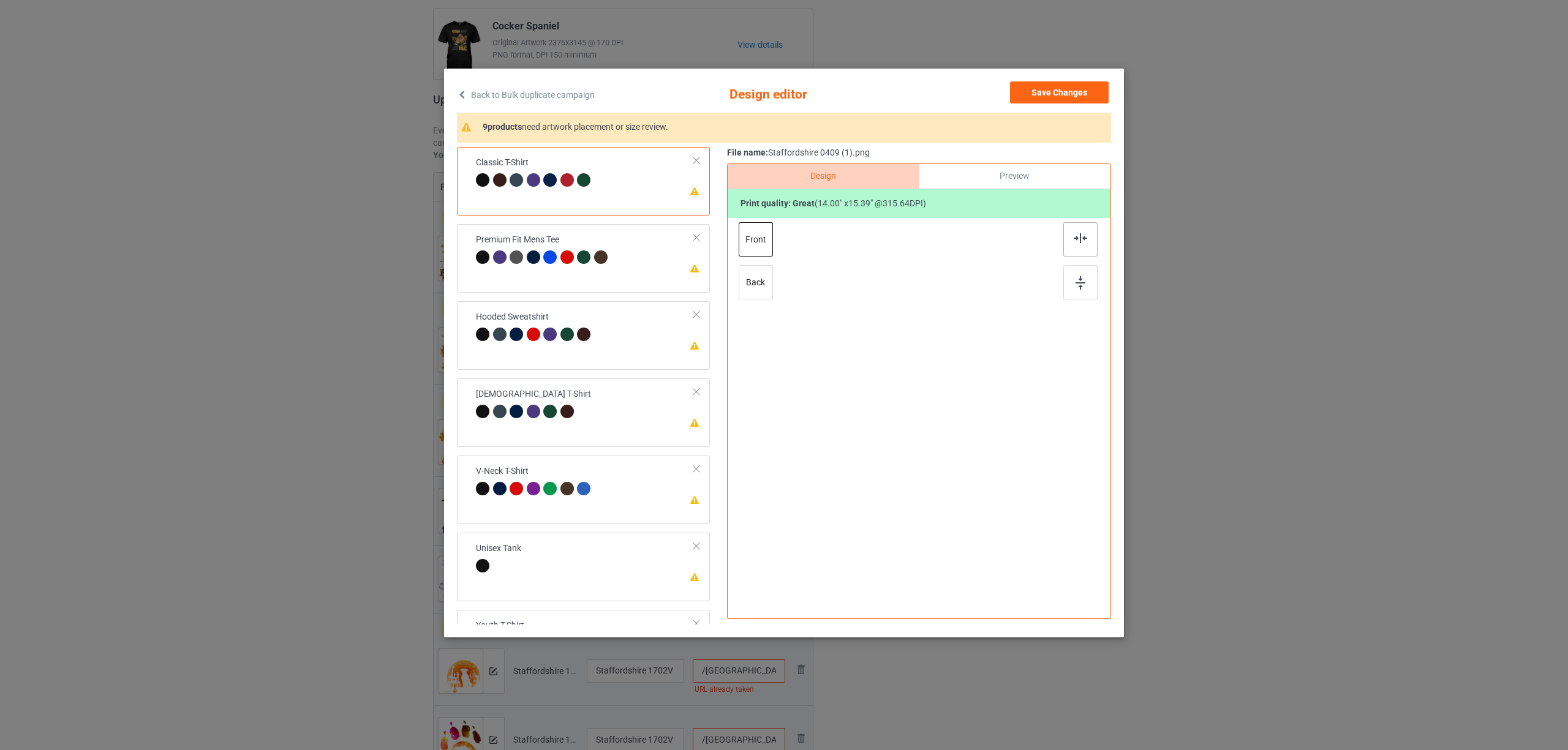
click at [1078, 240] on img at bounding box center [1080, 238] width 13 height 10
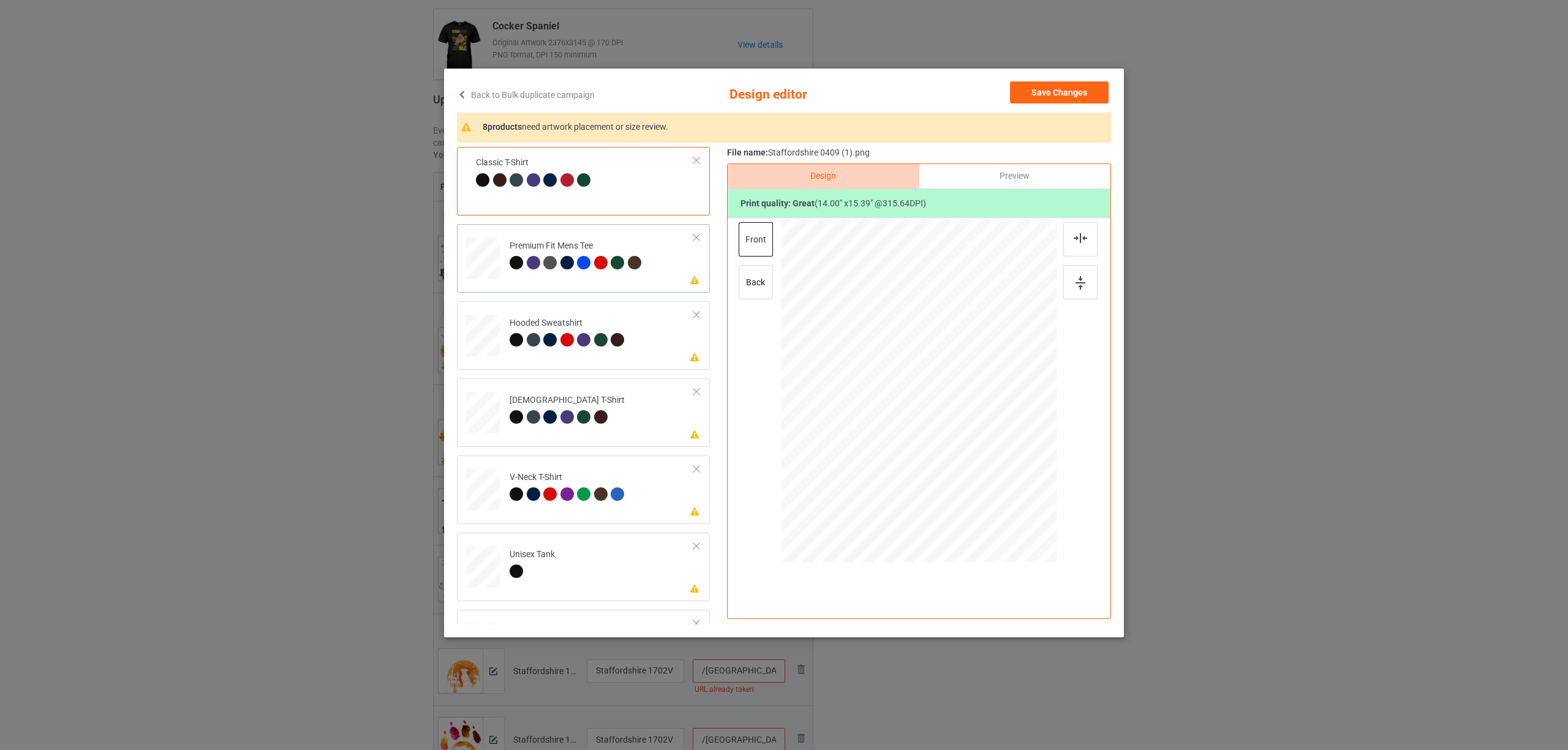
click at [515, 250] on div "Premium Fit Mens Tee" at bounding box center [577, 254] width 135 height 29
click at [1073, 238] on div at bounding box center [1081, 239] width 34 height 34
click at [557, 314] on td "Please review artwork placement Hooded Sweatshirt" at bounding box center [602, 333] width 198 height 54
click at [1084, 239] on img at bounding box center [1080, 238] width 13 height 10
click at [537, 404] on div "[DEMOGRAPHIC_DATA] T-Shirt" at bounding box center [568, 409] width 115 height 29
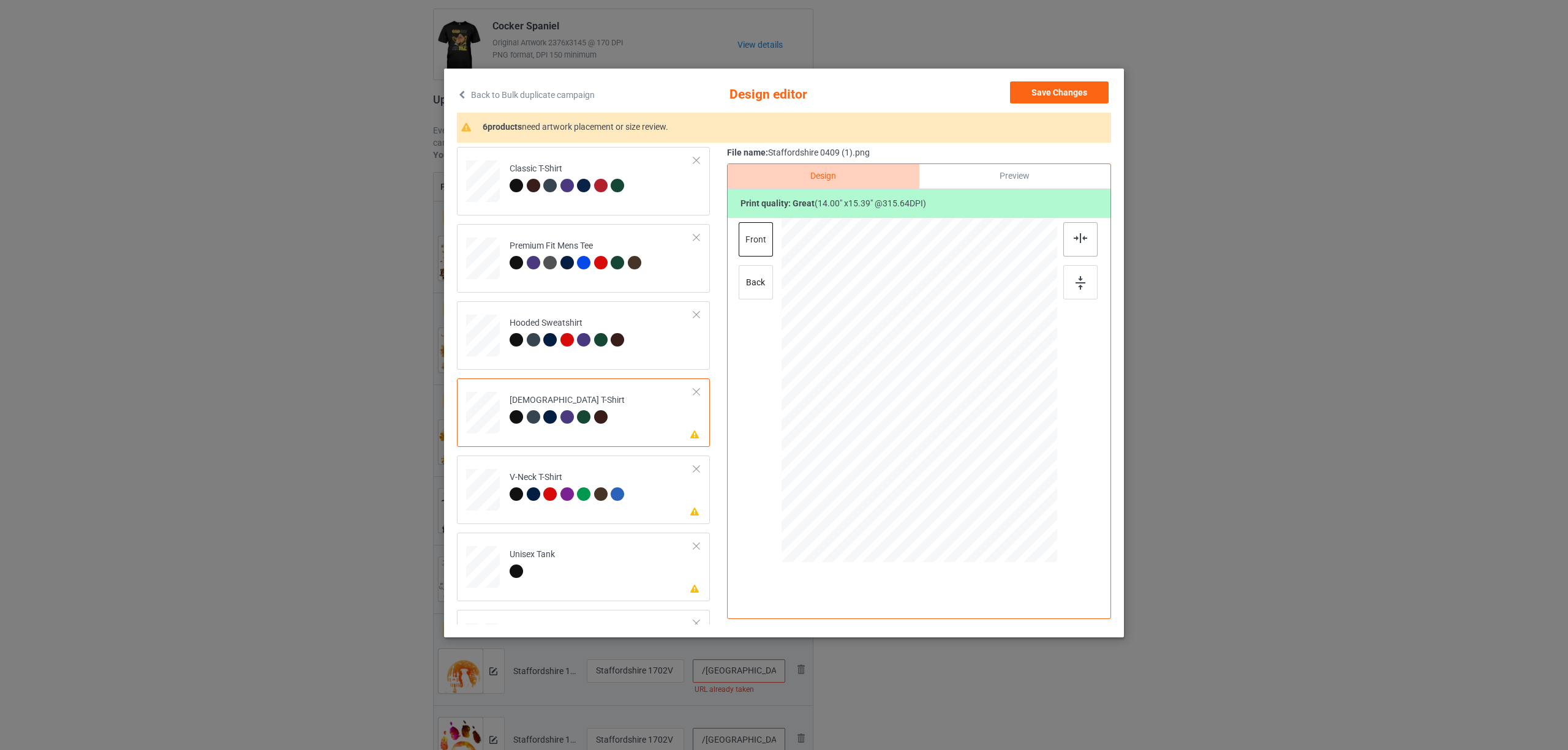
click at [1081, 233] on div at bounding box center [1081, 239] width 34 height 34
click at [529, 486] on div "V-Neck T-Shirt" at bounding box center [569, 486] width 119 height 29
click at [1068, 239] on div at bounding box center [1081, 239] width 34 height 34
click at [586, 571] on td "Please review artwork placement Unisex Tank" at bounding box center [602, 564] width 198 height 54
click at [1069, 239] on div at bounding box center [1081, 239] width 34 height 34
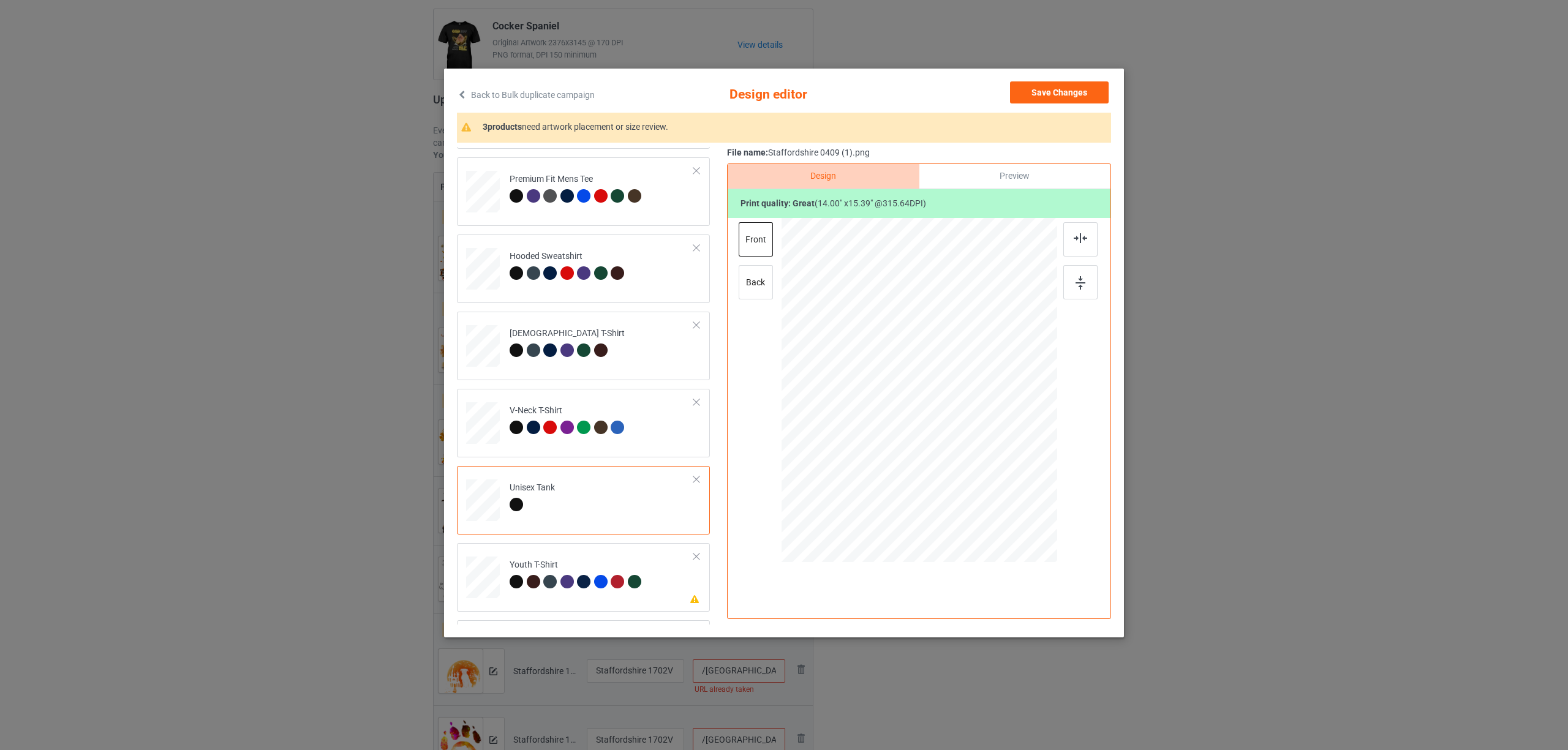
scroll to position [208, 0]
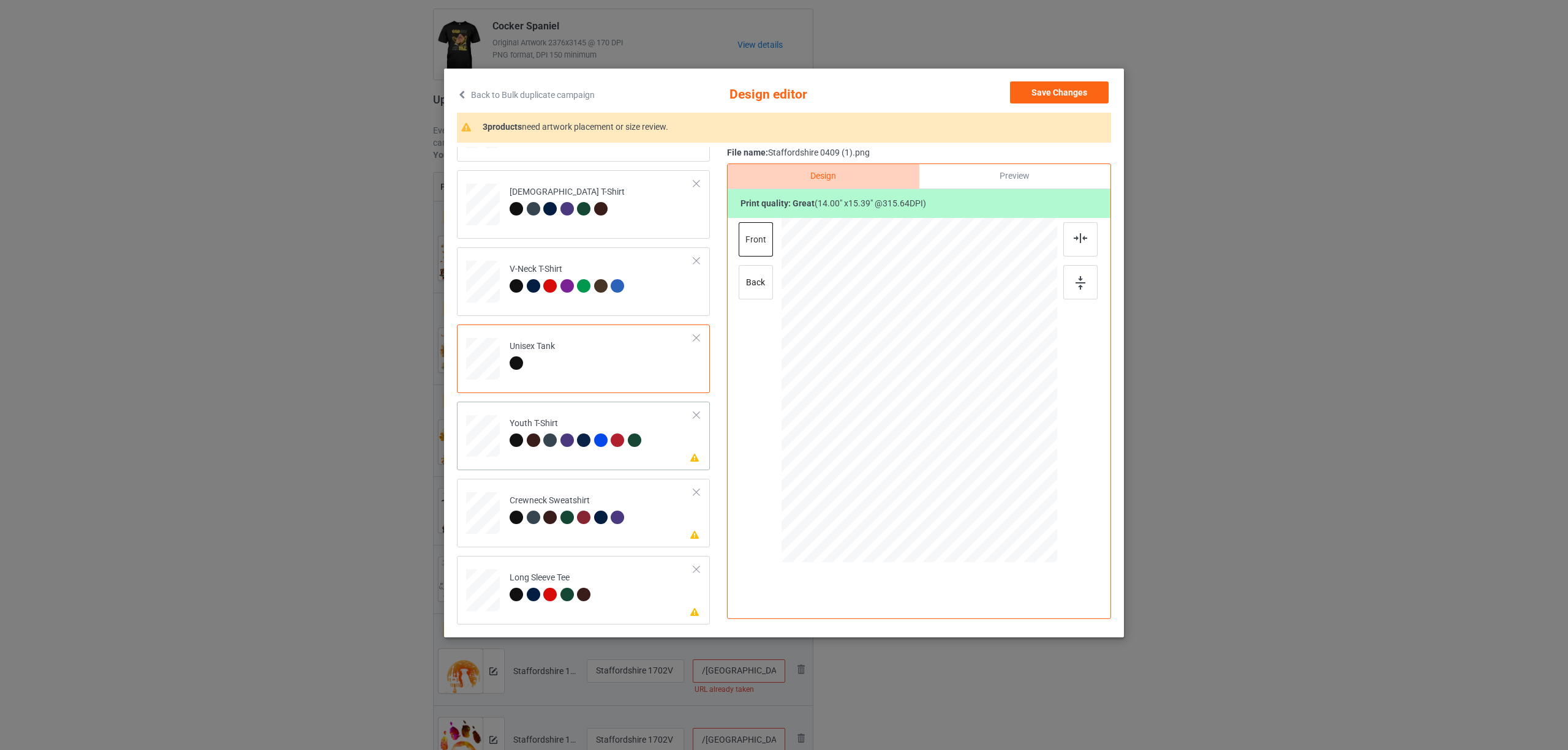
click at [530, 447] on div at bounding box center [536, 442] width 17 height 17
click at [1084, 233] on div at bounding box center [1081, 239] width 34 height 34
click at [589, 500] on div "Crewneck Sweatshirt" at bounding box center [569, 509] width 119 height 29
click at [1084, 232] on div at bounding box center [1081, 239] width 34 height 34
click at [550, 578] on div "Long Sleeve Tee" at bounding box center [552, 586] width 84 height 29
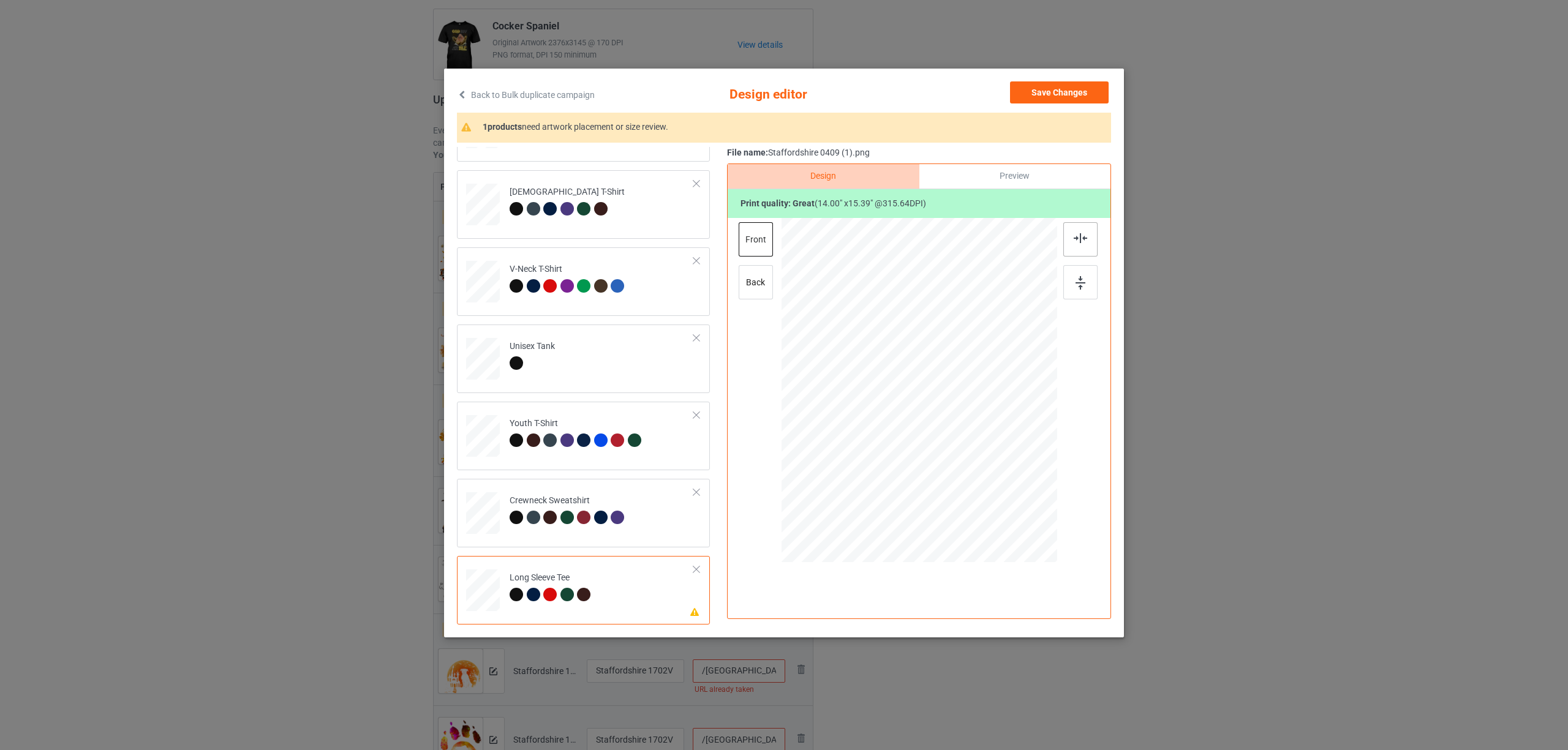
click at [1078, 235] on img at bounding box center [1080, 238] width 13 height 10
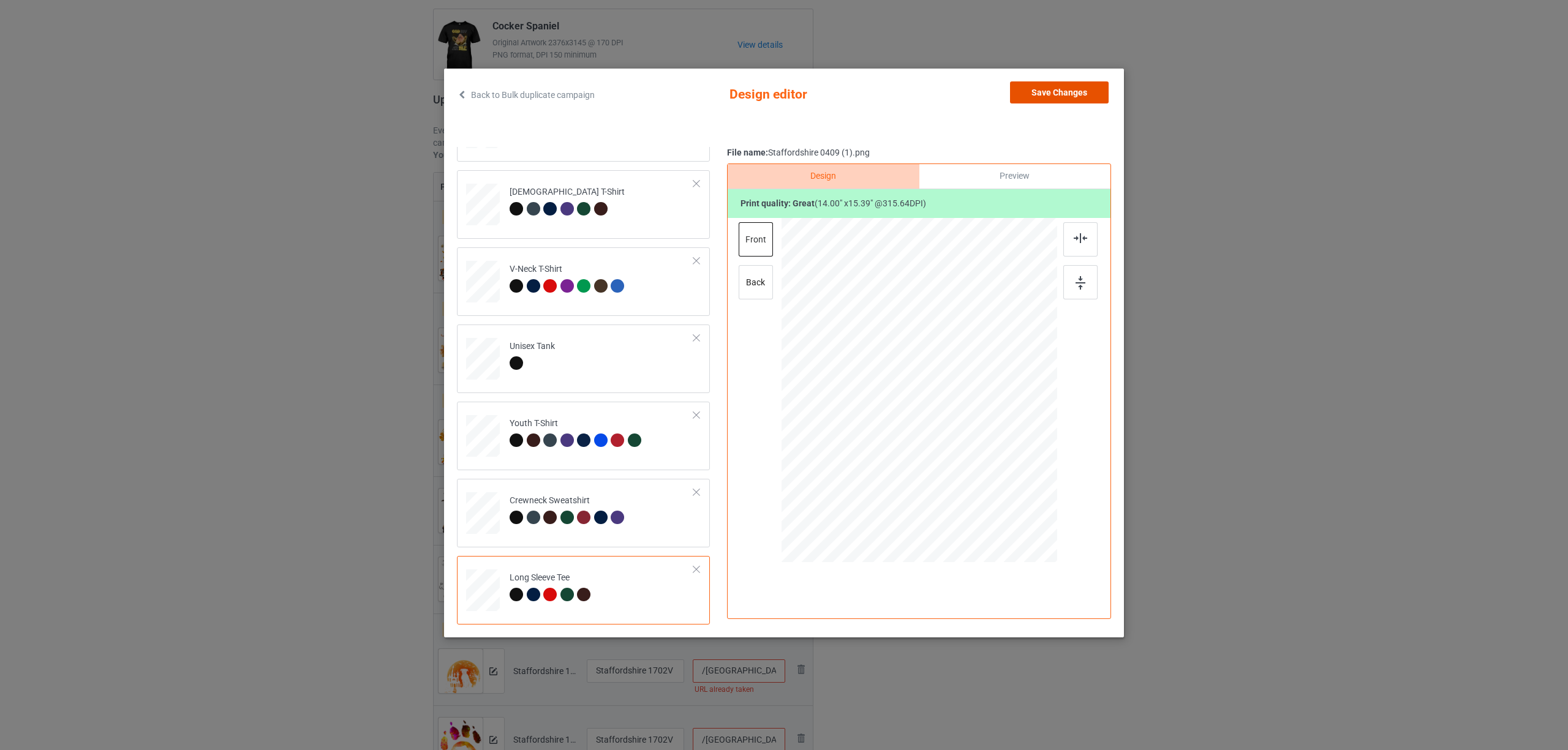
click at [1042, 94] on button "Save Changes" at bounding box center [1059, 92] width 98 height 22
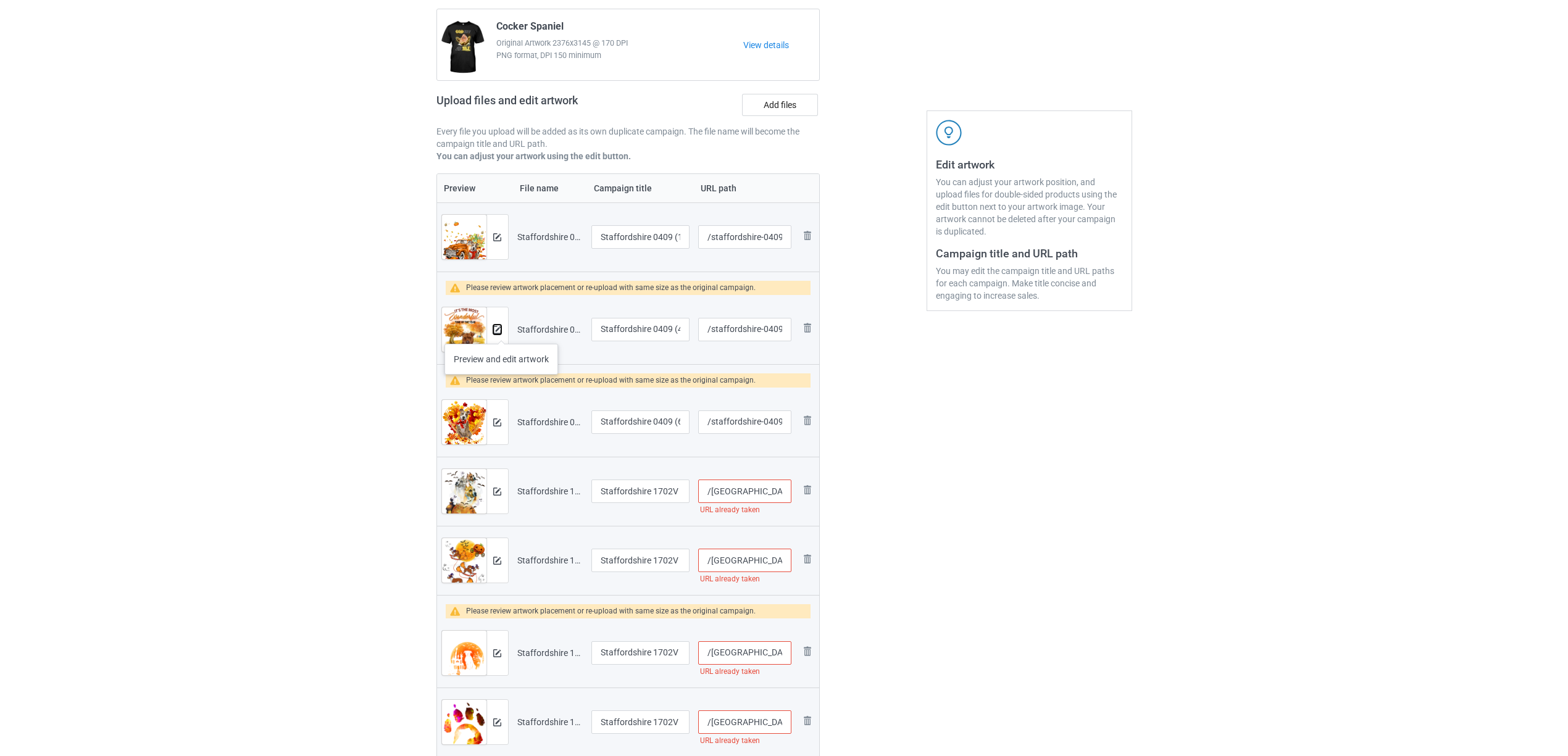
click at [500, 332] on img at bounding box center [498, 330] width 8 height 8
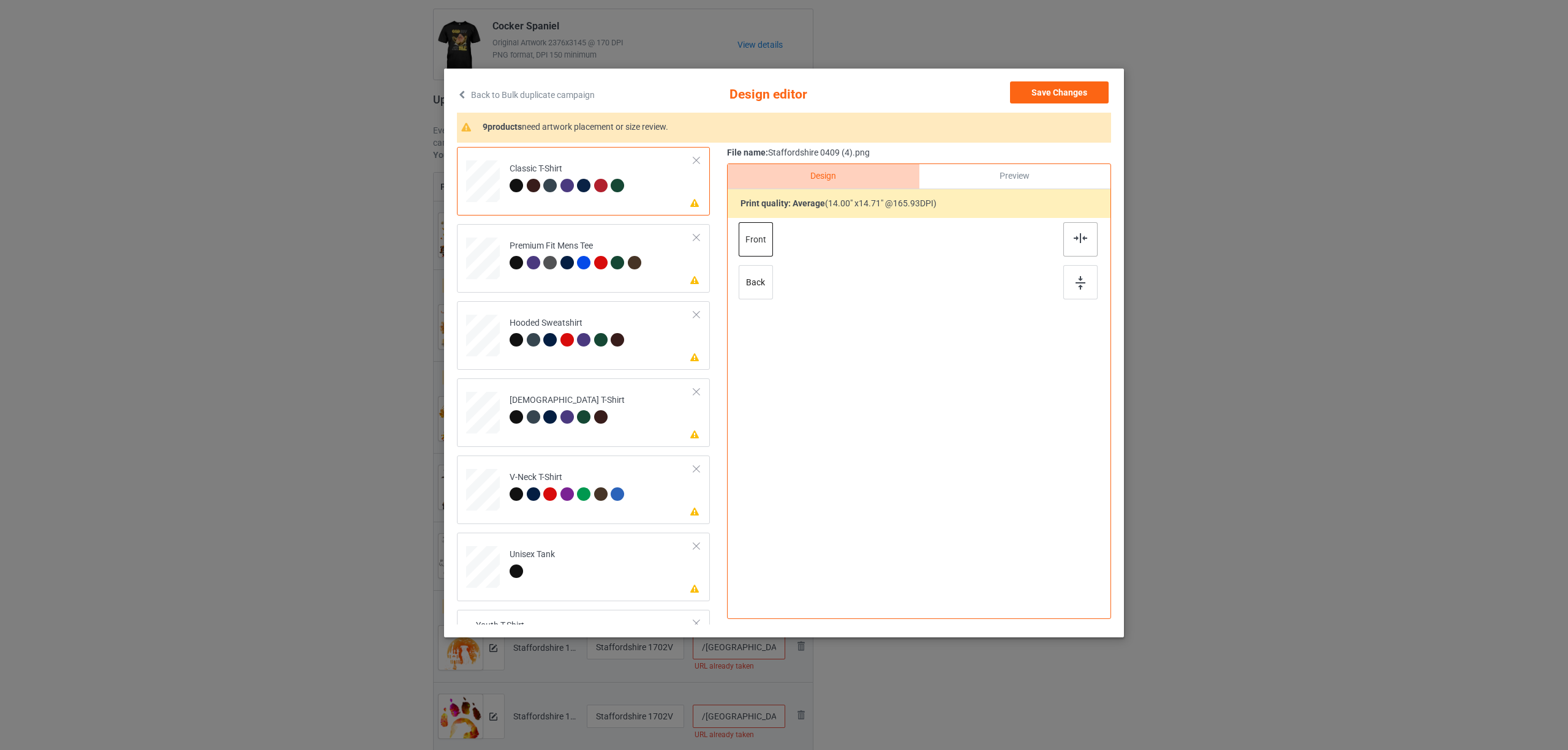
click at [1078, 242] on img at bounding box center [1080, 238] width 13 height 10
click at [579, 258] on div at bounding box center [583, 262] width 13 height 13
click at [1076, 239] on img at bounding box center [1080, 238] width 13 height 10
click at [577, 341] on div at bounding box center [583, 339] width 13 height 13
click at [1086, 232] on div at bounding box center [1081, 239] width 34 height 34
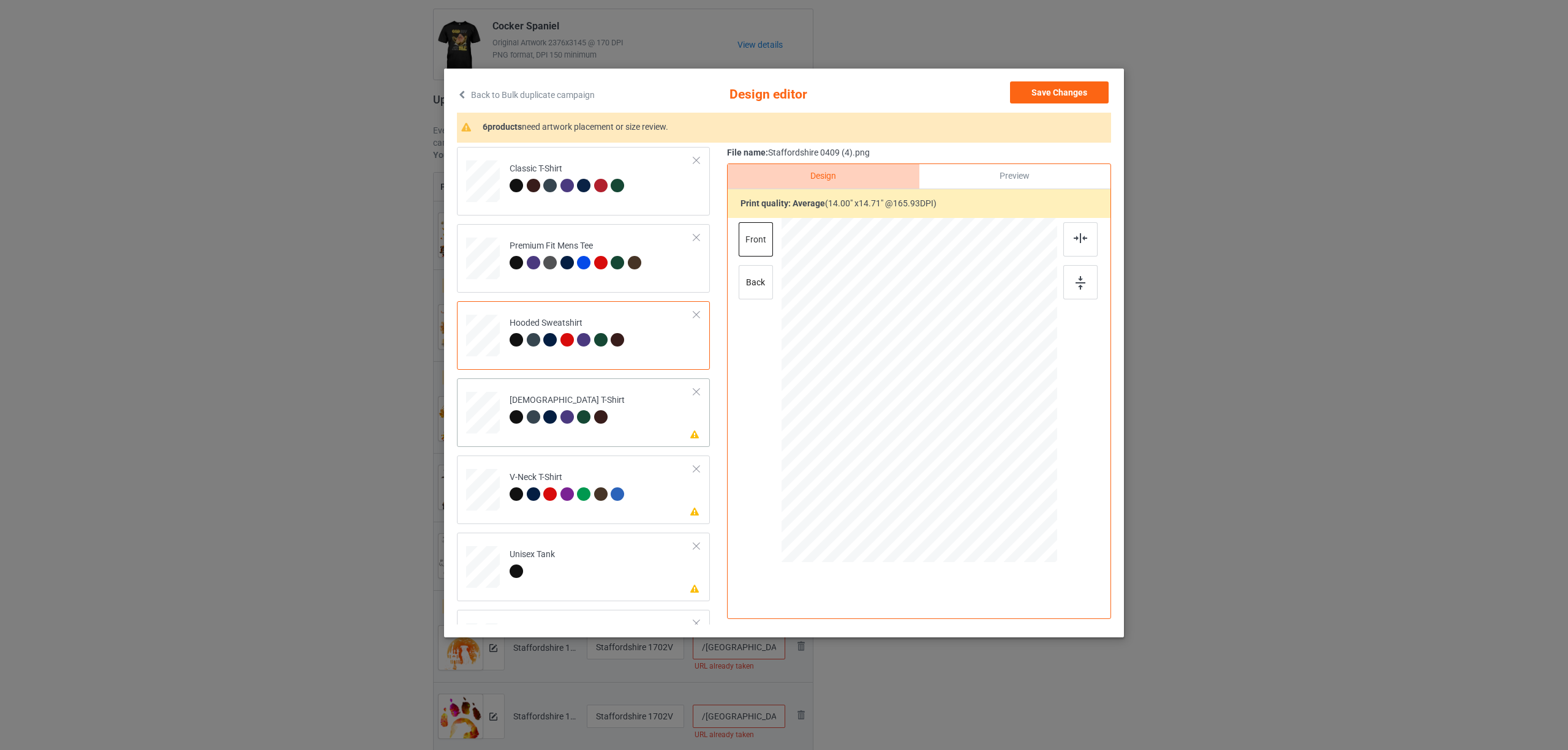
click at [596, 437] on td "Please review artwork placement [DEMOGRAPHIC_DATA] T-Shirt" at bounding box center [602, 410] width 198 height 54
click at [1071, 227] on div at bounding box center [1081, 239] width 34 height 34
click at [601, 478] on div "V-Neck T-Shirt" at bounding box center [569, 486] width 119 height 29
click at [1075, 238] on img at bounding box center [1080, 238] width 13 height 10
click at [601, 554] on td "Please review artwork placement Unisex Tank" at bounding box center [602, 564] width 198 height 54
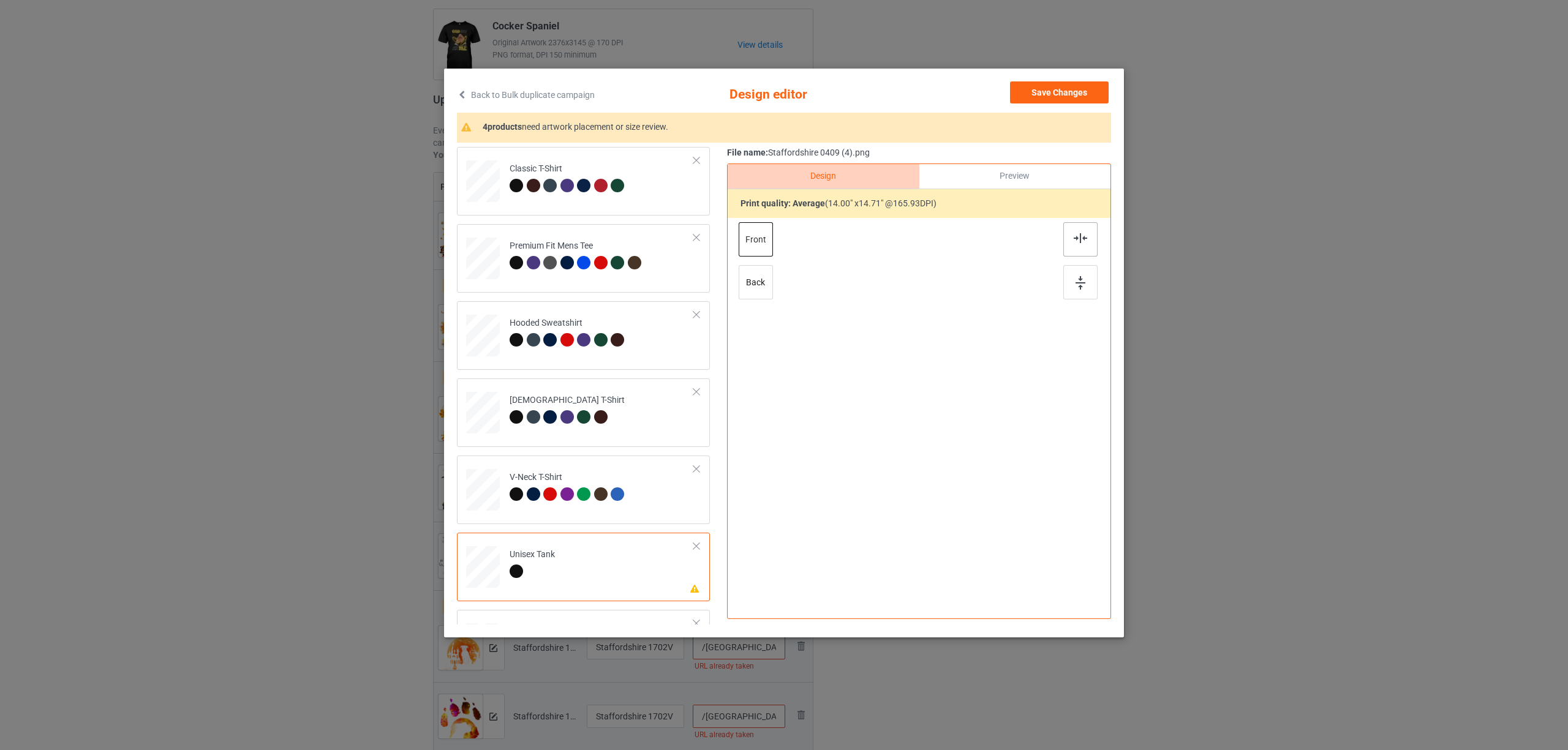
click at [1081, 236] on img at bounding box center [1080, 238] width 13 height 10
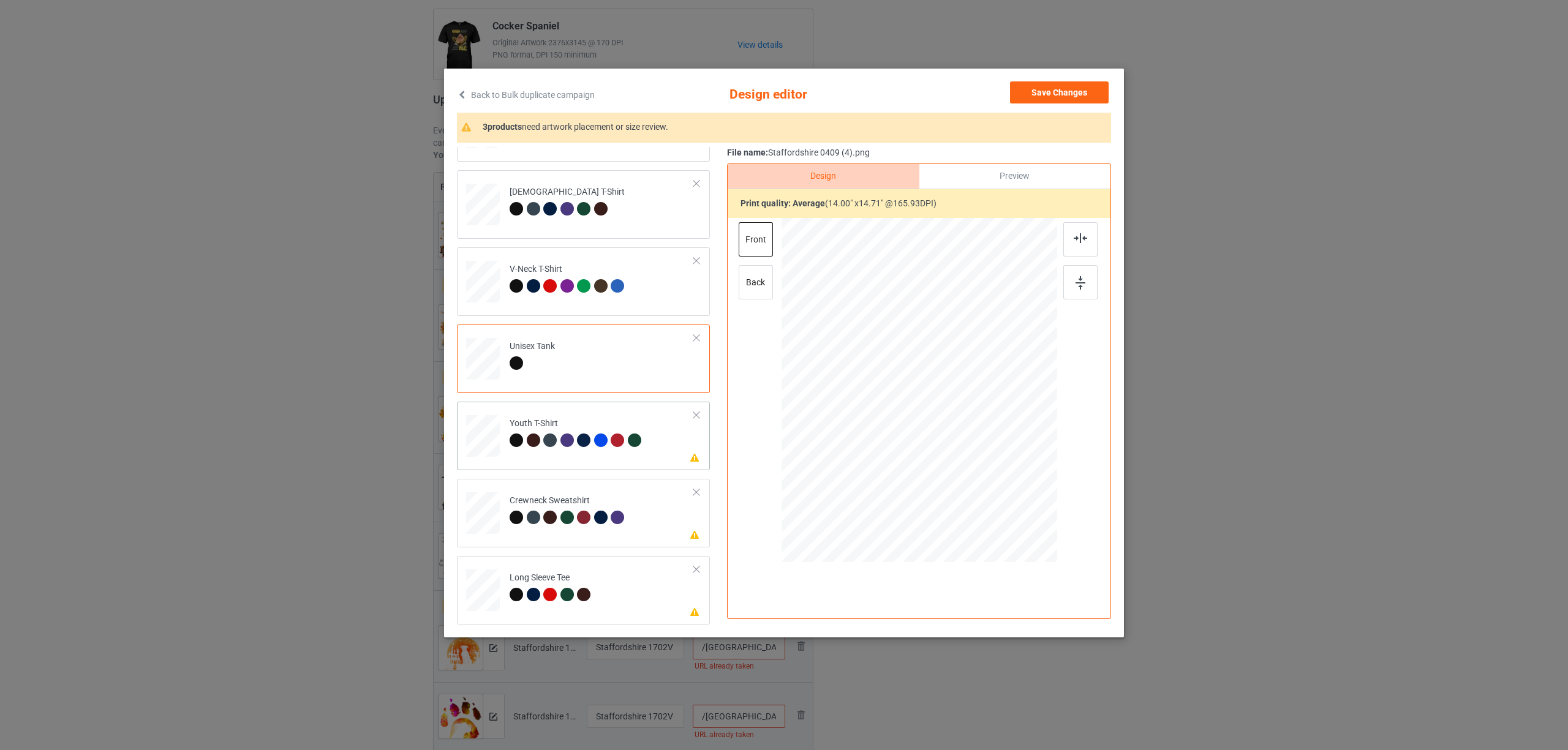
click at [613, 456] on td "Please review artwork placement Youth T-Shirt" at bounding box center [602, 433] width 198 height 54
click at [1068, 231] on div at bounding box center [1081, 239] width 34 height 34
click at [444, 529] on div "Back to Bulk duplicate campaign Design editor Save Changes 2 products need artw…" at bounding box center [784, 353] width 680 height 569
click at [1078, 241] on img at bounding box center [1080, 238] width 13 height 10
click at [559, 574] on div "Long Sleeve Tee" at bounding box center [552, 586] width 84 height 29
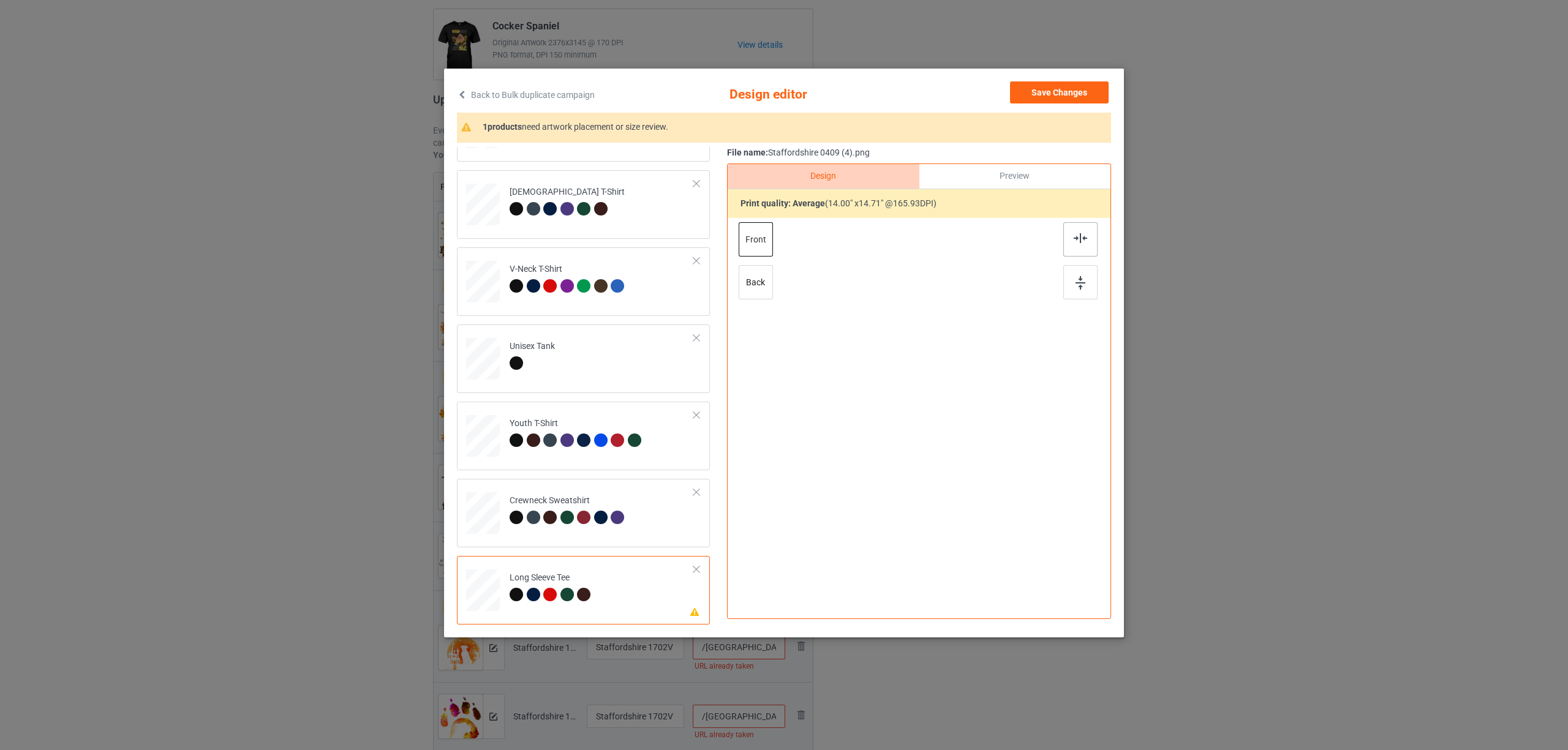
click at [1069, 239] on div at bounding box center [1081, 239] width 34 height 34
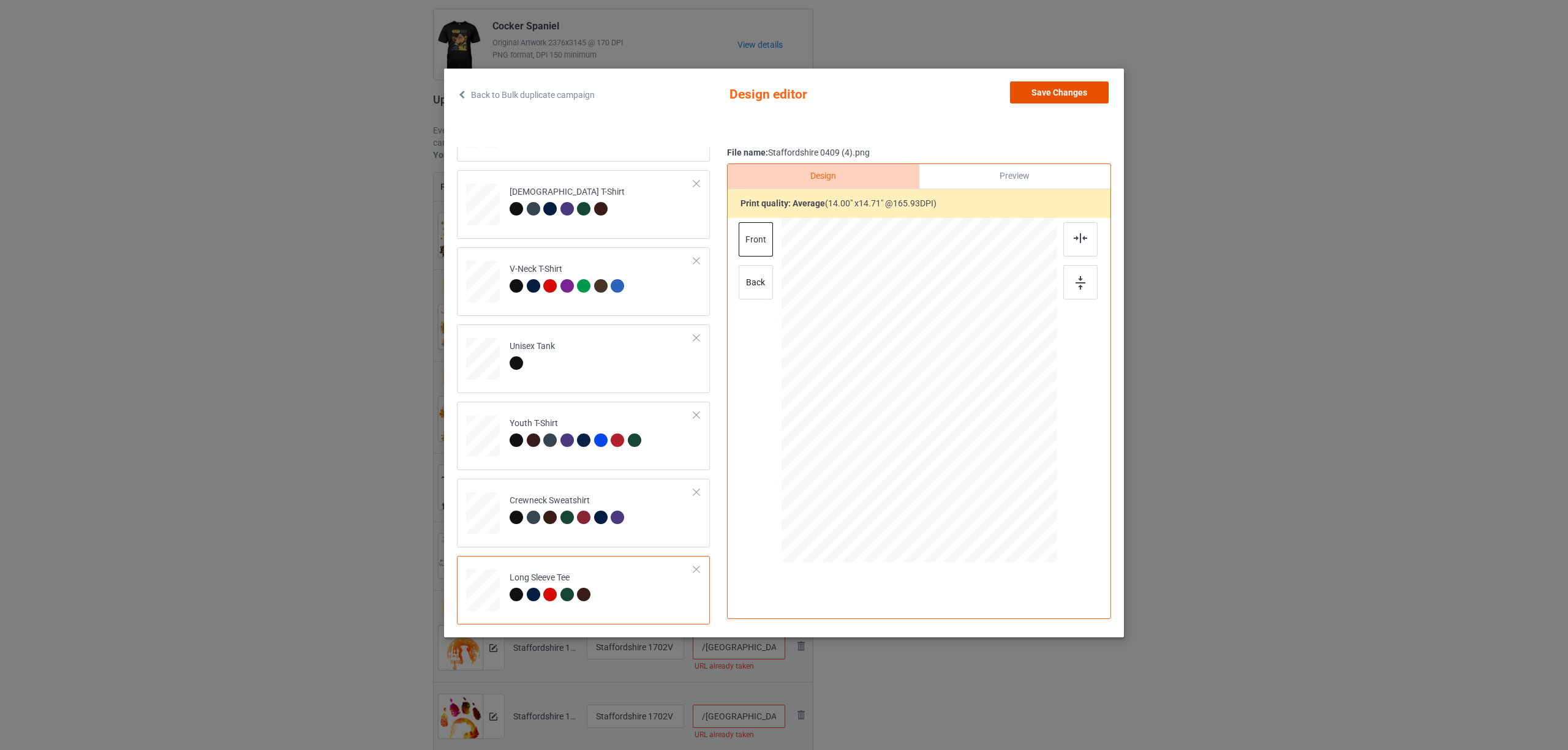
click at [1049, 90] on button "Save Changes" at bounding box center [1059, 92] width 98 height 22
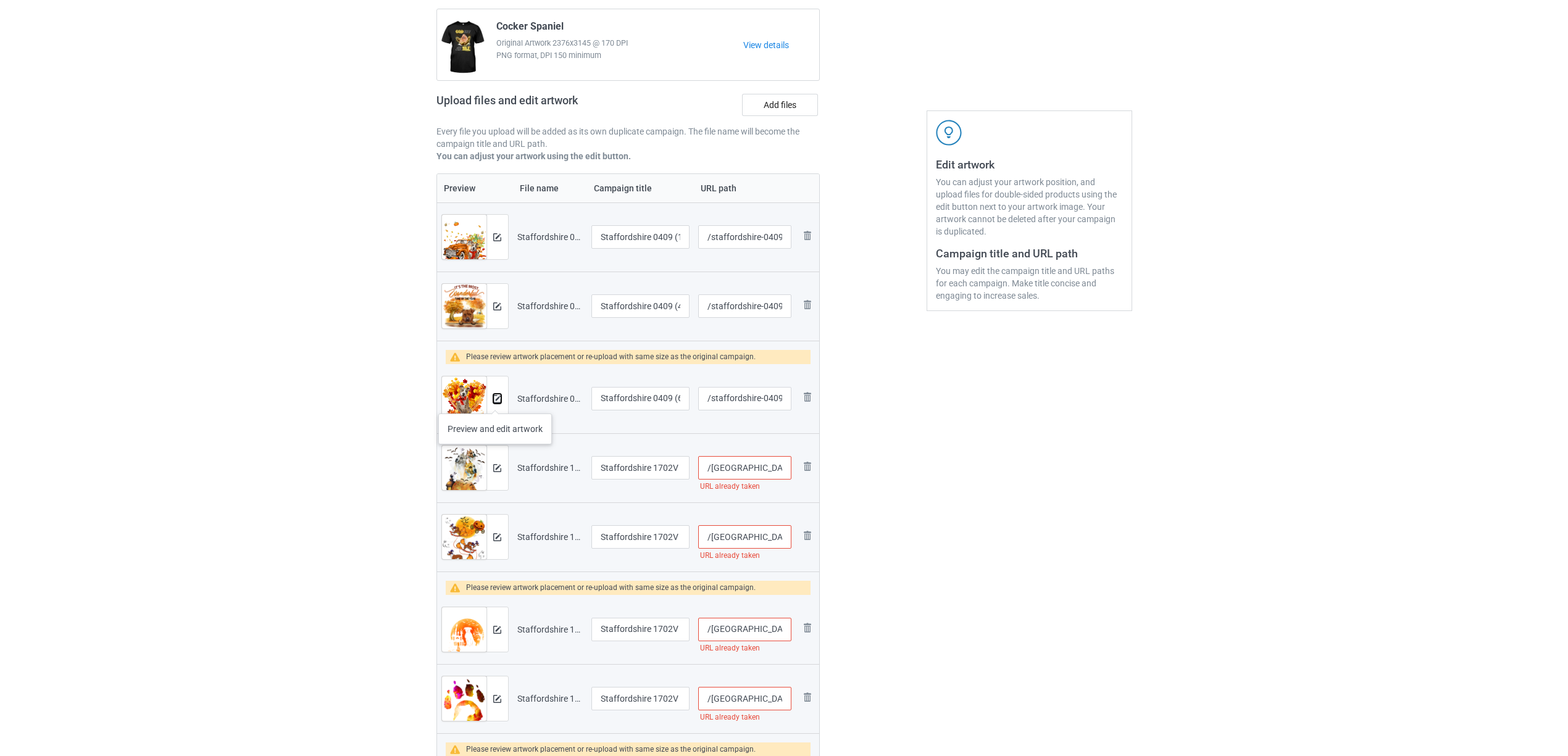
click at [495, 402] on img at bounding box center [498, 399] width 8 height 8
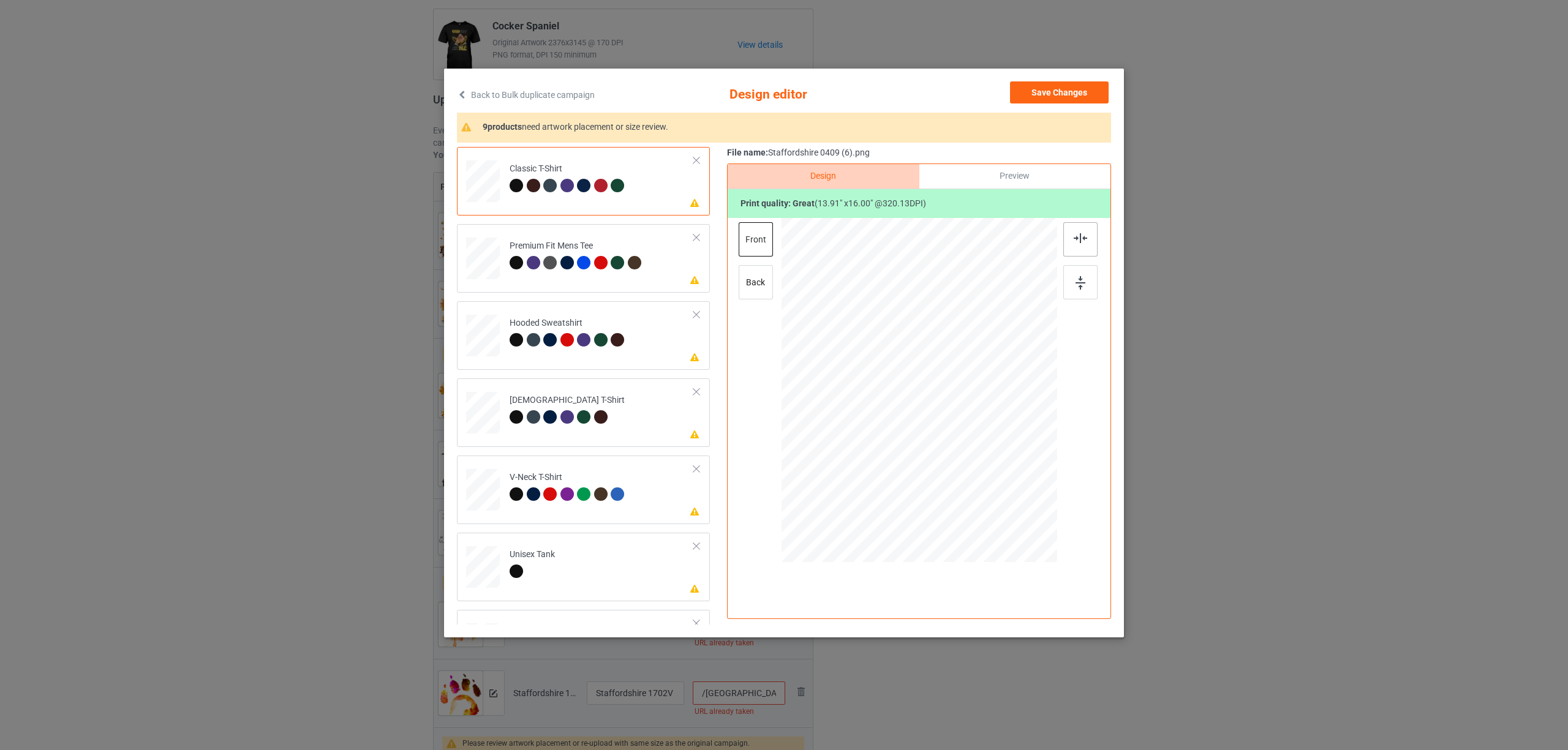
click at [1087, 238] on img at bounding box center [1080, 238] width 13 height 10
click at [547, 266] on div at bounding box center [550, 262] width 13 height 13
click at [1075, 239] on img at bounding box center [1080, 238] width 13 height 10
click at [1089, 228] on div at bounding box center [1081, 239] width 34 height 34
click at [604, 408] on div "[DEMOGRAPHIC_DATA] T-Shirt" at bounding box center [568, 409] width 115 height 29
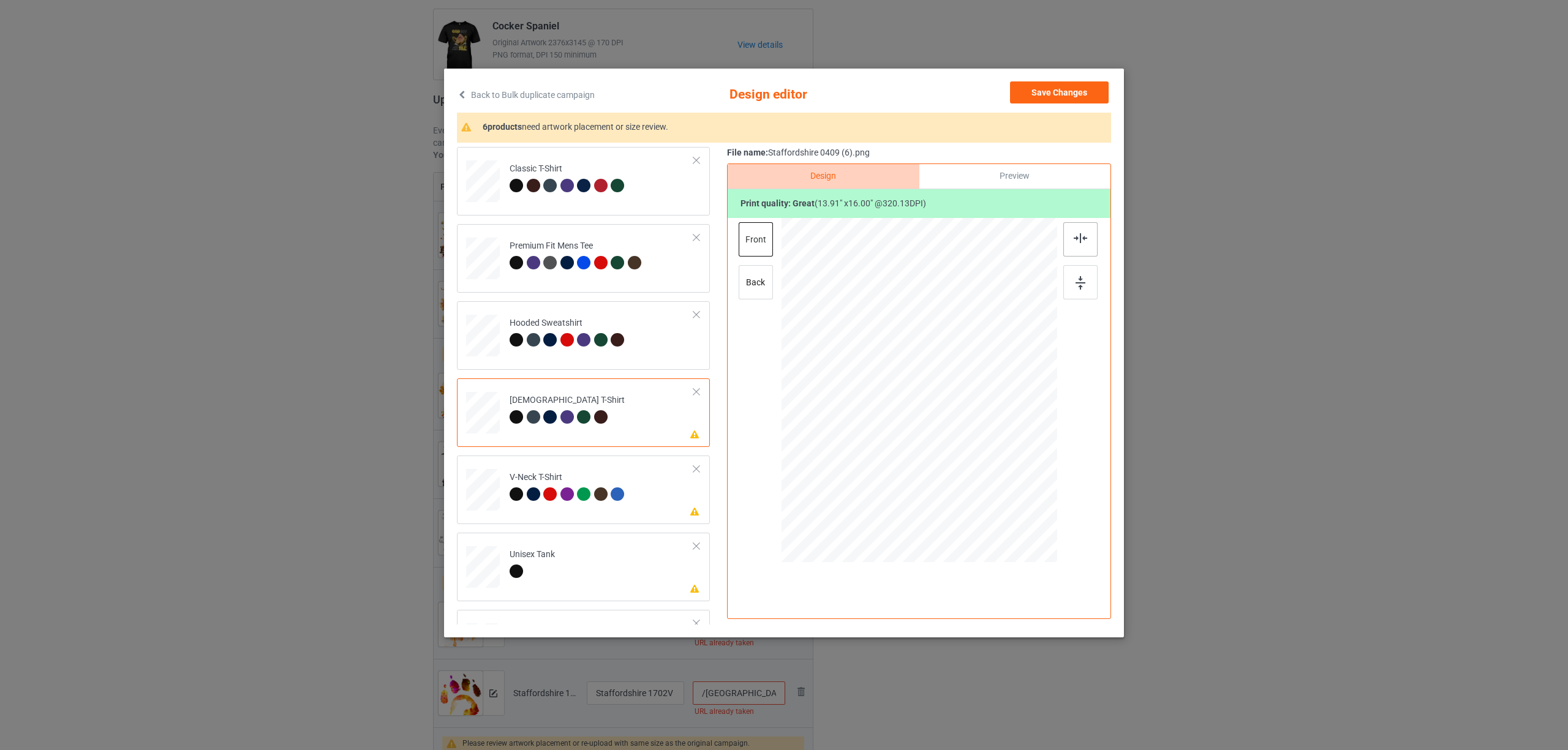
click at [1081, 244] on div at bounding box center [1081, 239] width 34 height 34
click at [559, 473] on div "V-Neck T-Shirt" at bounding box center [569, 486] width 119 height 29
click at [1081, 230] on div at bounding box center [1081, 239] width 34 height 34
click at [586, 561] on td "Please review artwork placement Unisex Tank" at bounding box center [602, 564] width 198 height 54
click at [1078, 234] on img at bounding box center [1080, 238] width 13 height 10
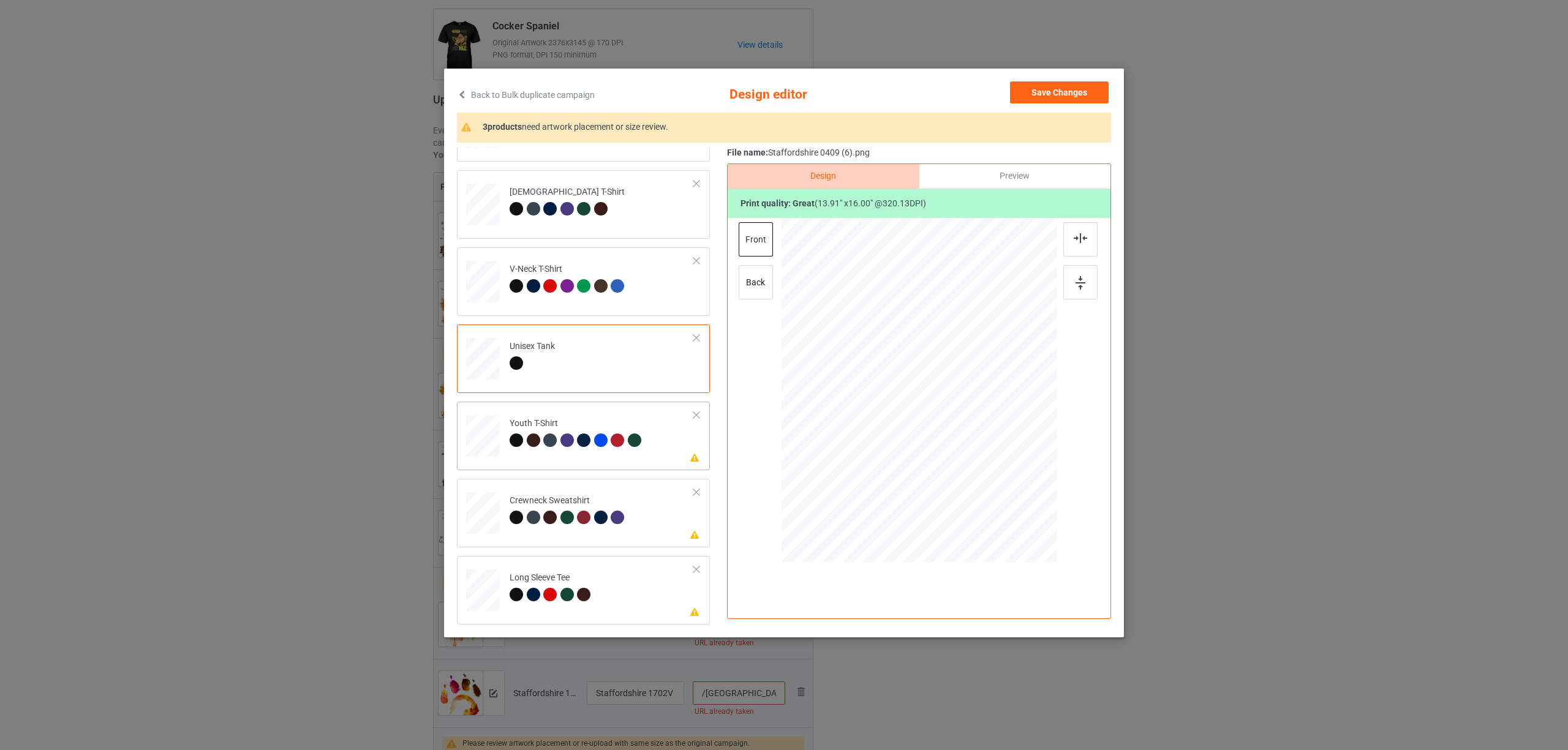
click at [505, 444] on td "Please review artwork placement Youth T-Shirt" at bounding box center [602, 433] width 198 height 54
click at [1075, 246] on div at bounding box center [1081, 239] width 34 height 34
click at [564, 547] on div "Please review artwork placement Crewneck Sweatshirt" at bounding box center [583, 513] width 253 height 69
click at [1078, 236] on img at bounding box center [1080, 238] width 13 height 10
click at [569, 577] on div "Long Sleeve Tee" at bounding box center [552, 586] width 84 height 29
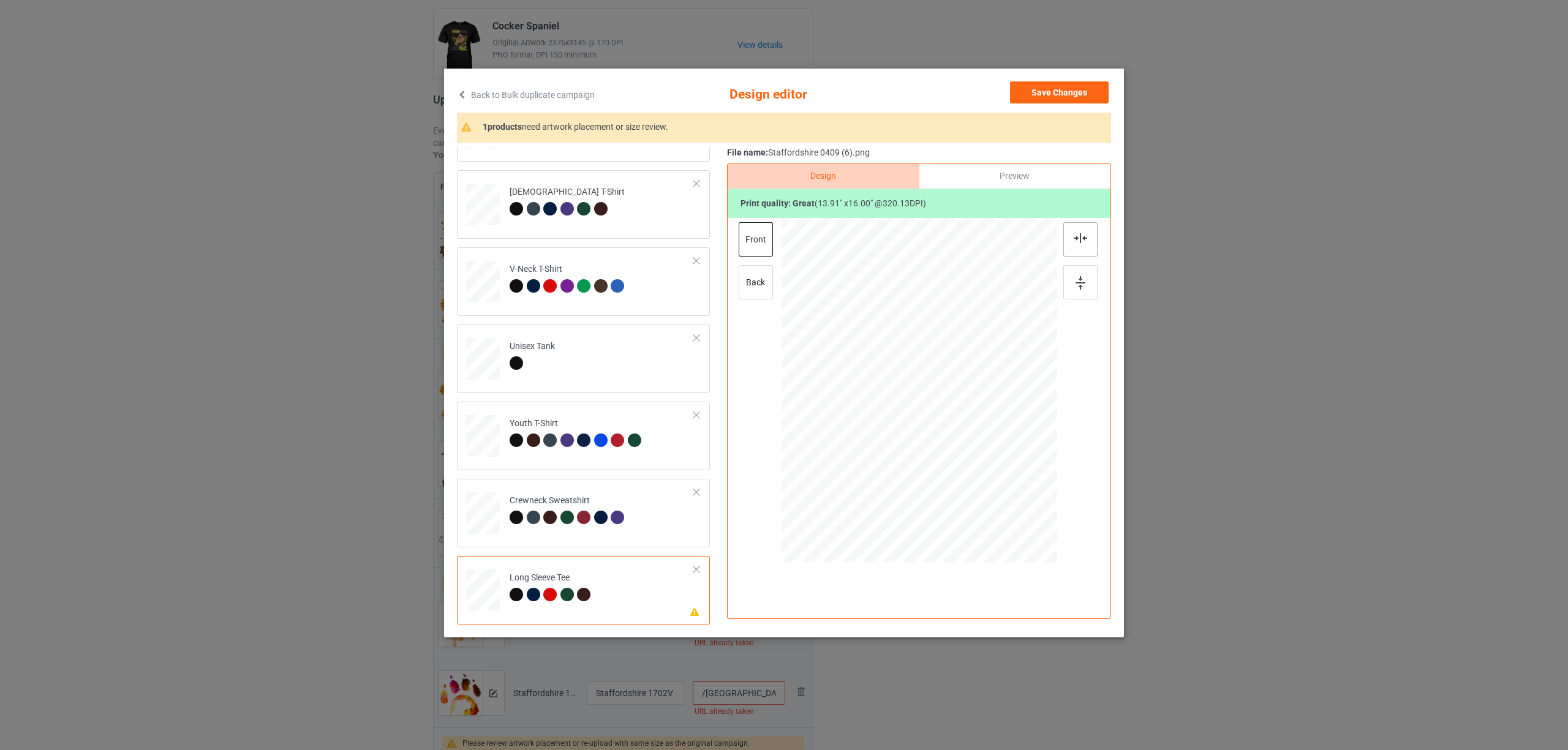
click at [1085, 232] on div at bounding box center [1081, 239] width 34 height 34
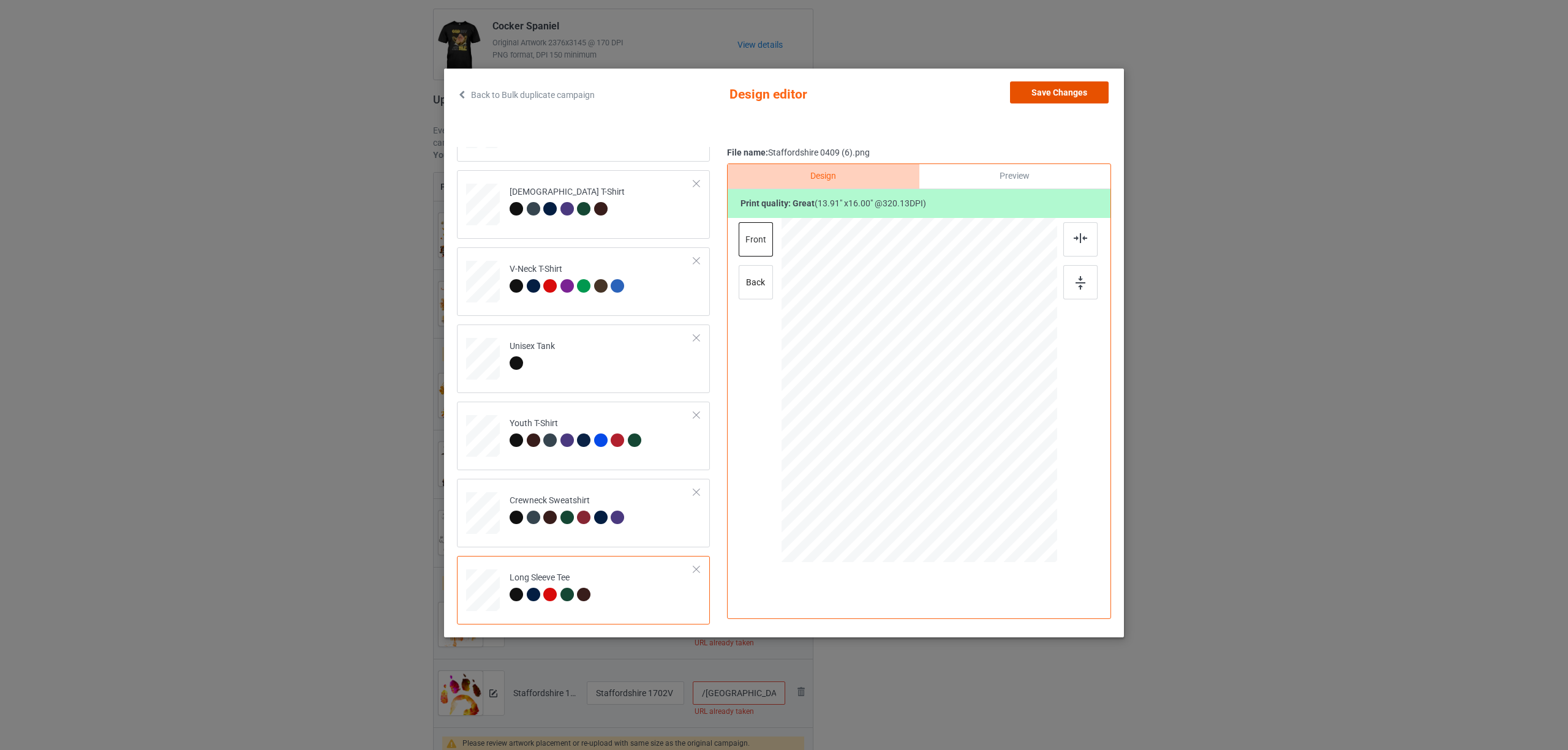
click at [1044, 93] on button "Save Changes" at bounding box center [1059, 92] width 98 height 22
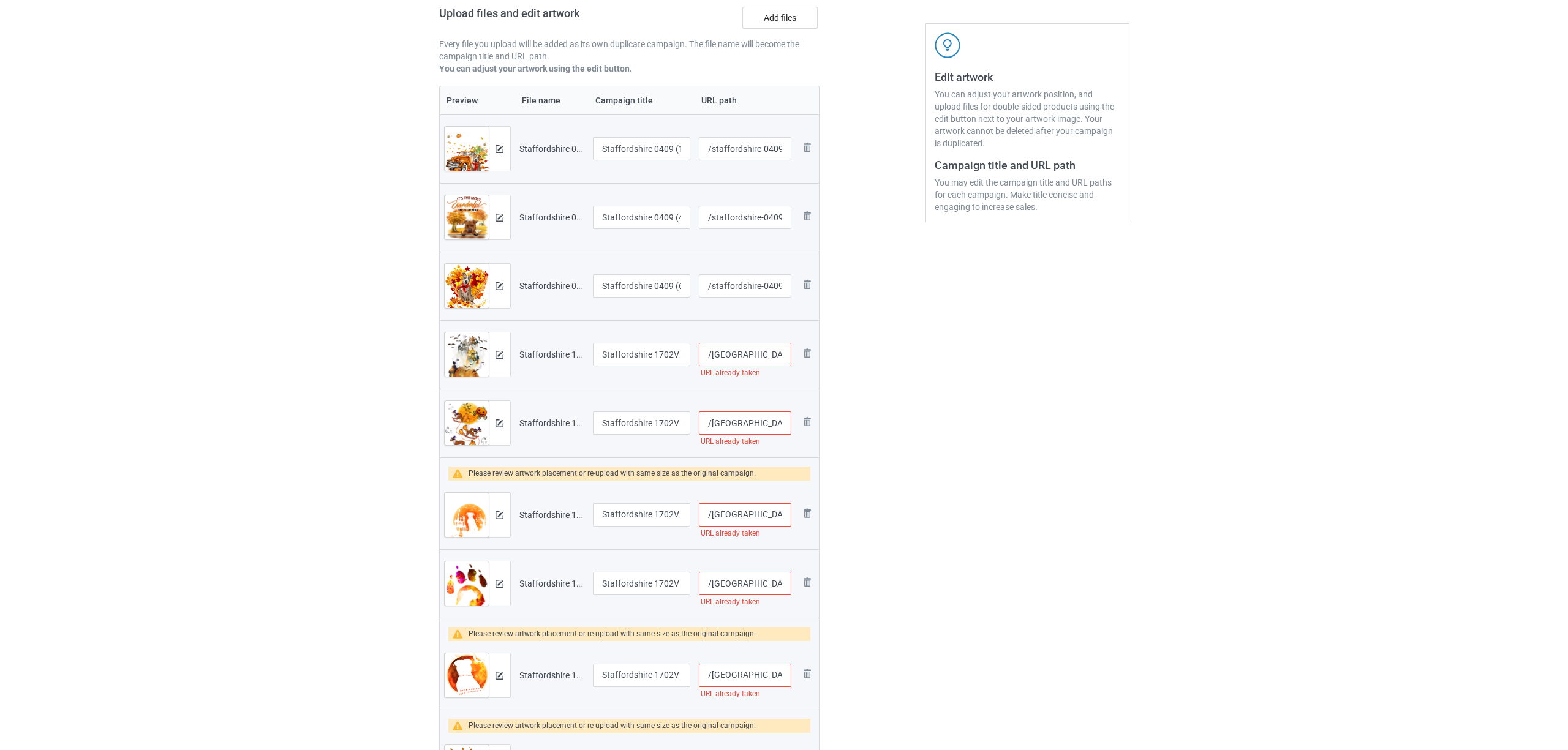
scroll to position [359, 0]
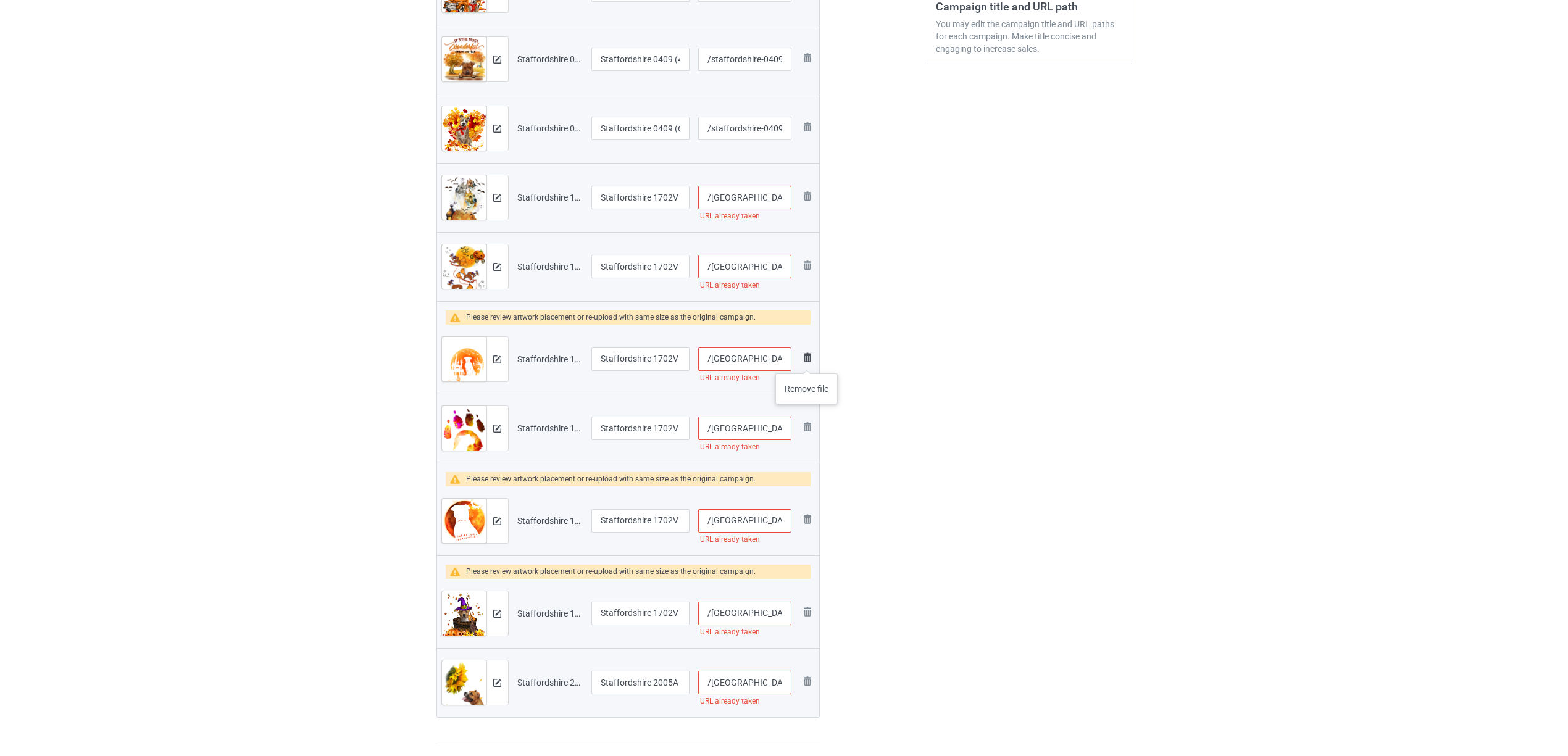
click at [813, 358] on img at bounding box center [807, 357] width 15 height 15
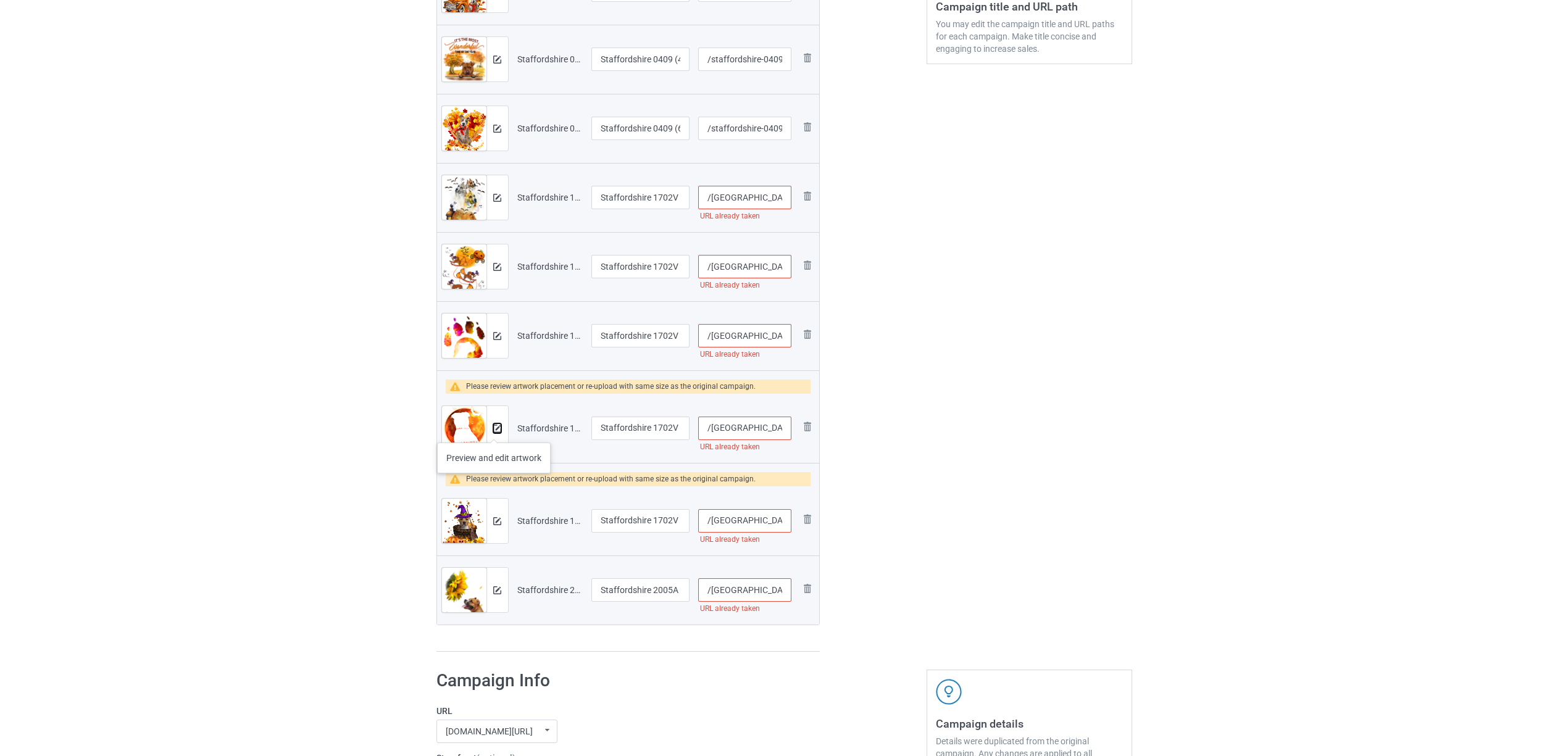
click at [494, 431] on img at bounding box center [498, 428] width 8 height 8
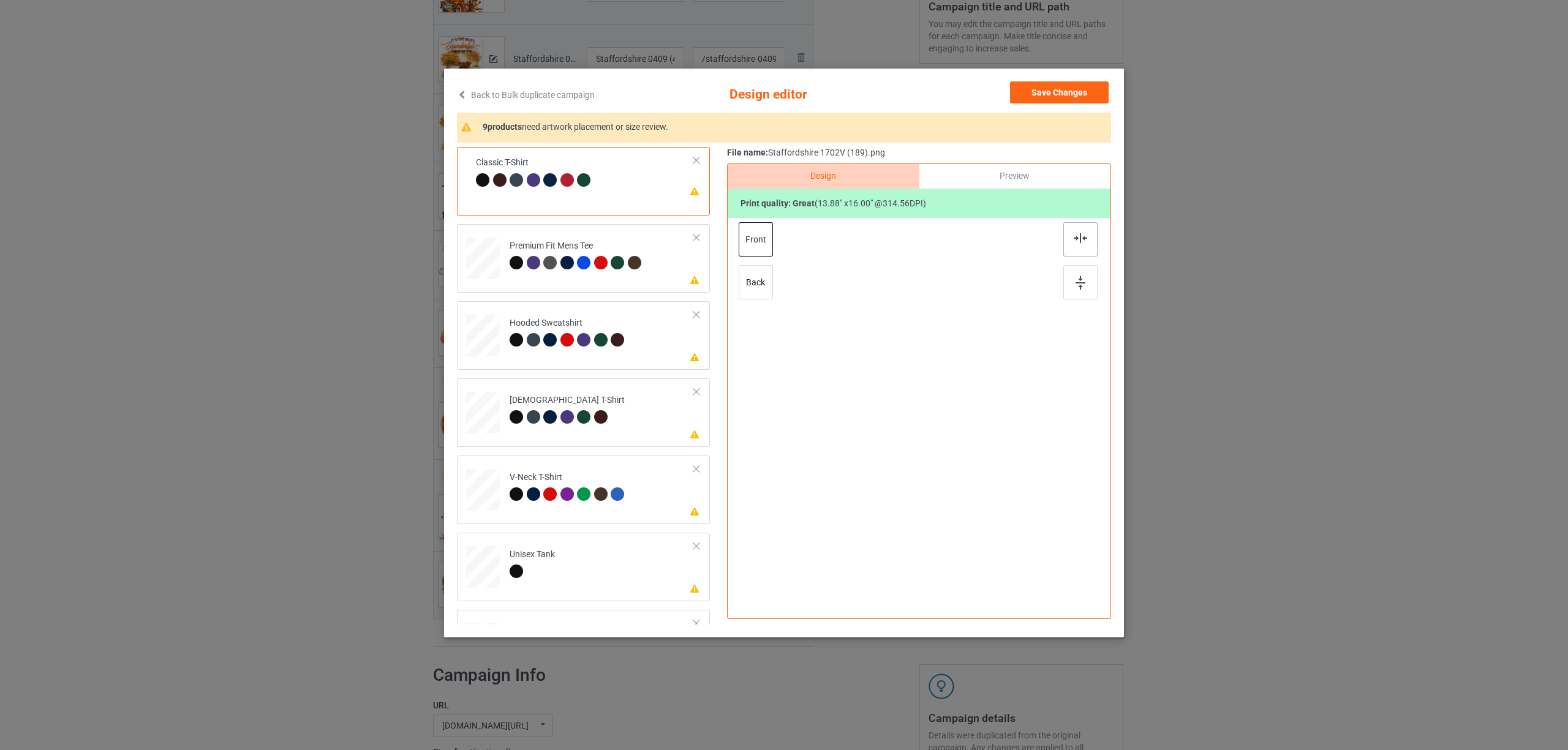
click at [1066, 246] on div at bounding box center [1081, 239] width 34 height 34
click at [1099, 242] on div at bounding box center [1081, 265] width 37 height 86
click at [1087, 242] on img at bounding box center [1080, 238] width 13 height 10
click at [576, 316] on td "Please review artwork placement Hooded Sweatshirt" at bounding box center [602, 333] width 198 height 54
click at [1078, 236] on img at bounding box center [1080, 238] width 13 height 10
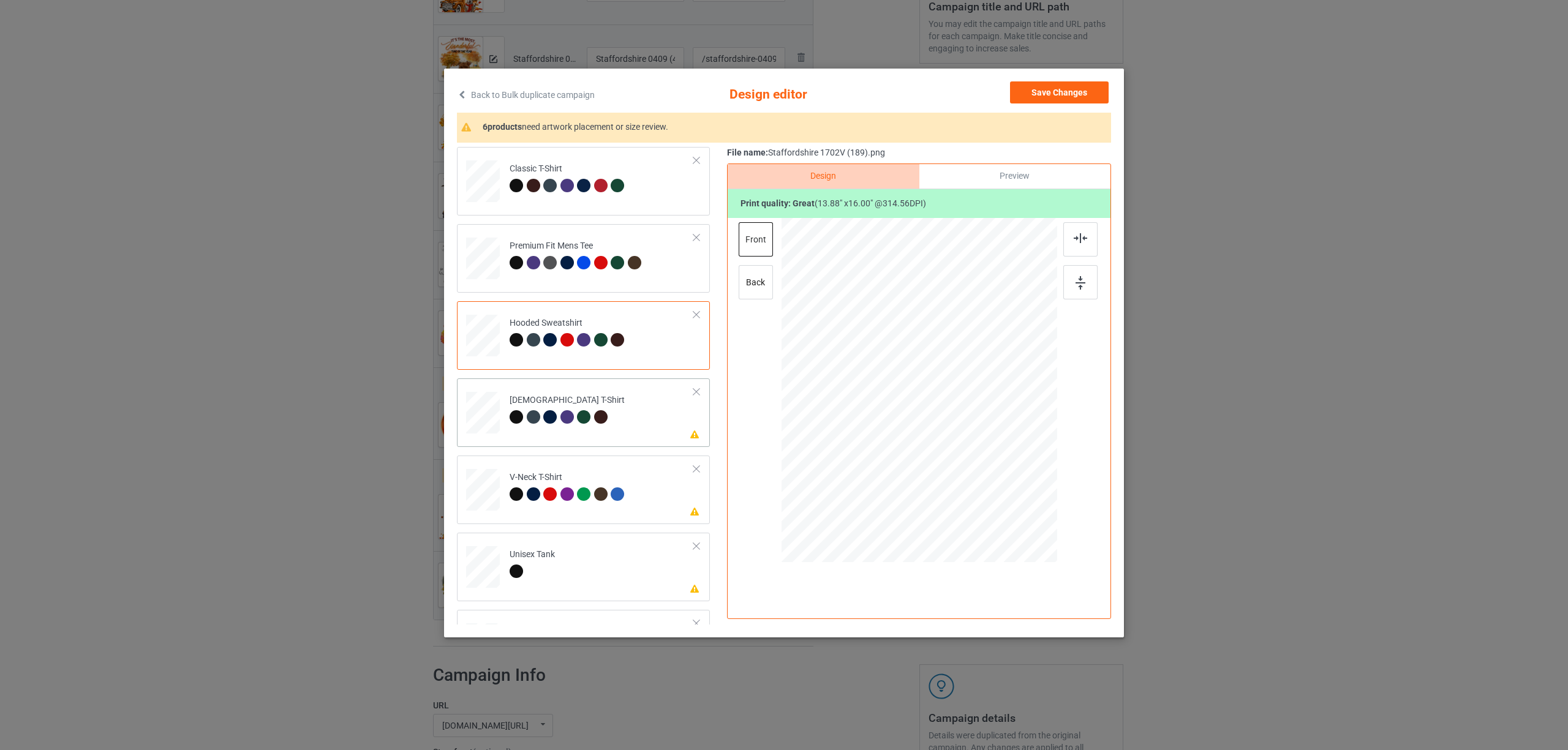
click at [591, 398] on div "[DEMOGRAPHIC_DATA] T-Shirt" at bounding box center [568, 409] width 115 height 29
click at [1075, 238] on img at bounding box center [1080, 238] width 13 height 10
click at [627, 500] on div at bounding box center [619, 496] width 17 height 17
click at [1078, 241] on img at bounding box center [1080, 238] width 13 height 10
click at [627, 571] on td "Please review artwork placement Unisex Tank" at bounding box center [602, 564] width 198 height 54
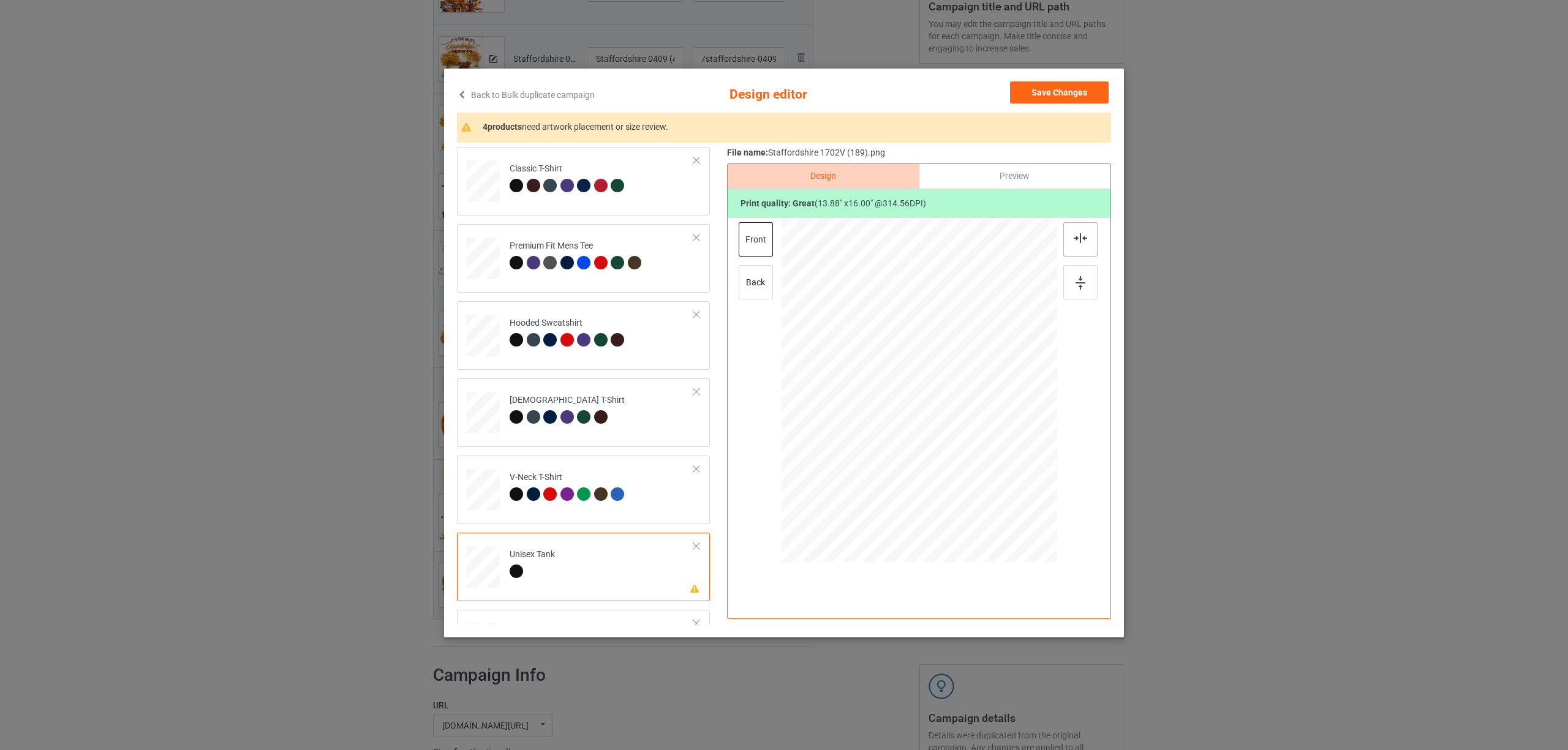
click at [1074, 234] on img at bounding box center [1080, 238] width 13 height 10
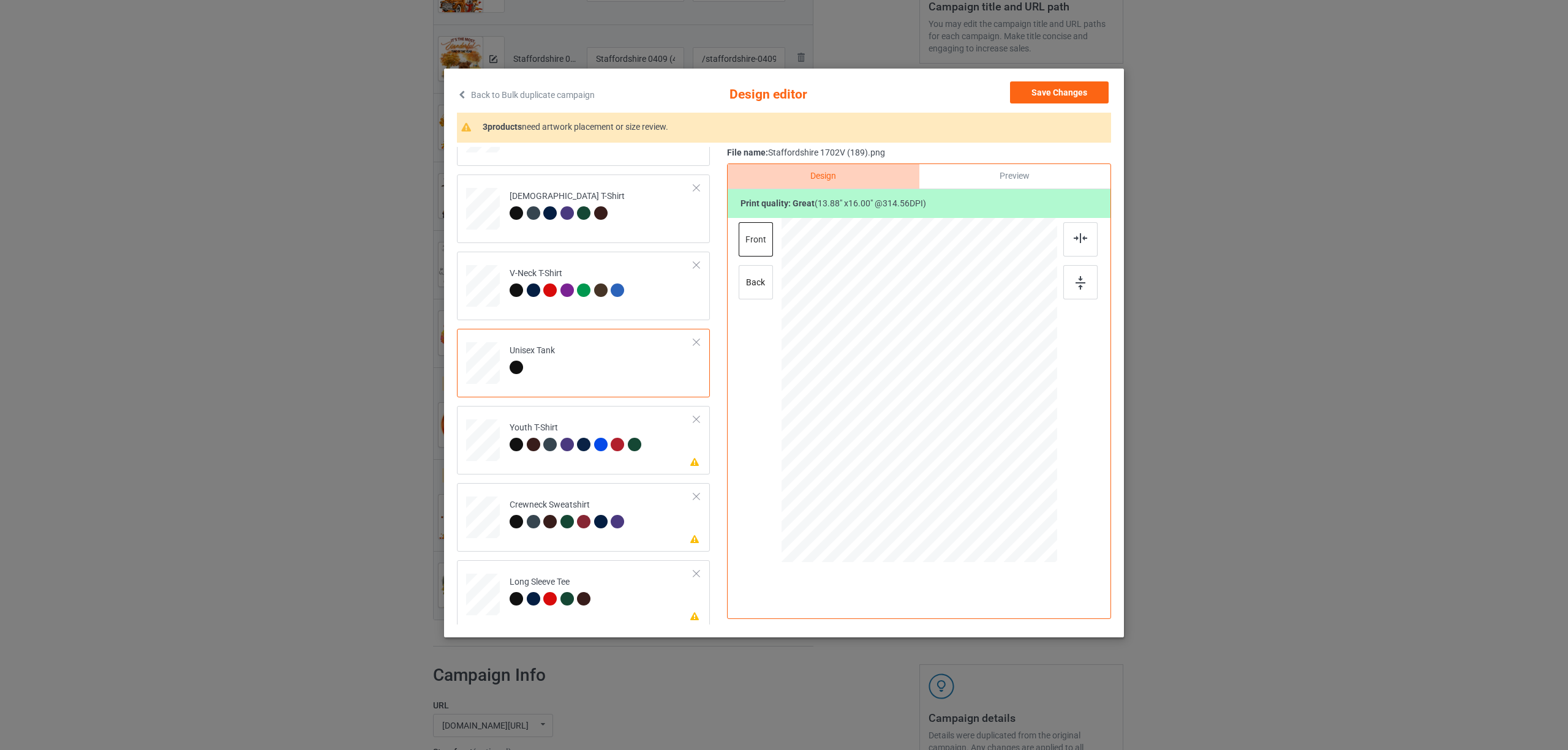
scroll to position [208, 0]
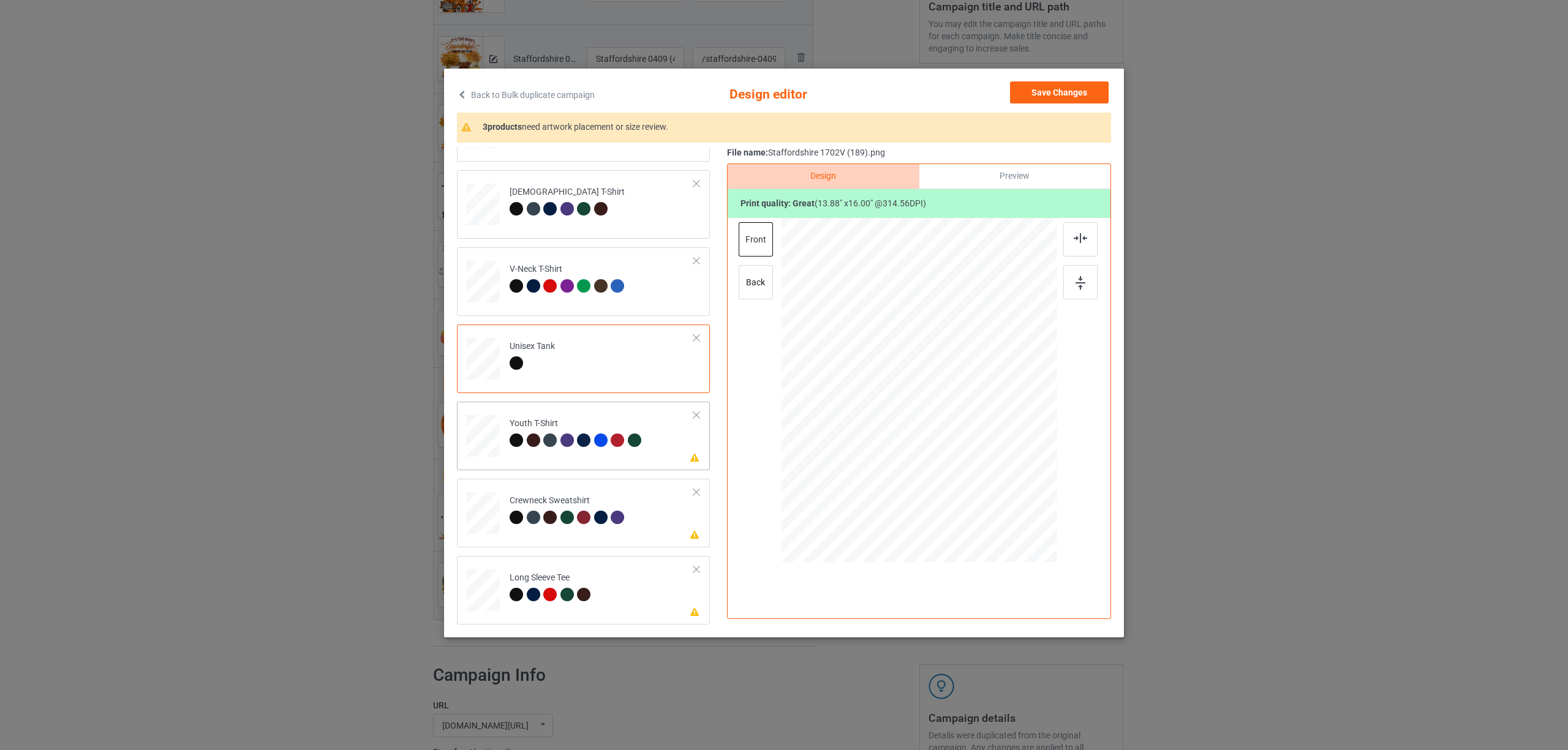
click at [544, 412] on td "Please review artwork placement Youth T-Shirt" at bounding box center [602, 433] width 198 height 54
click at [1073, 240] on div at bounding box center [1081, 239] width 34 height 34
click at [609, 517] on div at bounding box center [603, 519] width 17 height 17
click at [1091, 235] on div at bounding box center [1081, 239] width 34 height 34
click at [616, 599] on td "Please review artwork placement Long Sleeve Tee" at bounding box center [602, 588] width 198 height 54
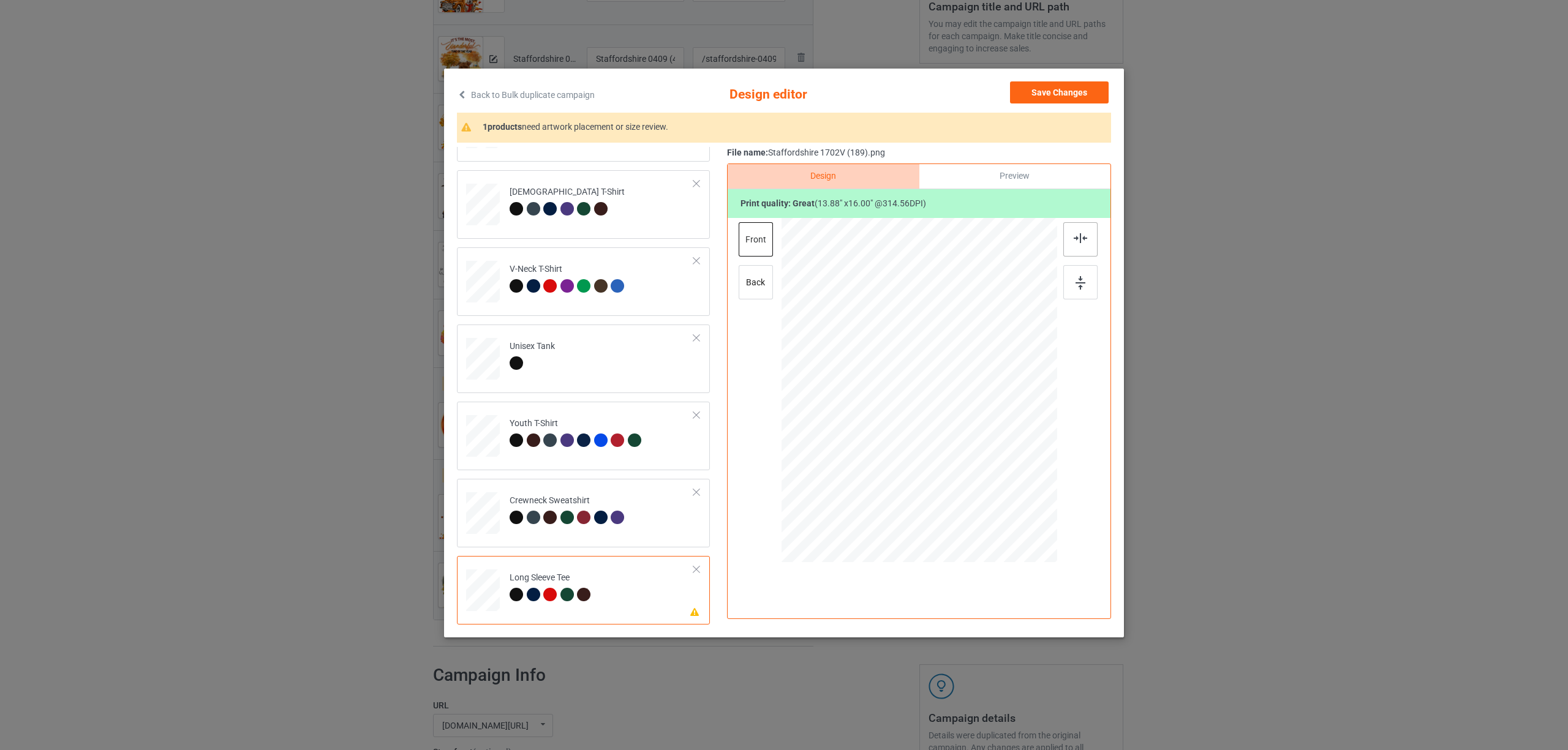
click at [1064, 239] on div at bounding box center [1081, 239] width 34 height 34
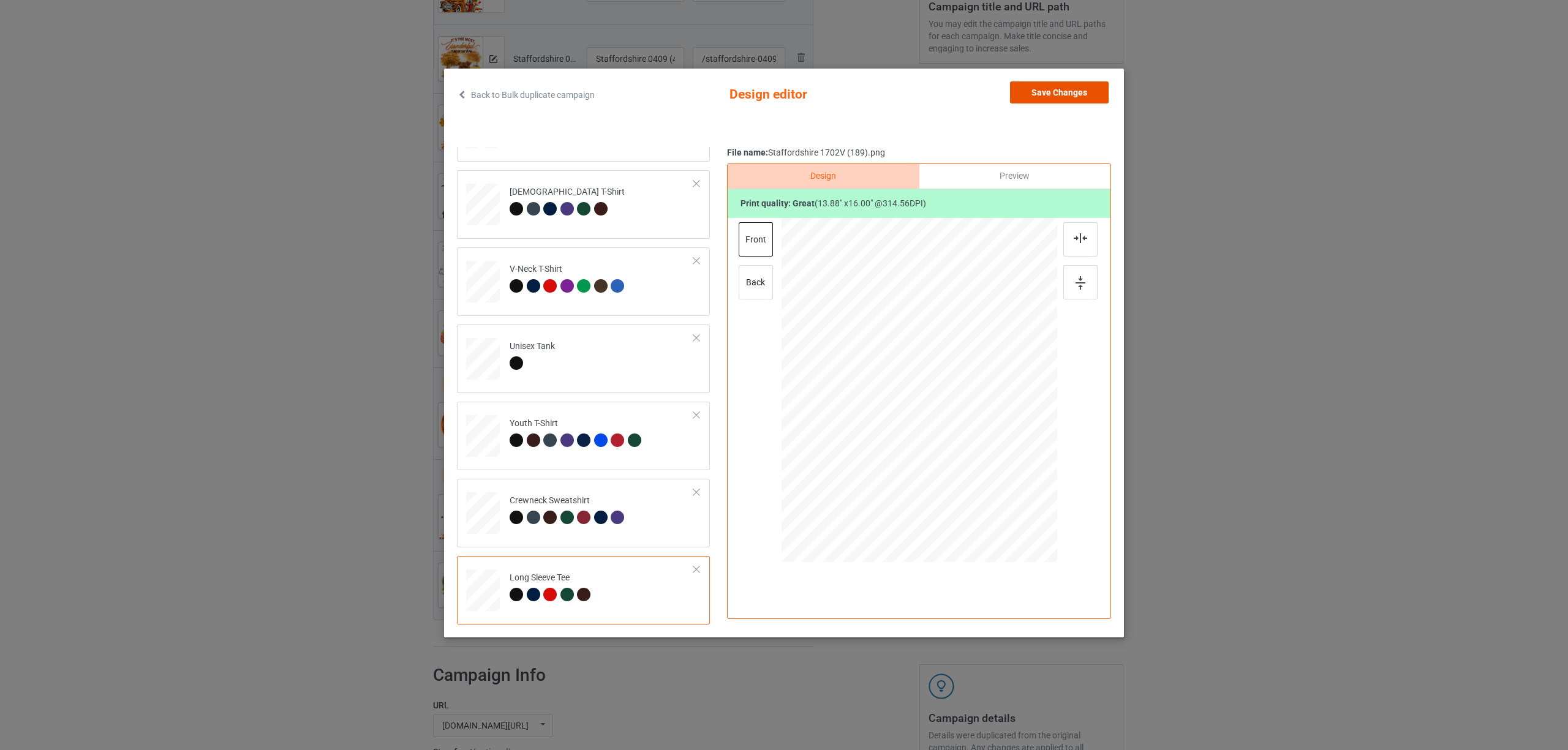
click at [1024, 98] on button "Save Changes" at bounding box center [1059, 92] width 98 height 22
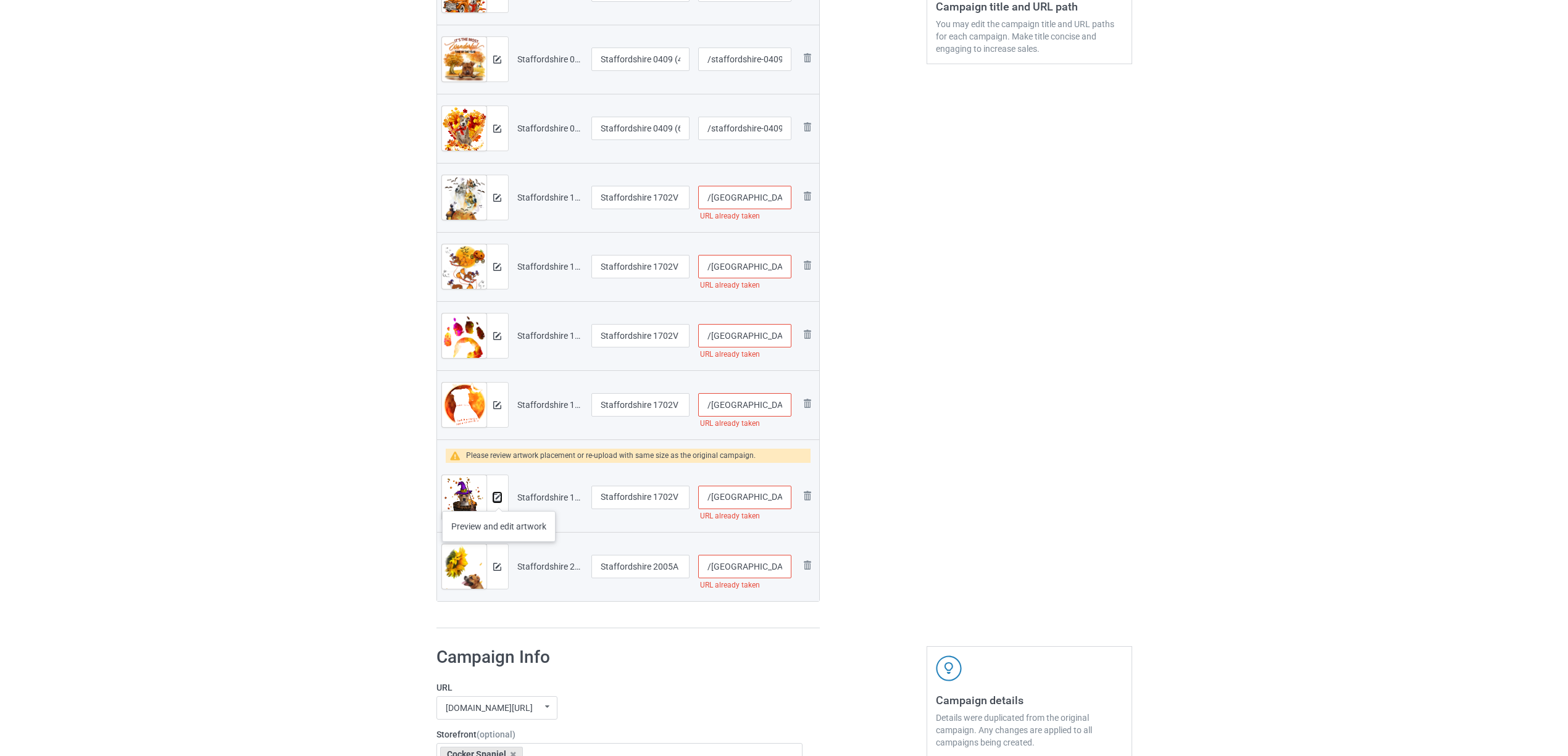
click at [499, 499] on img at bounding box center [498, 497] width 8 height 8
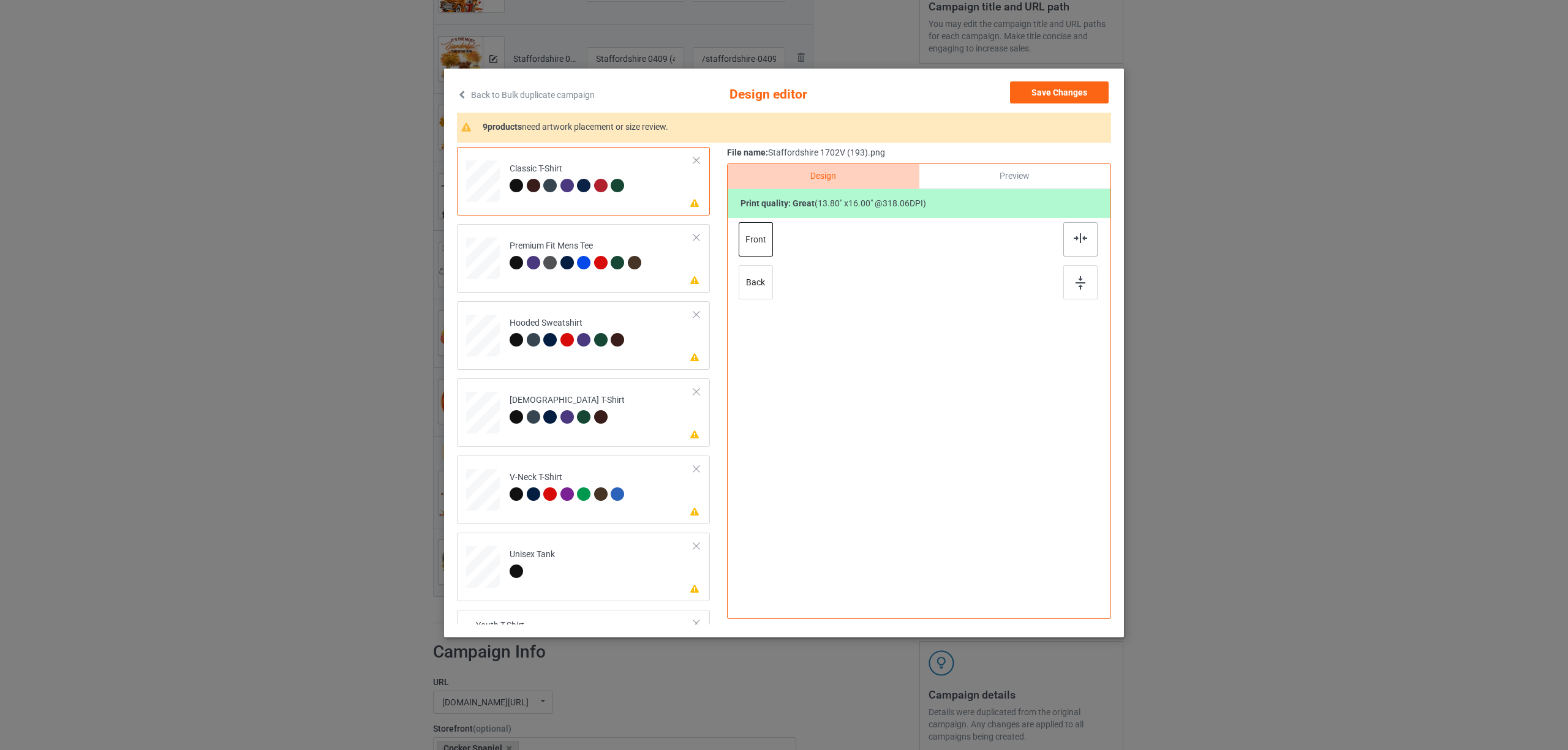
click at [1081, 236] on img at bounding box center [1080, 238] width 13 height 10
click at [572, 261] on div at bounding box center [567, 262] width 13 height 13
click at [1076, 249] on div at bounding box center [1081, 239] width 34 height 34
click at [533, 334] on div at bounding box center [533, 339] width 13 height 13
click at [1071, 242] on div at bounding box center [1081, 239] width 34 height 34
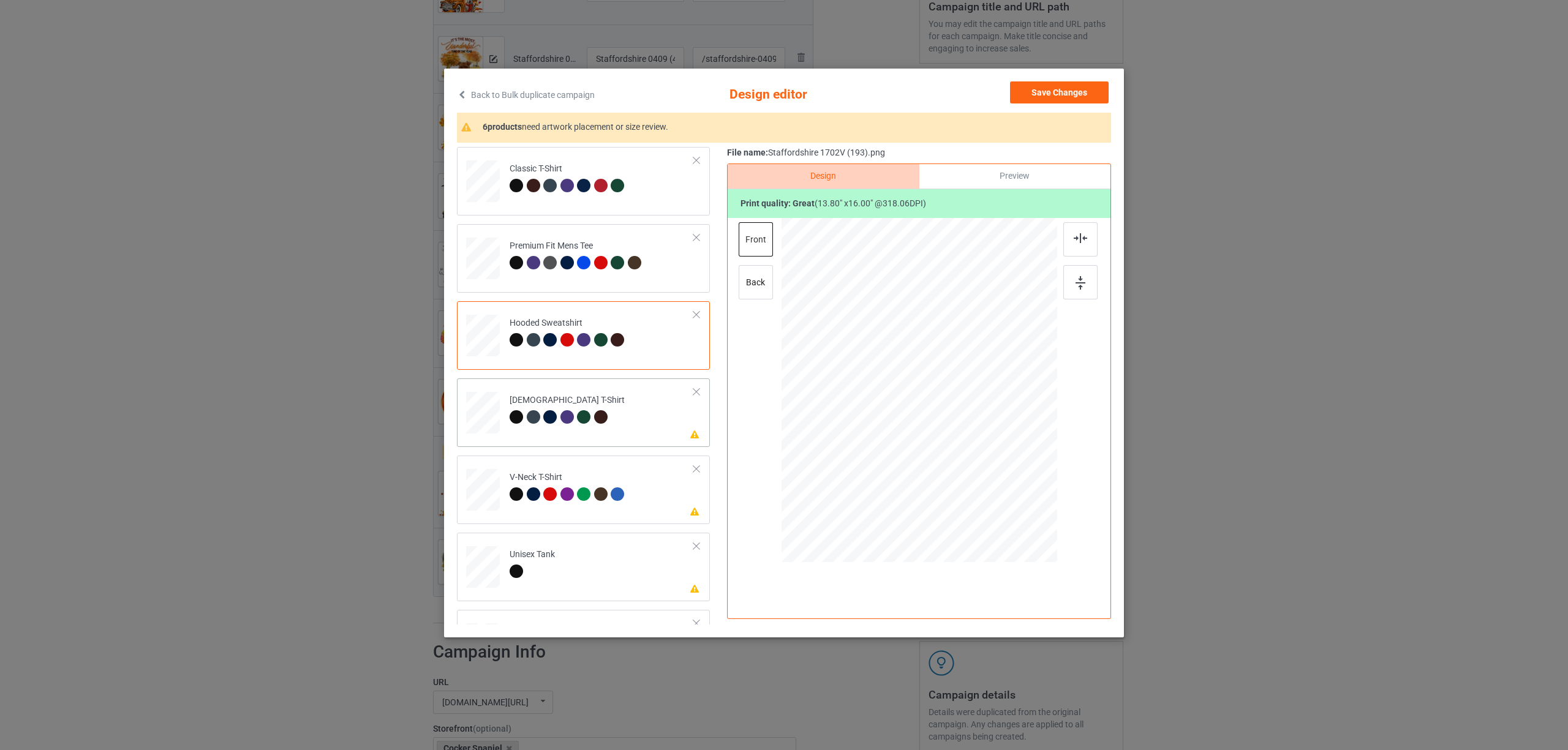
click at [596, 426] on div at bounding box center [603, 419] width 17 height 17
click at [1078, 244] on div at bounding box center [1081, 239] width 34 height 34
click at [592, 478] on div "V-Neck T-Shirt" at bounding box center [569, 486] width 119 height 29
click at [1073, 242] on div at bounding box center [1081, 239] width 34 height 34
click at [567, 555] on td "Please review artwork placement Unisex Tank" at bounding box center [602, 564] width 198 height 54
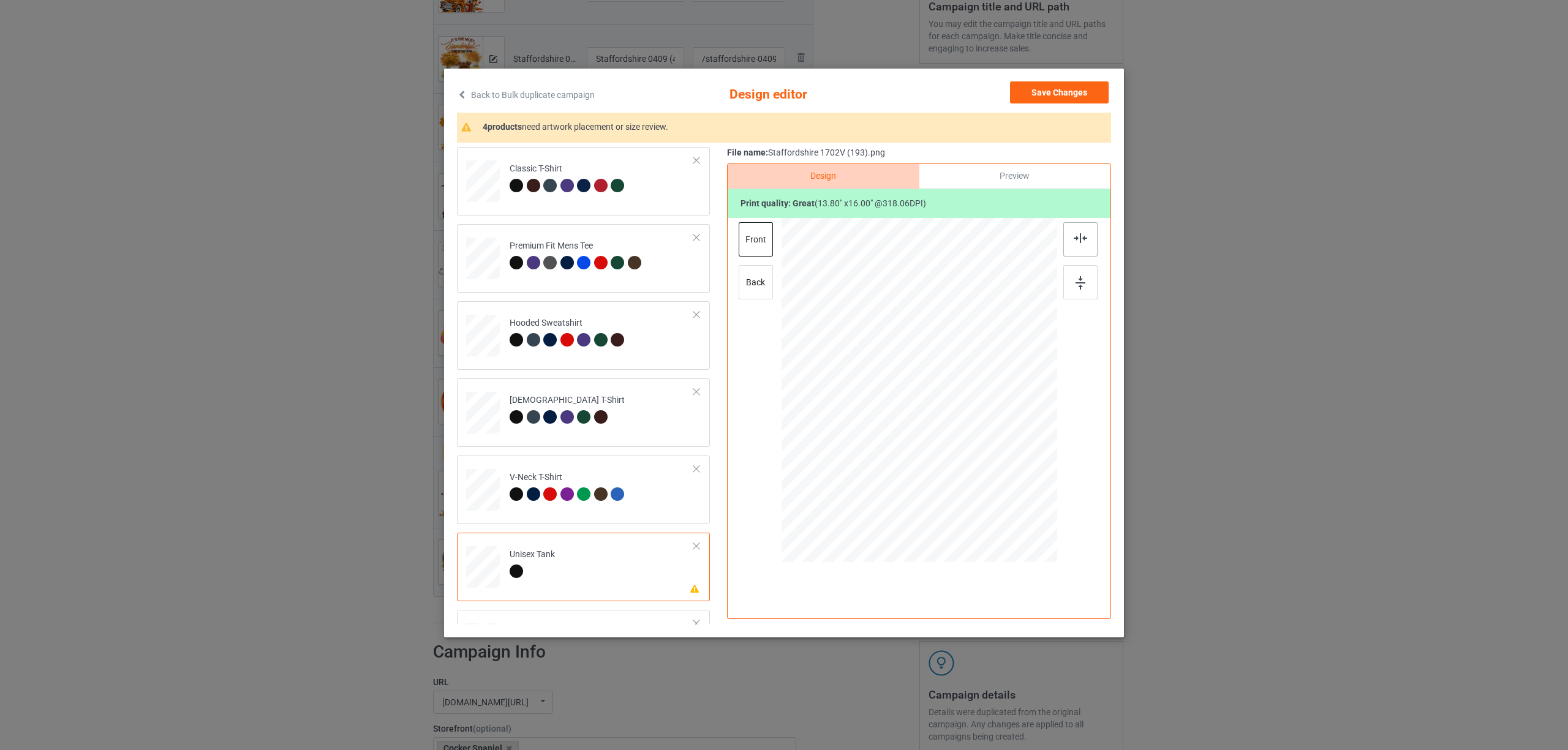
click at [1083, 246] on div at bounding box center [1081, 239] width 34 height 34
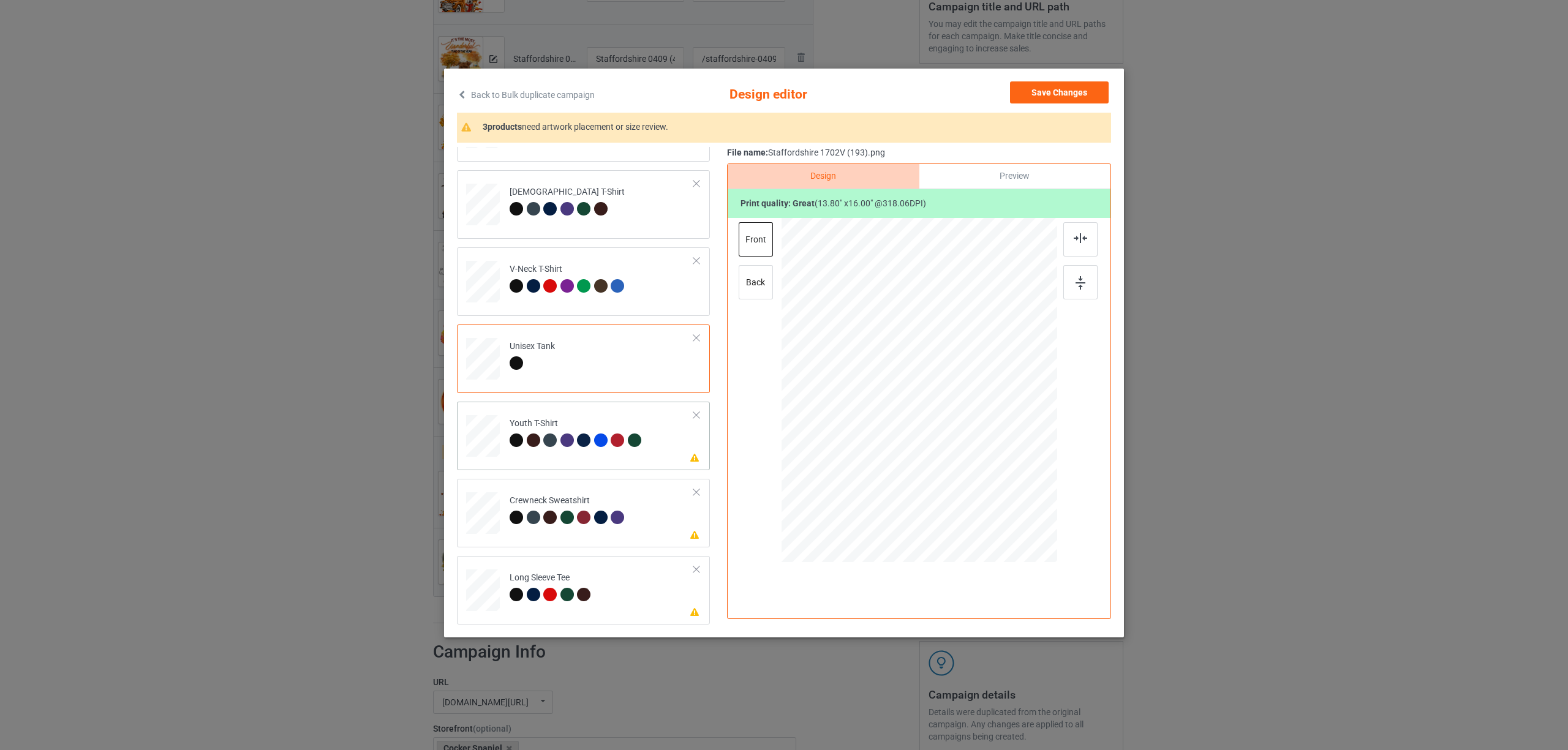
click at [571, 429] on div "Youth T-Shirt" at bounding box center [577, 432] width 135 height 29
click at [1075, 236] on img at bounding box center [1080, 238] width 13 height 10
click at [519, 510] on div "Crewneck Sweatshirt" at bounding box center [569, 509] width 119 height 29
click at [1078, 234] on img at bounding box center [1080, 238] width 13 height 10
click at [544, 585] on div "Long Sleeve Tee" at bounding box center [552, 586] width 84 height 29
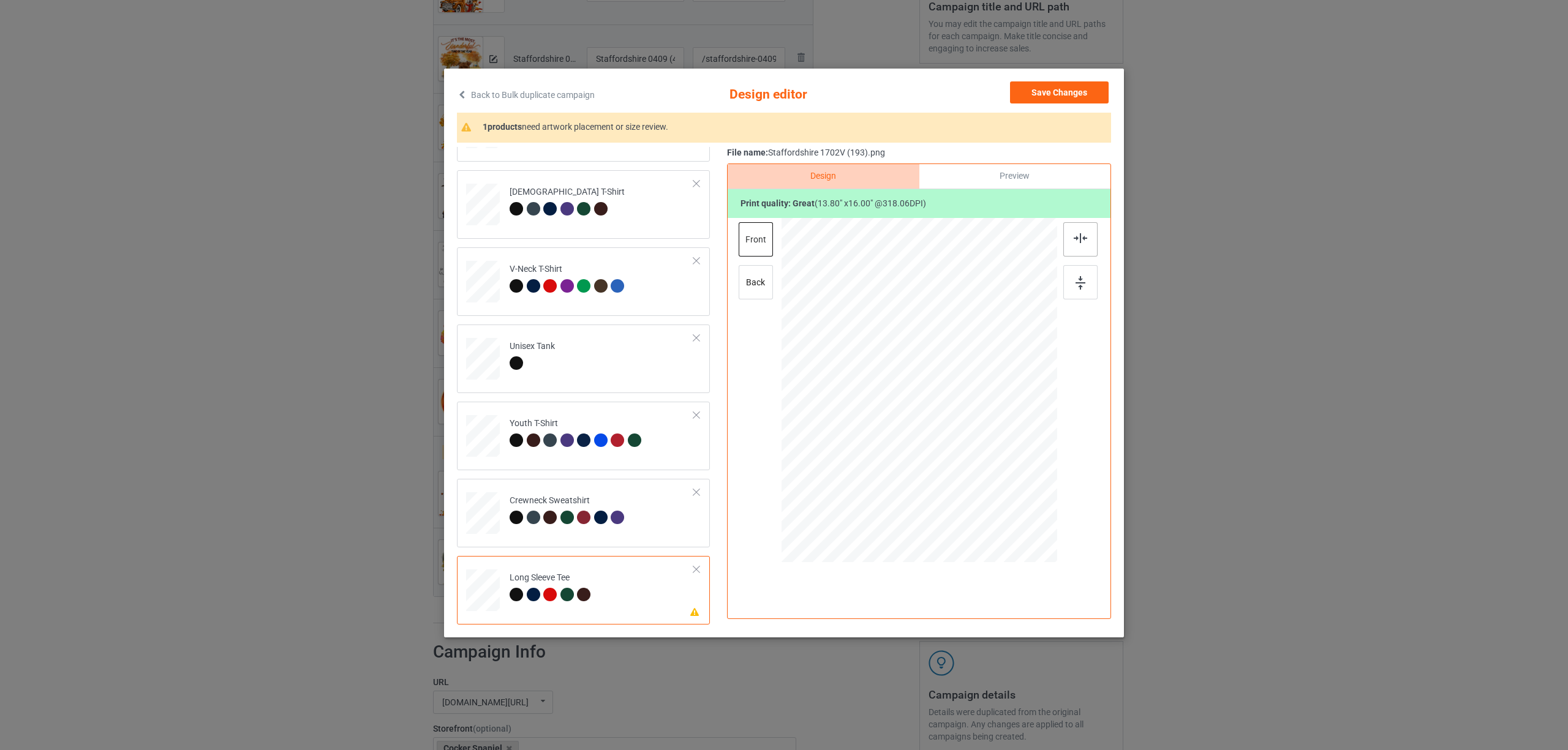
click at [1081, 234] on img at bounding box center [1080, 238] width 13 height 10
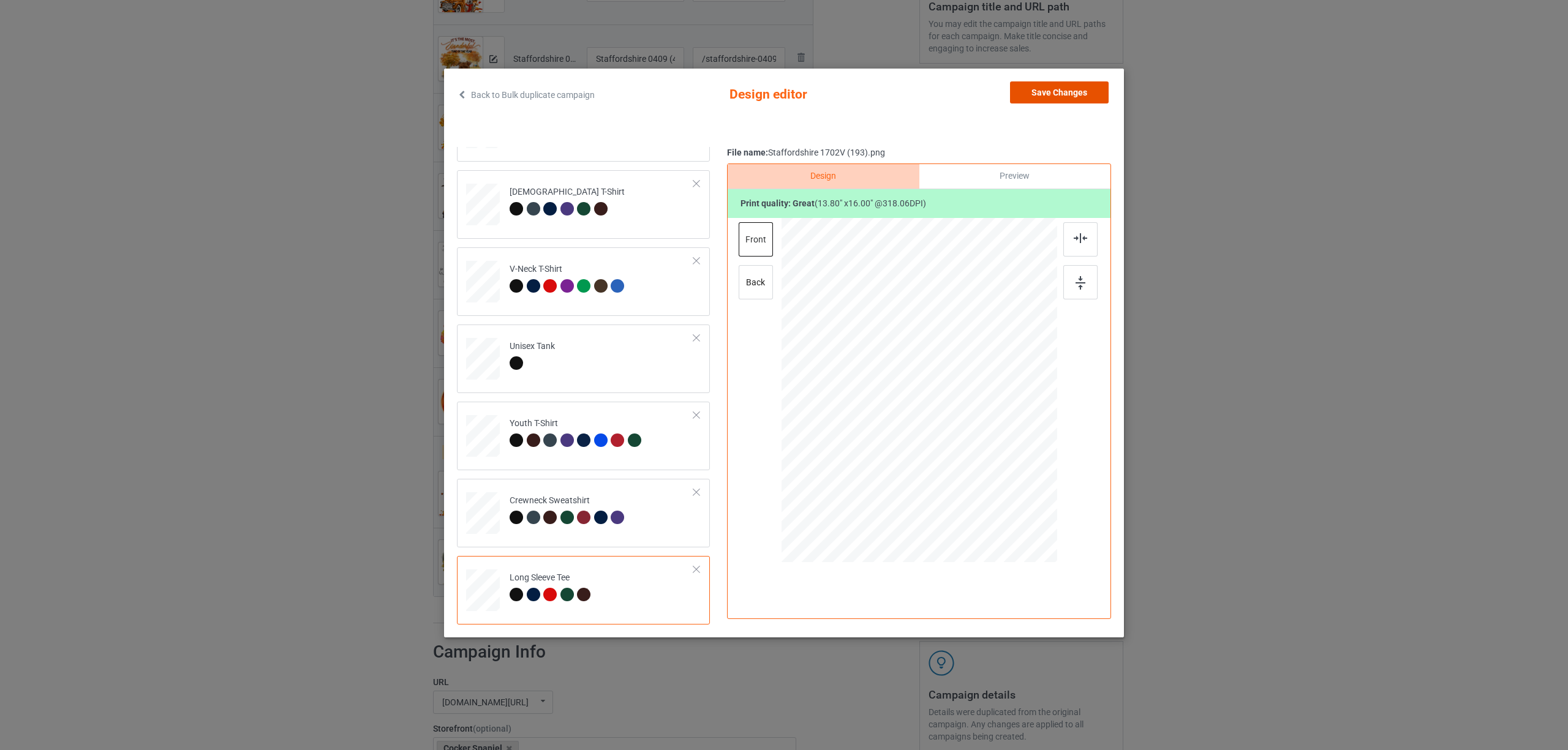
click at [1025, 94] on button "Save Changes" at bounding box center [1059, 92] width 98 height 22
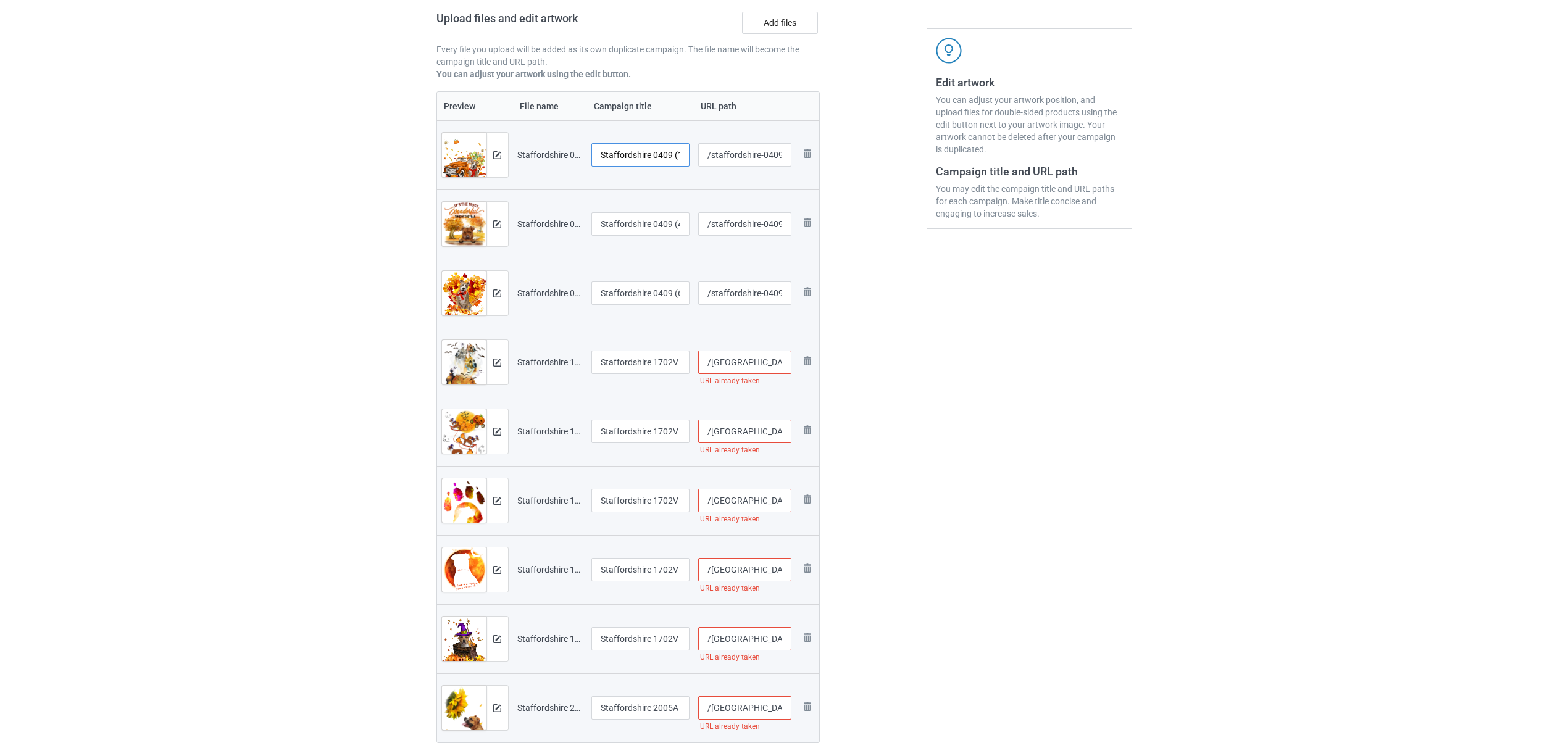
scroll to position [0, 6]
drag, startPoint x: 667, startPoint y: 156, endPoint x: 713, endPoint y: 157, distance: 46.0
click at [713, 157] on tr "Preview and edit artwork Staffordshire 0409 (1).png Staffordshire 0409 (1) /[GE…" at bounding box center [628, 155] width 383 height 69
drag, startPoint x: 680, startPoint y: 158, endPoint x: 531, endPoint y: 142, distance: 149.9
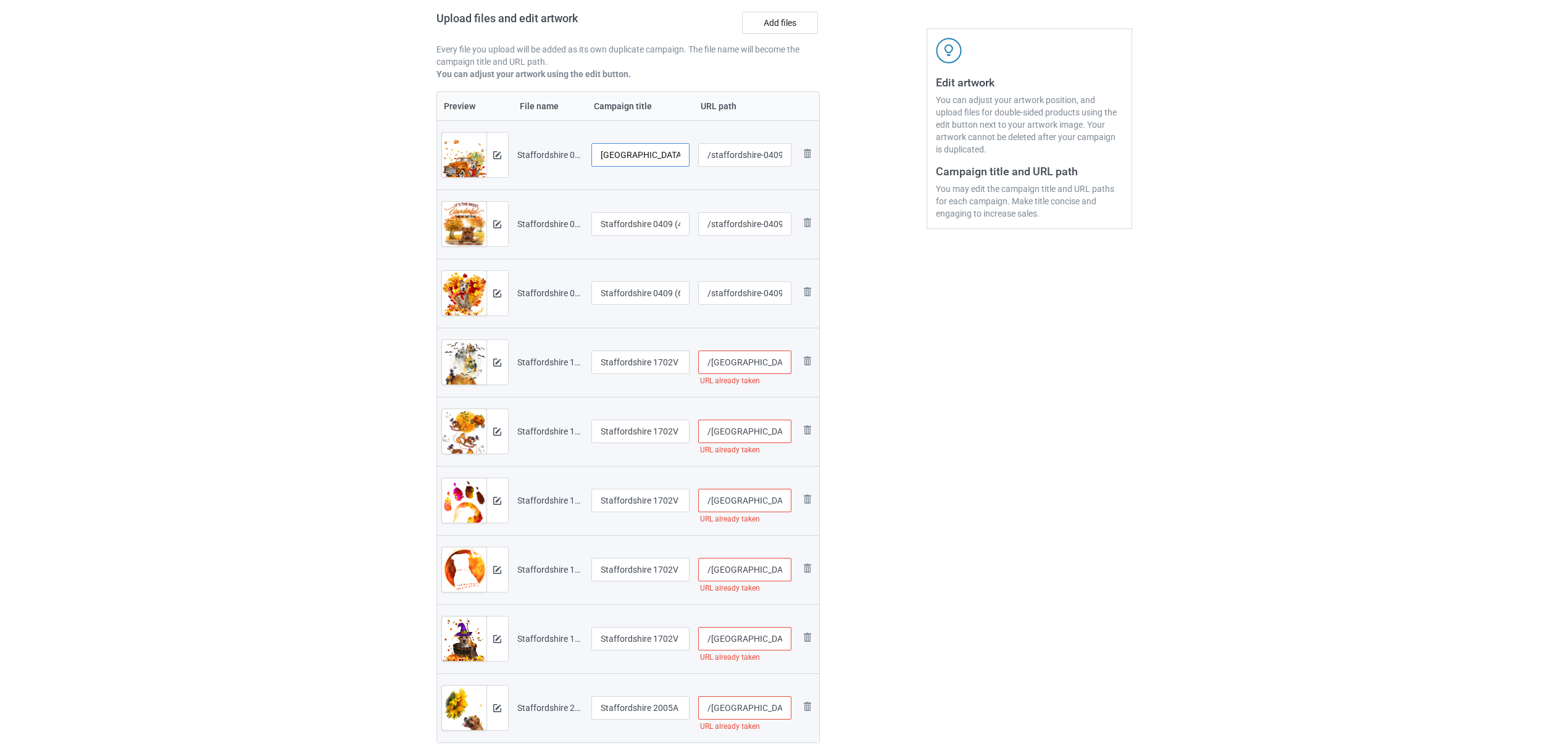
click at [531, 142] on tr "Preview and edit artwork Staffordshire 0409 (1).png [GEOGRAPHIC_DATA] /[GEOGRAP…" at bounding box center [628, 155] width 383 height 69
type input "[GEOGRAPHIC_DATA]"
click at [636, 215] on input "Staffordshire 0409 (4)" at bounding box center [641, 224] width 99 height 24
paste input "text"
type input "[GEOGRAPHIC_DATA]"
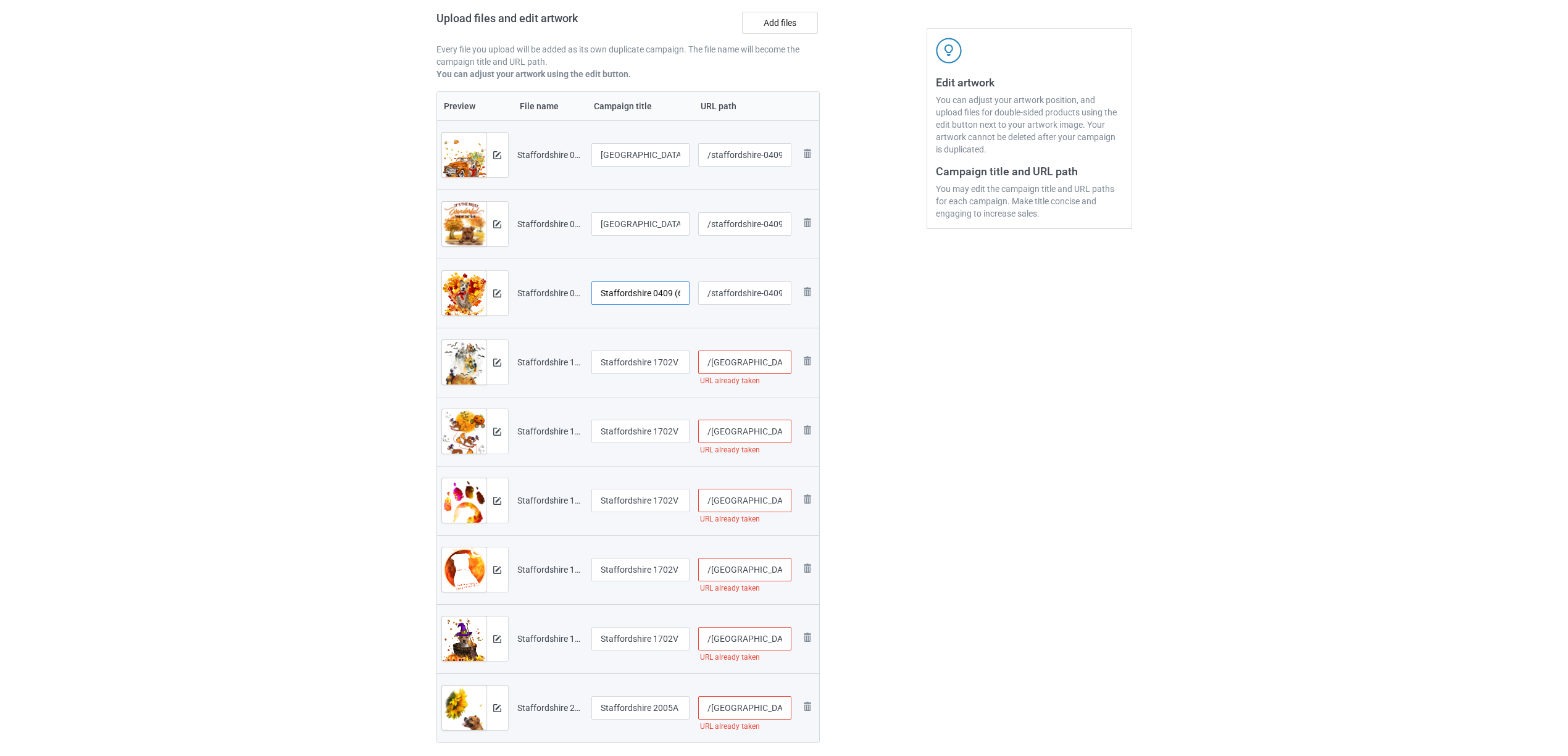
click at [652, 296] on input "Staffordshire 0409 (6)" at bounding box center [641, 293] width 99 height 24
paste input "text"
type input "[GEOGRAPHIC_DATA]"
click at [643, 358] on input "Staffordshire 1702V (1)" at bounding box center [641, 362] width 99 height 24
paste input "text"
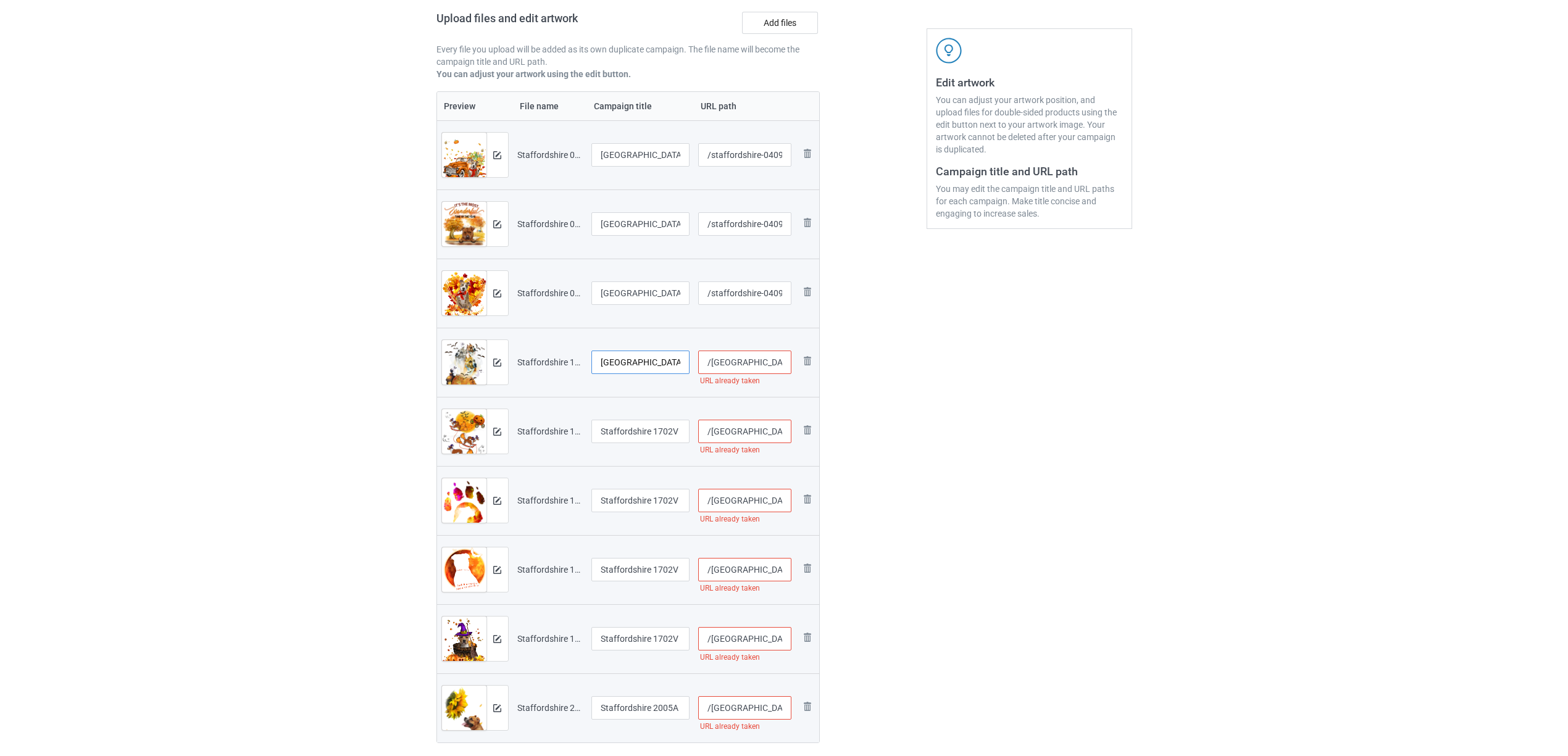
type input "[GEOGRAPHIC_DATA]"
click at [644, 424] on input "Staffordshire 1702V (2)" at bounding box center [641, 431] width 99 height 24
paste input "text"
type input "[GEOGRAPHIC_DATA]"
click at [631, 507] on input "Staffordshire 1702V (56)" at bounding box center [641, 501] width 99 height 24
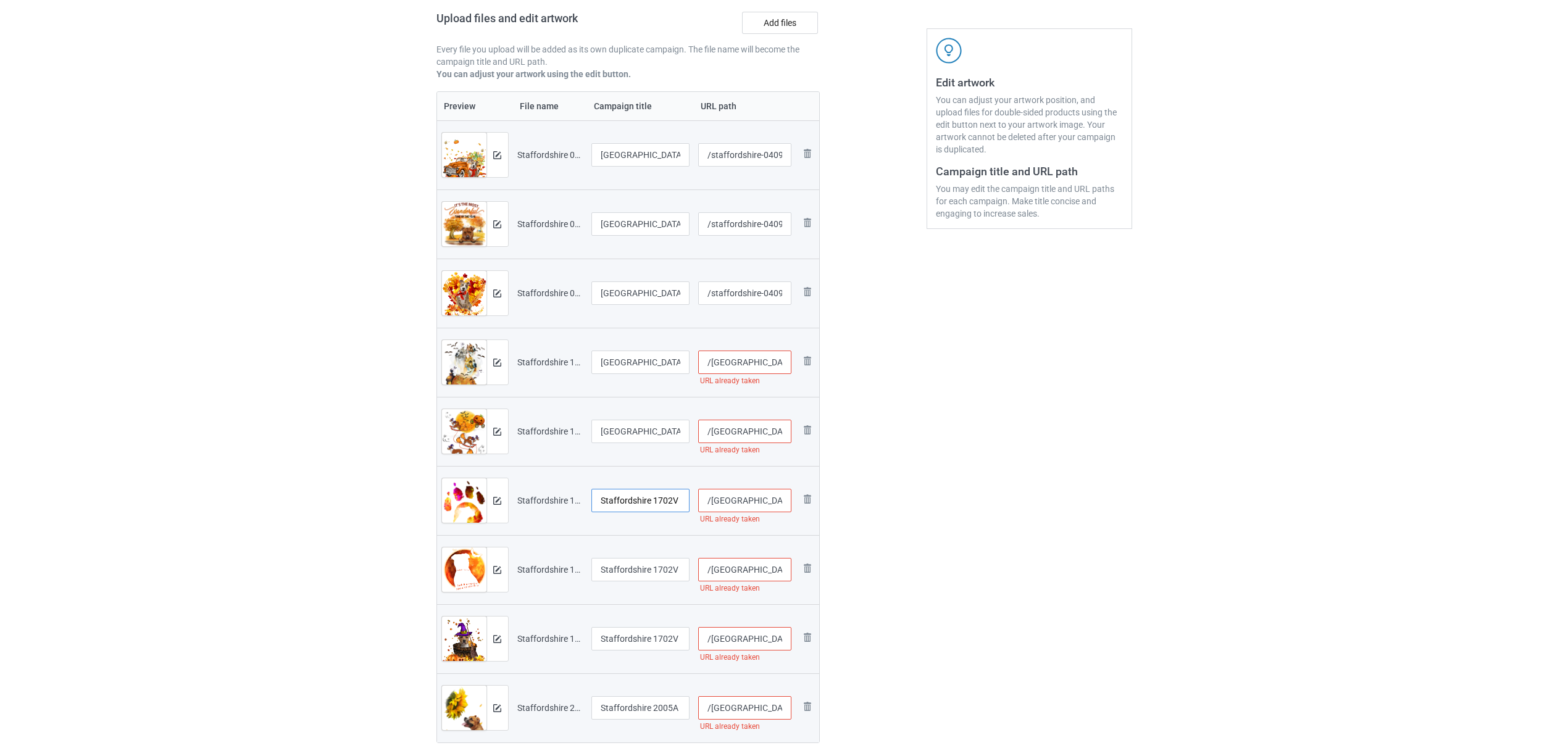
paste input "text"
type input "[GEOGRAPHIC_DATA]"
click at [644, 571] on input "Staffordshire 1702V (189)" at bounding box center [641, 570] width 99 height 24
paste input "text"
type input "[GEOGRAPHIC_DATA]"
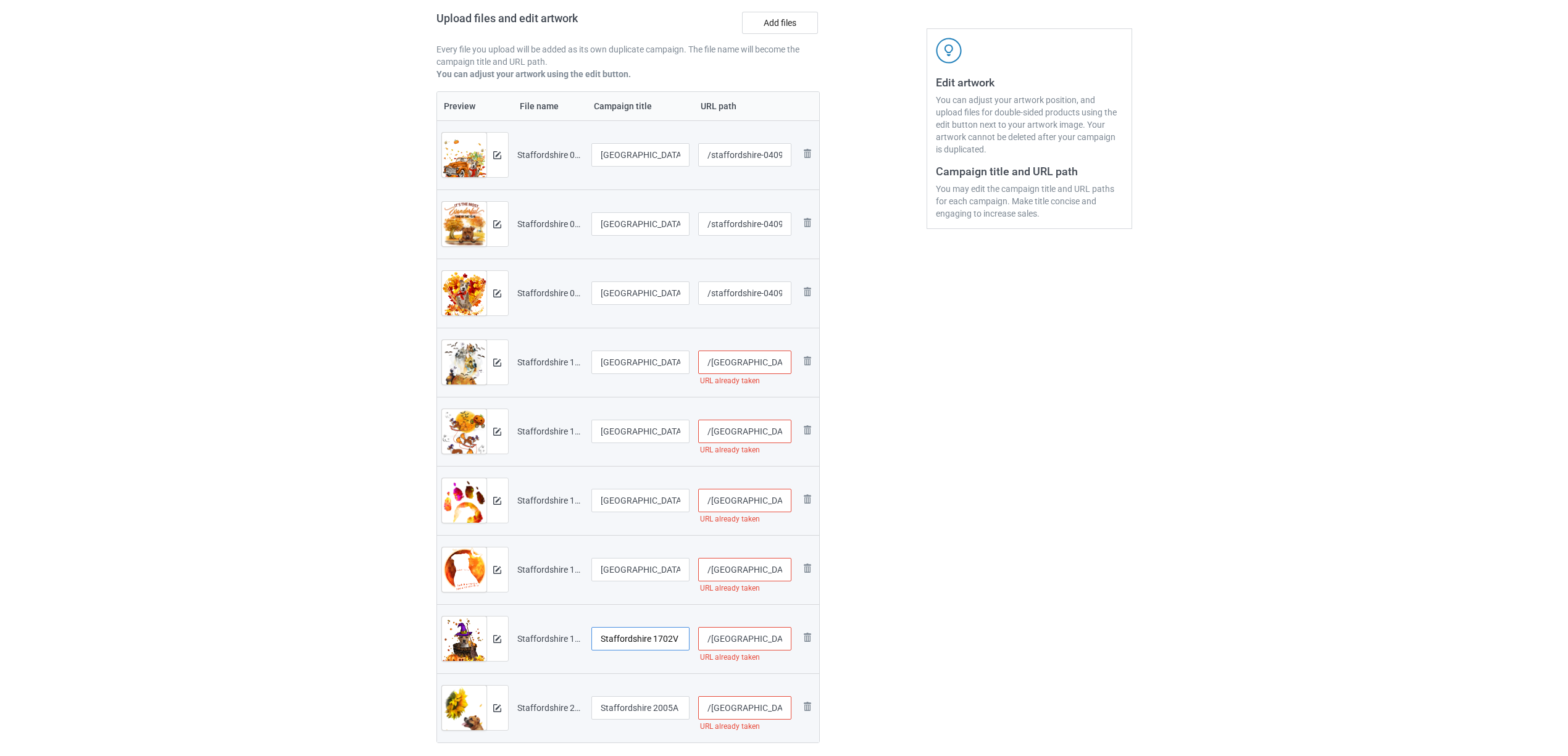
click at [620, 644] on input "Staffordshire 1702V (193)" at bounding box center [641, 639] width 99 height 24
paste input "text"
type input "[GEOGRAPHIC_DATA]"
click at [631, 705] on input "Staffordshire 2005A (1)" at bounding box center [641, 708] width 99 height 24
paste input "text"
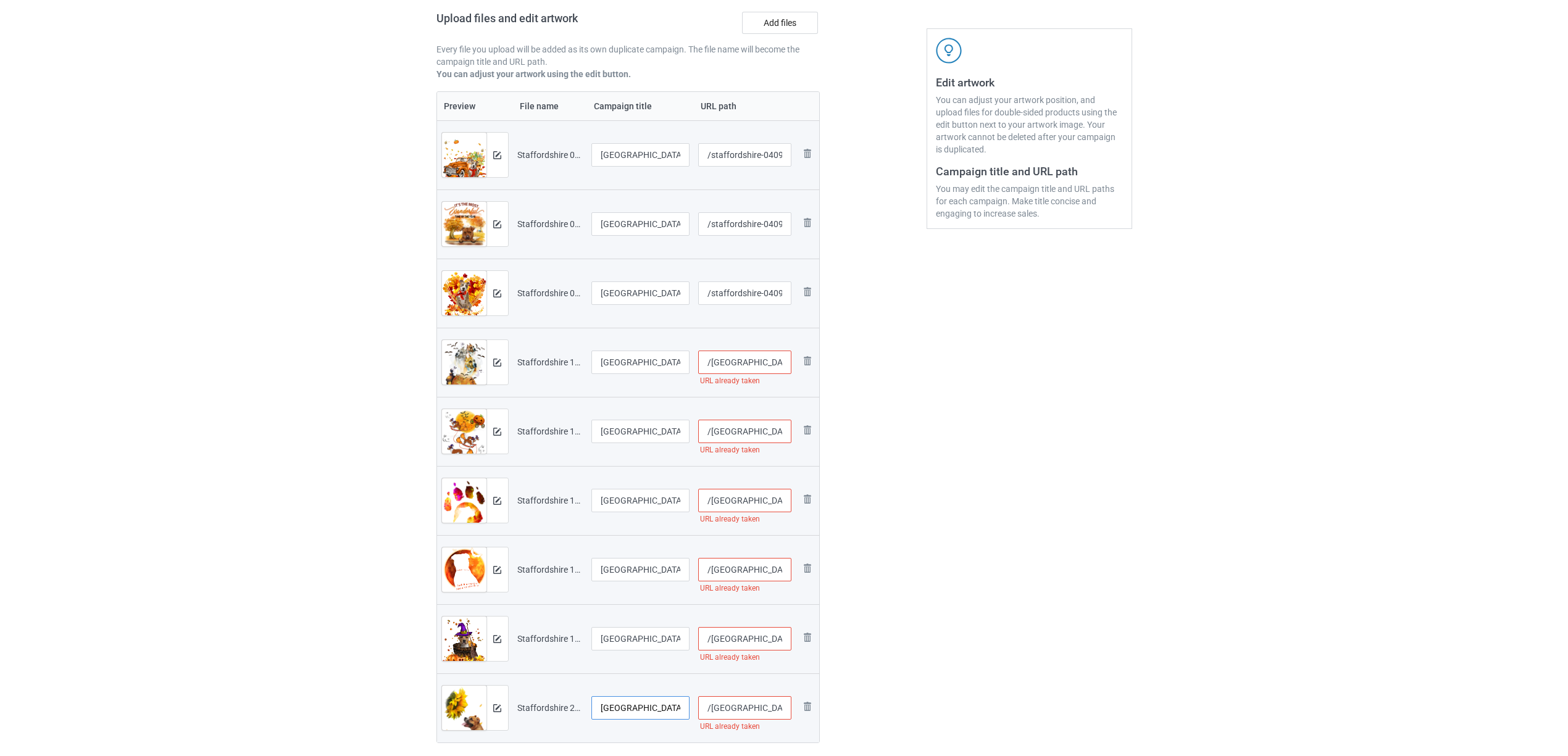
type input "[GEOGRAPHIC_DATA]"
click at [926, 687] on div "Edit artwork You can adjust your artwork position, and upload files for double-…" at bounding box center [1030, 334] width 223 height 889
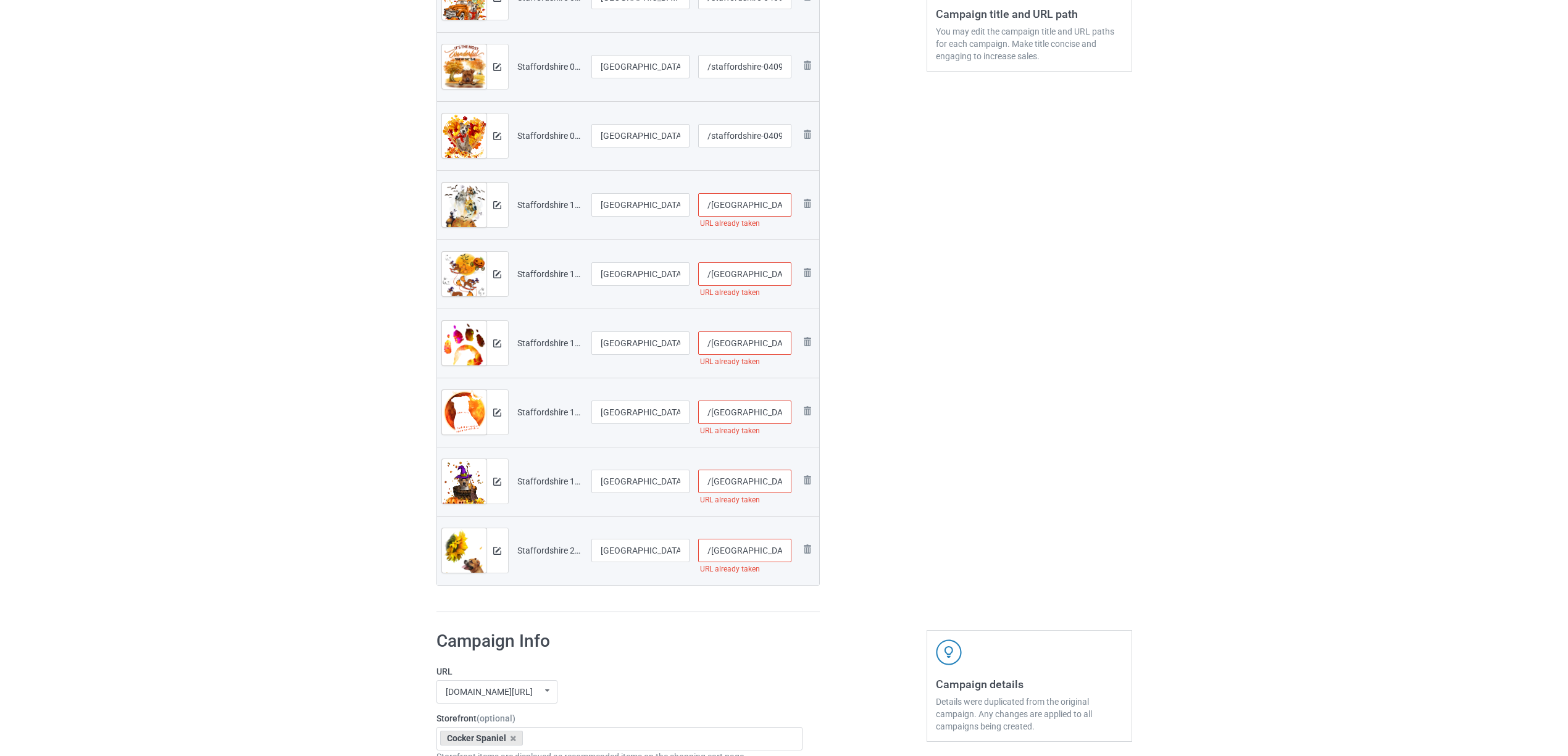
scroll to position [443, 0]
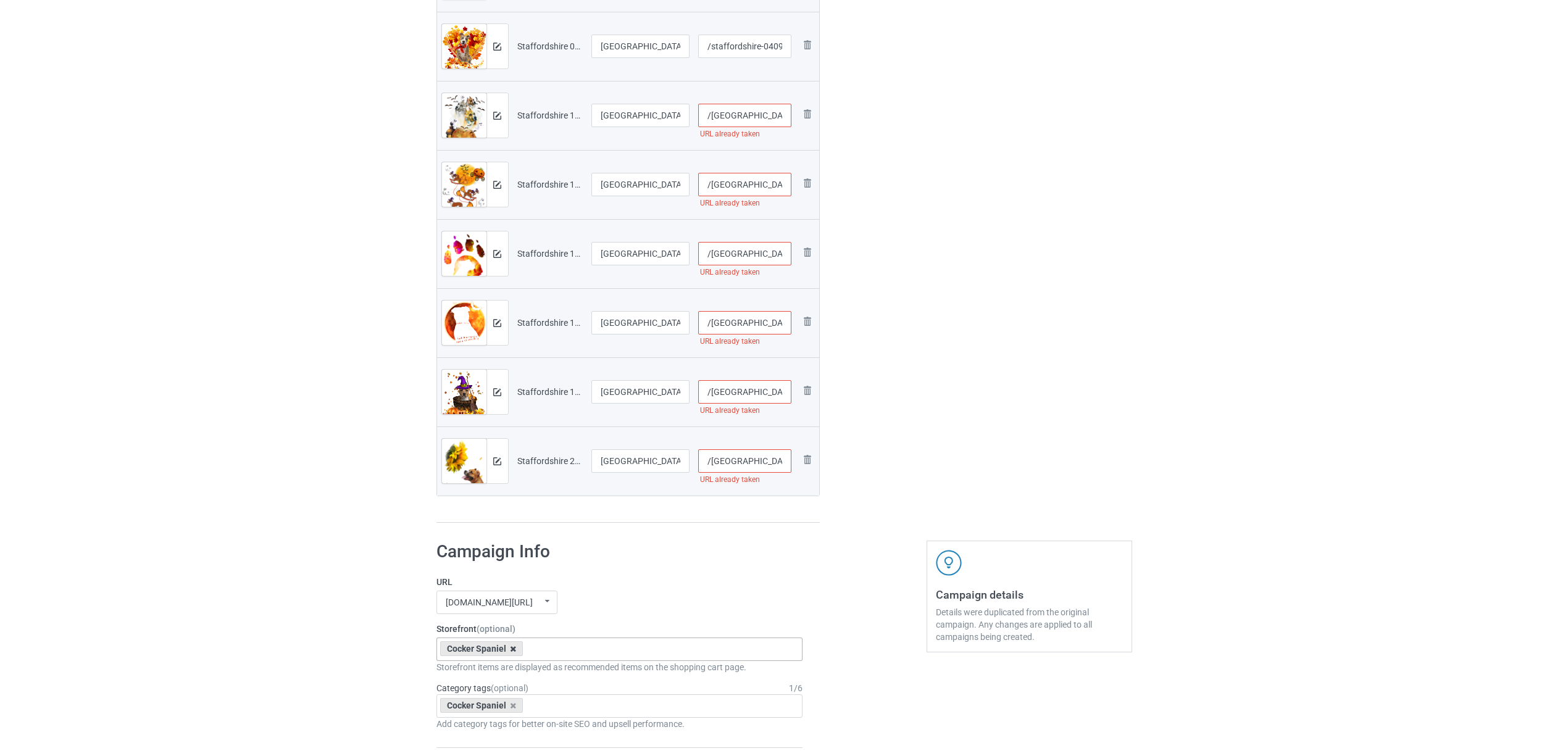
click at [510, 648] on icon at bounding box center [513, 649] width 6 height 8
paste input "[GEOGRAPHIC_DATA]"
type input "[GEOGRAPHIC_DATA]"
click at [474, 674] on div "[GEOGRAPHIC_DATA]" at bounding box center [619, 672] width 365 height 23
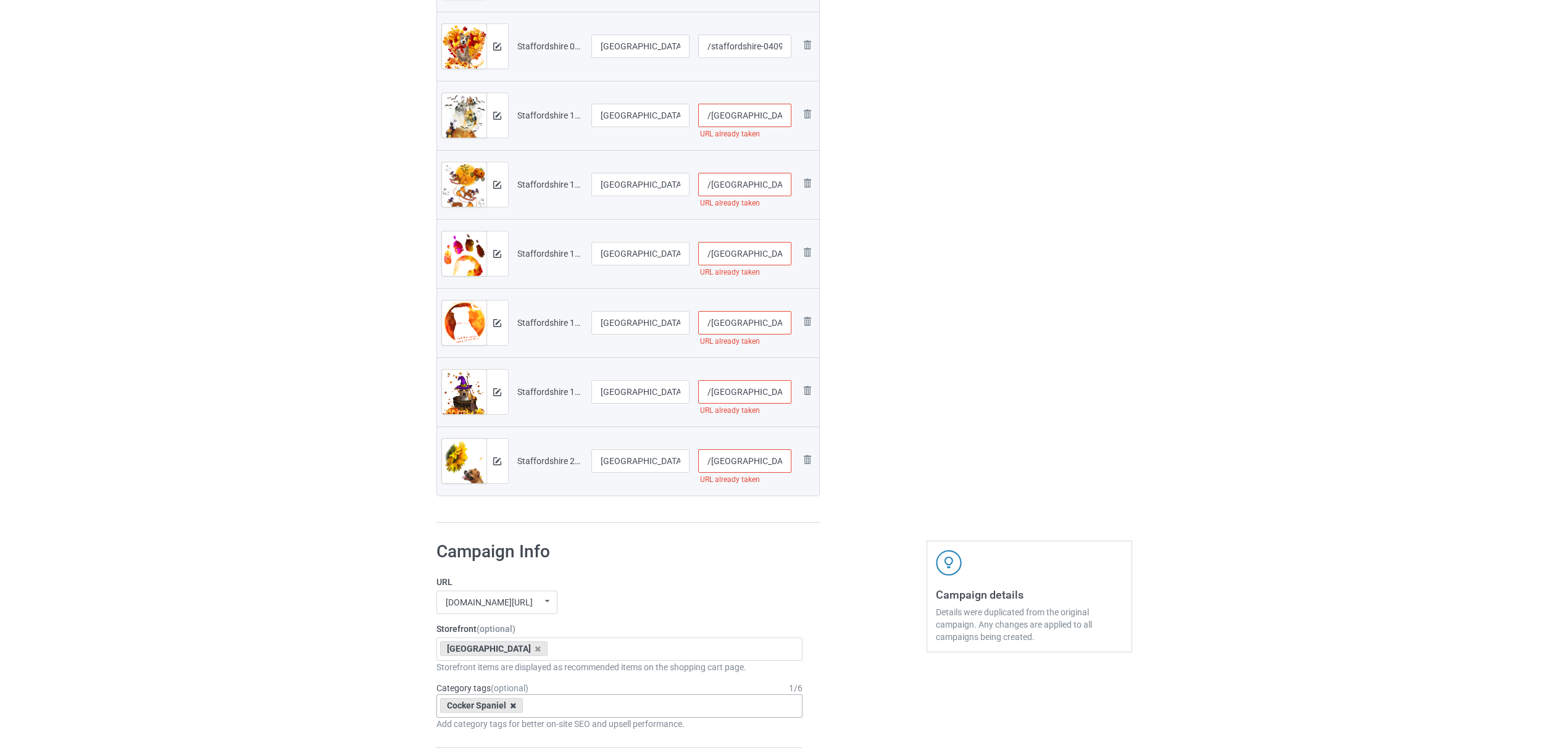
click at [514, 707] on icon at bounding box center [513, 706] width 6 height 8
paste input "[GEOGRAPHIC_DATA]"
type input "[GEOGRAPHIC_DATA]"
click at [508, 733] on div "[GEOGRAPHIC_DATA]" at bounding box center [619, 728] width 365 height 23
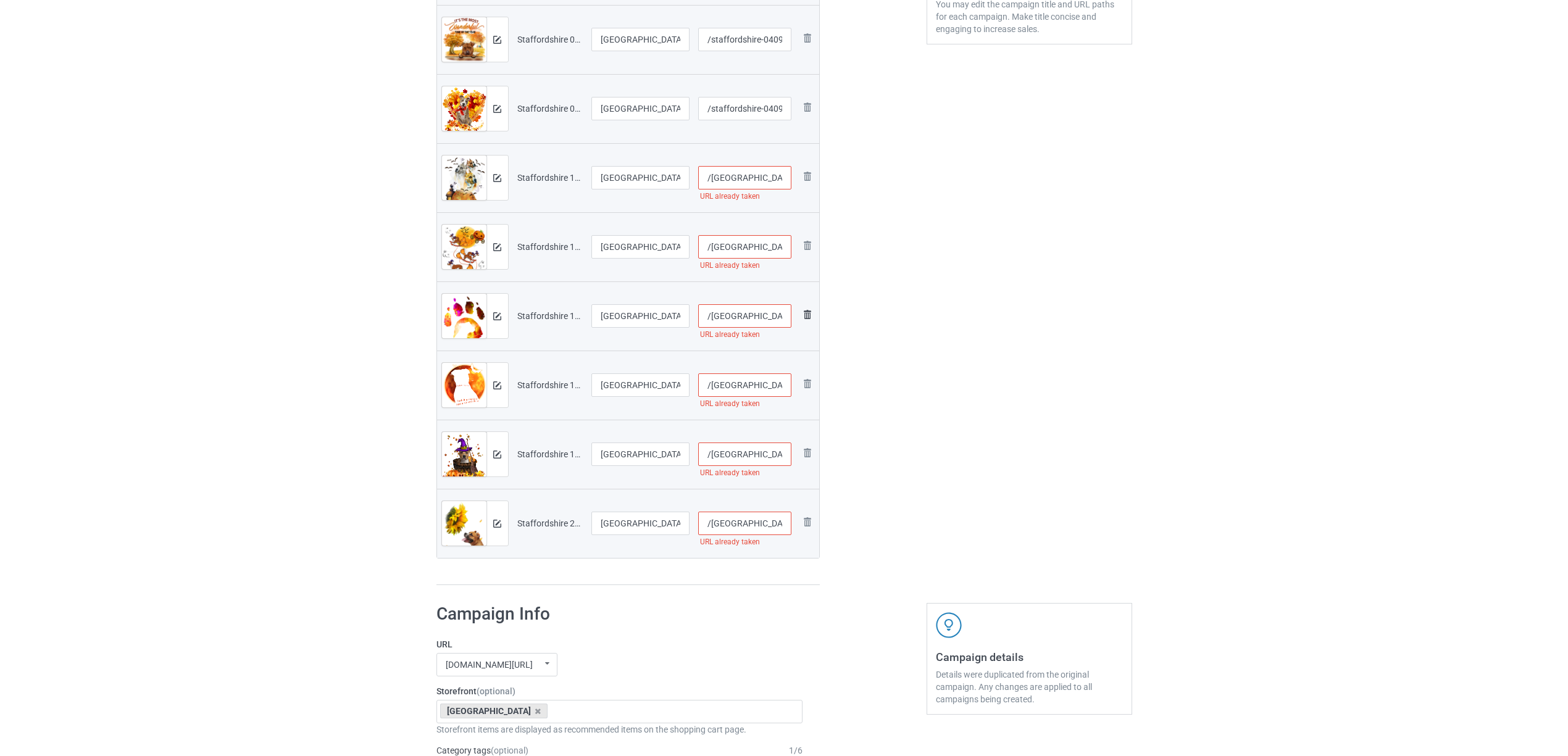
scroll to position [279, 0]
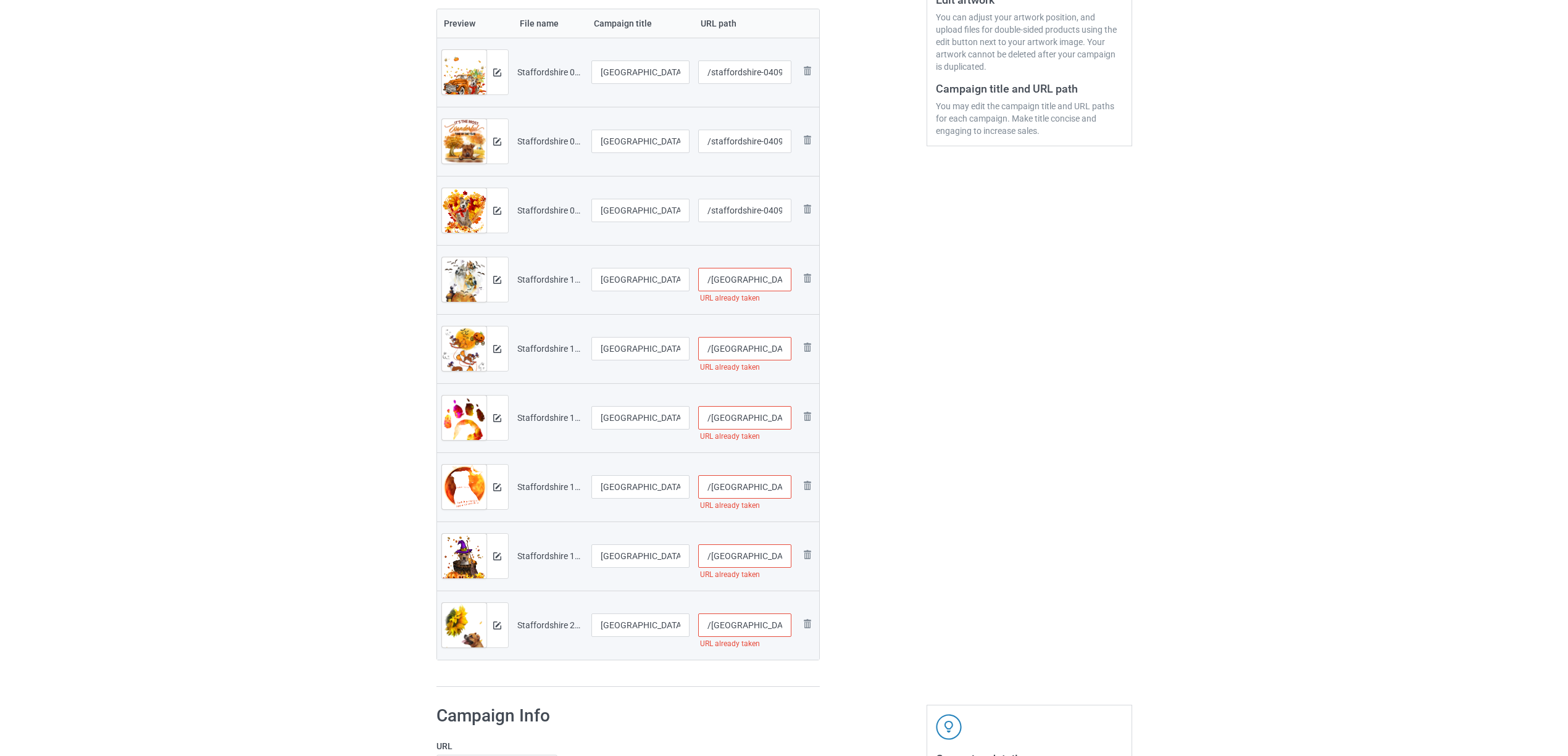
click at [770, 280] on input "/[GEOGRAPHIC_DATA]-1702-v-1" at bounding box center [744, 280] width 94 height 24
type input "/[GEOGRAPHIC_DATA]-17a02-v-1"
click at [981, 438] on div "Edit artwork You can adjust your artwork position, and upload files for double-…" at bounding box center [1030, 251] width 223 height 889
click at [773, 350] on input "/[GEOGRAPHIC_DATA]-1702-v-2" at bounding box center [744, 349] width 94 height 24
type input "/[GEOGRAPHIC_DATA]-17a02-v-2"
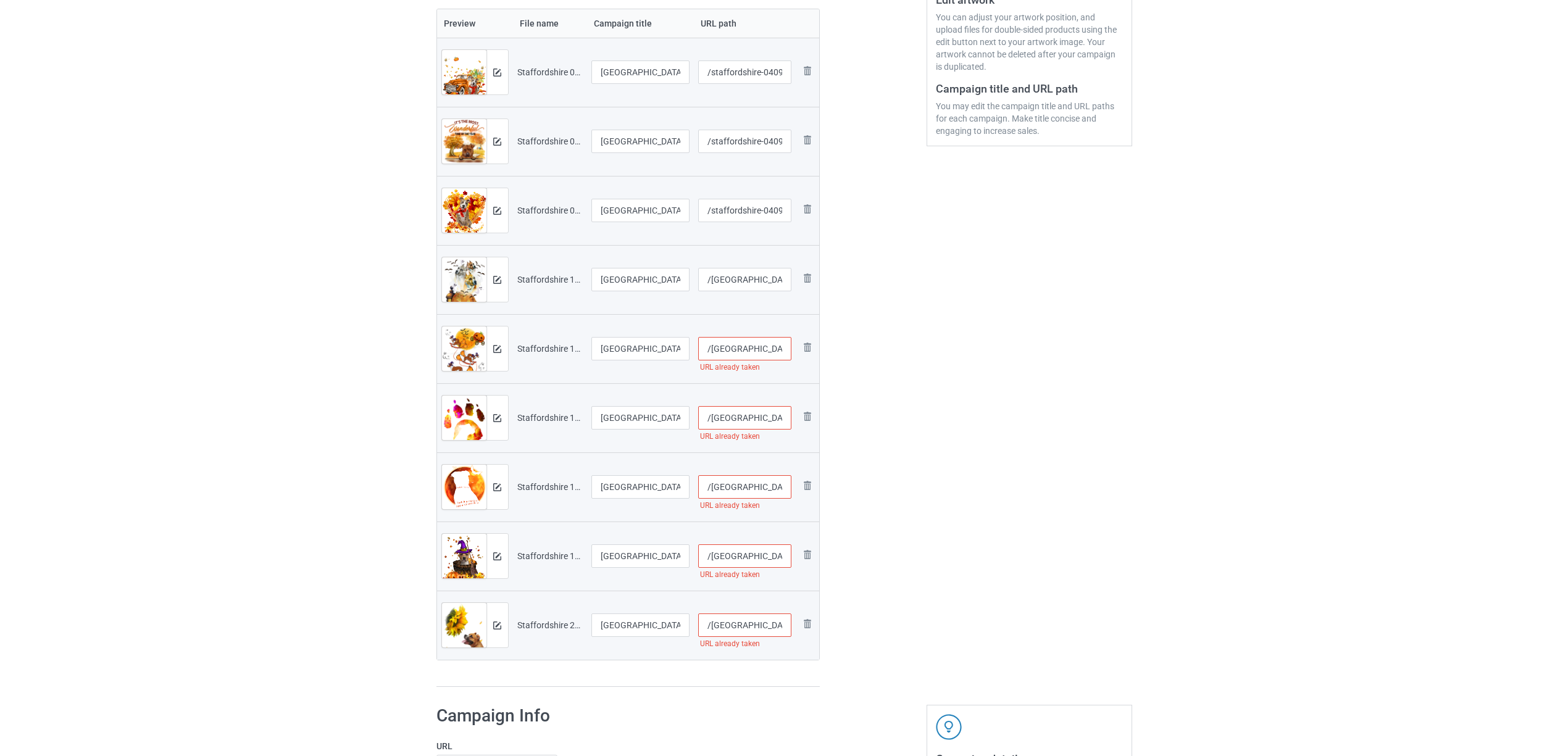
click at [1061, 462] on div "Edit artwork You can adjust your artwork position, and upload files for double-…" at bounding box center [1030, 251] width 223 height 889
click at [766, 413] on input "/[GEOGRAPHIC_DATA]-1702-v-56" at bounding box center [744, 418] width 94 height 24
type input "/staffordshire-1a702-v-56"
click at [900, 487] on div at bounding box center [872, 251] width 89 height 889
click at [770, 482] on input "/[GEOGRAPHIC_DATA]-1702-v-189" at bounding box center [744, 487] width 94 height 24
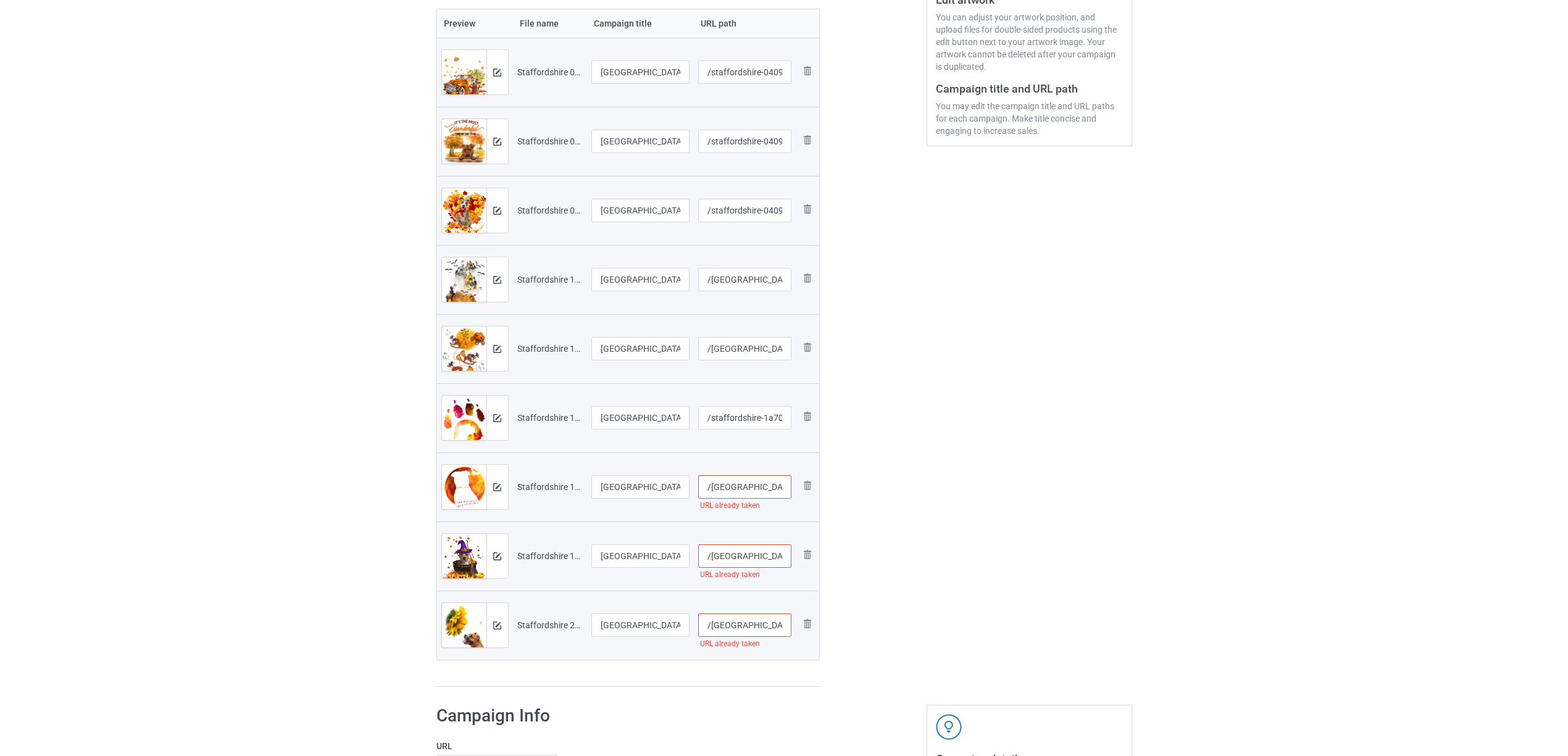
type input "/[GEOGRAPHIC_DATA]-17a02-v-189"
click at [931, 519] on div "Edit artwork You can adjust your artwork position, and upload files for double-…" at bounding box center [1030, 251] width 223 height 889
click at [776, 553] on input "/[GEOGRAPHIC_DATA]-1702-v-193" at bounding box center [744, 556] width 94 height 24
type input "/[GEOGRAPHIC_DATA]-170a2-v-193"
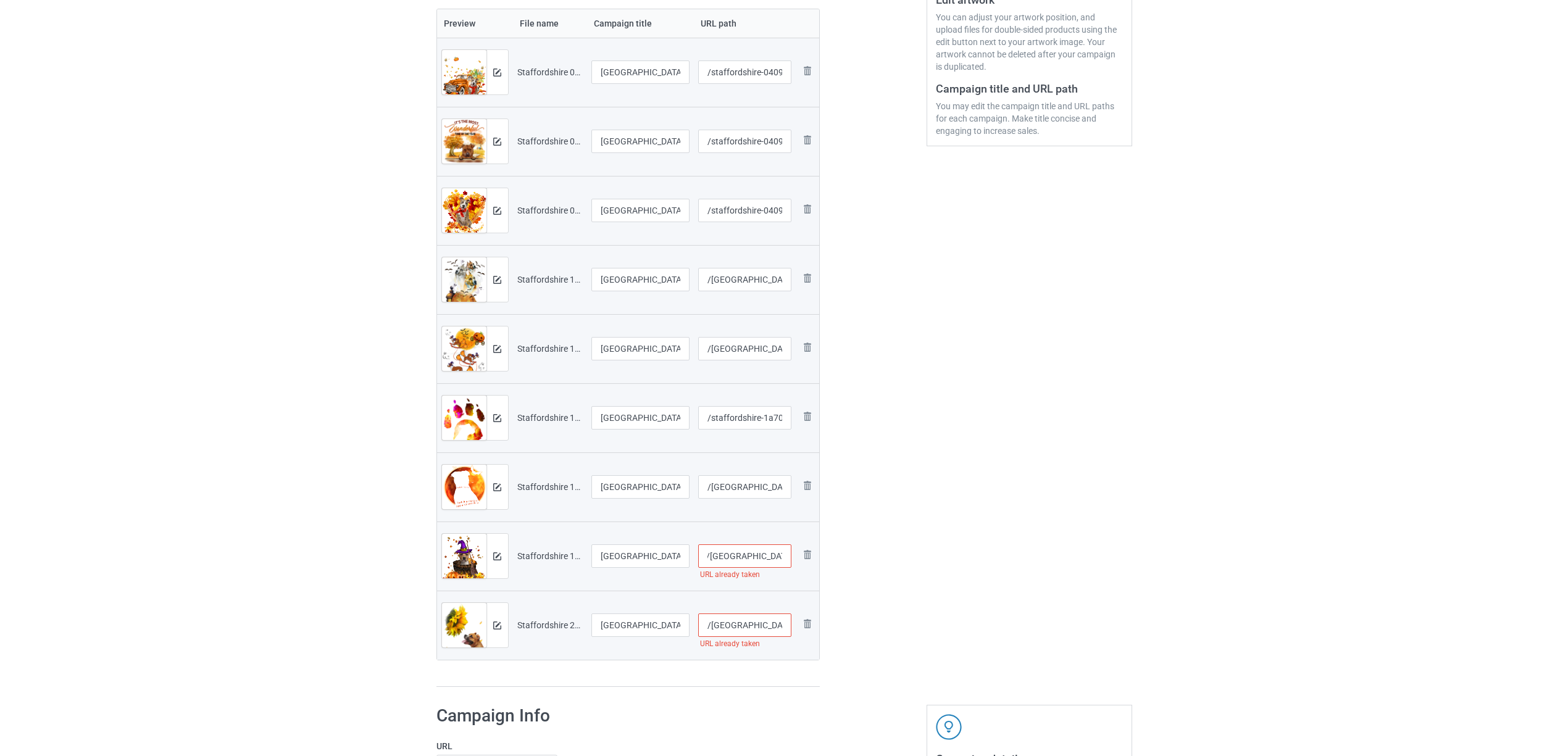
click at [944, 584] on div "Edit artwork You can adjust your artwork position, and upload files for double-…" at bounding box center [1030, 251] width 223 height 889
click at [769, 622] on input "/[GEOGRAPHIC_DATA]-2005-a-1" at bounding box center [744, 626] width 94 height 24
type input "/staffordshire-2a005-a-1"
click at [922, 626] on div "Edit artwork You can adjust your artwork position, and upload files for double-…" at bounding box center [1030, 251] width 223 height 889
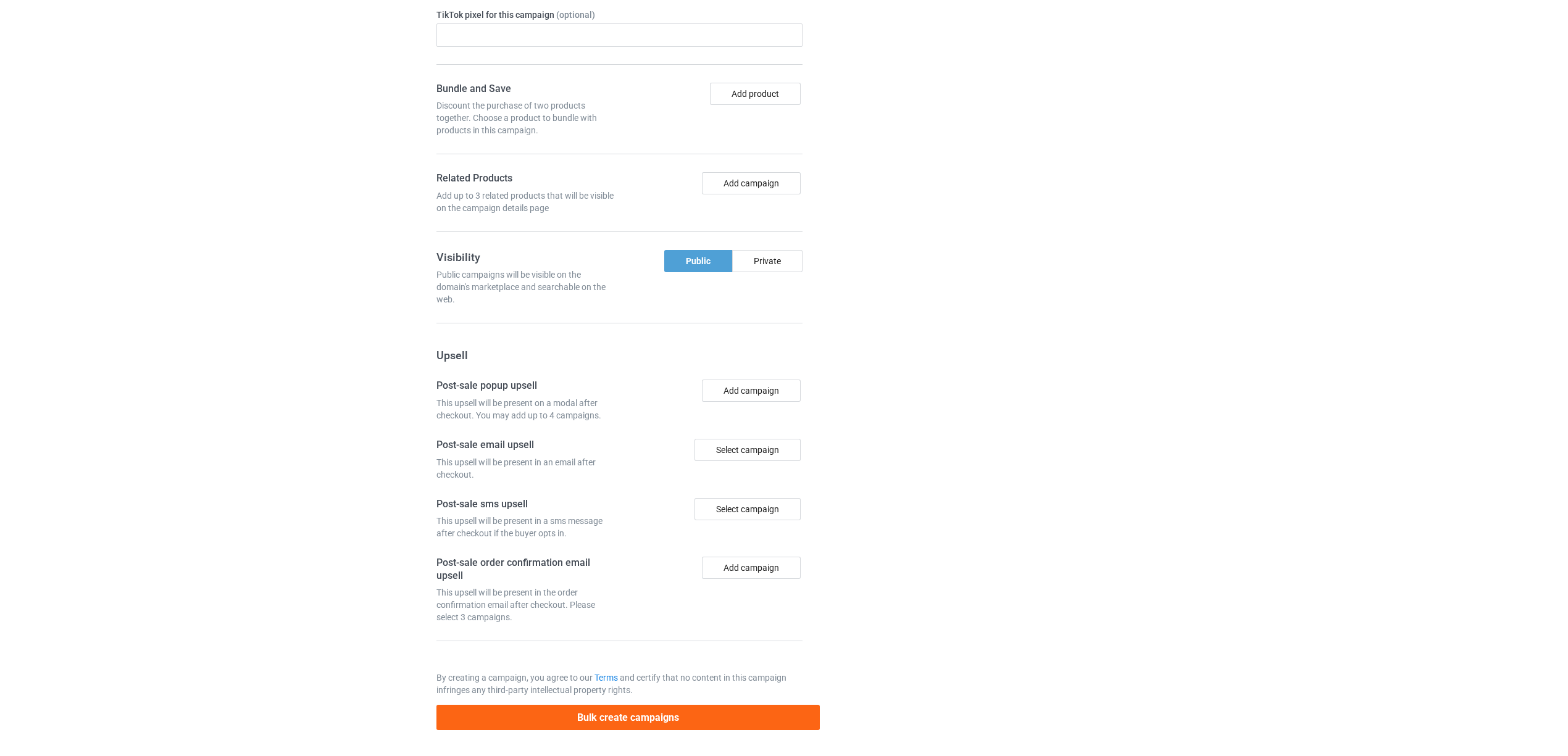
scroll to position [1375, 0]
click at [642, 713] on button "Bulk create campaigns" at bounding box center [628, 717] width 384 height 25
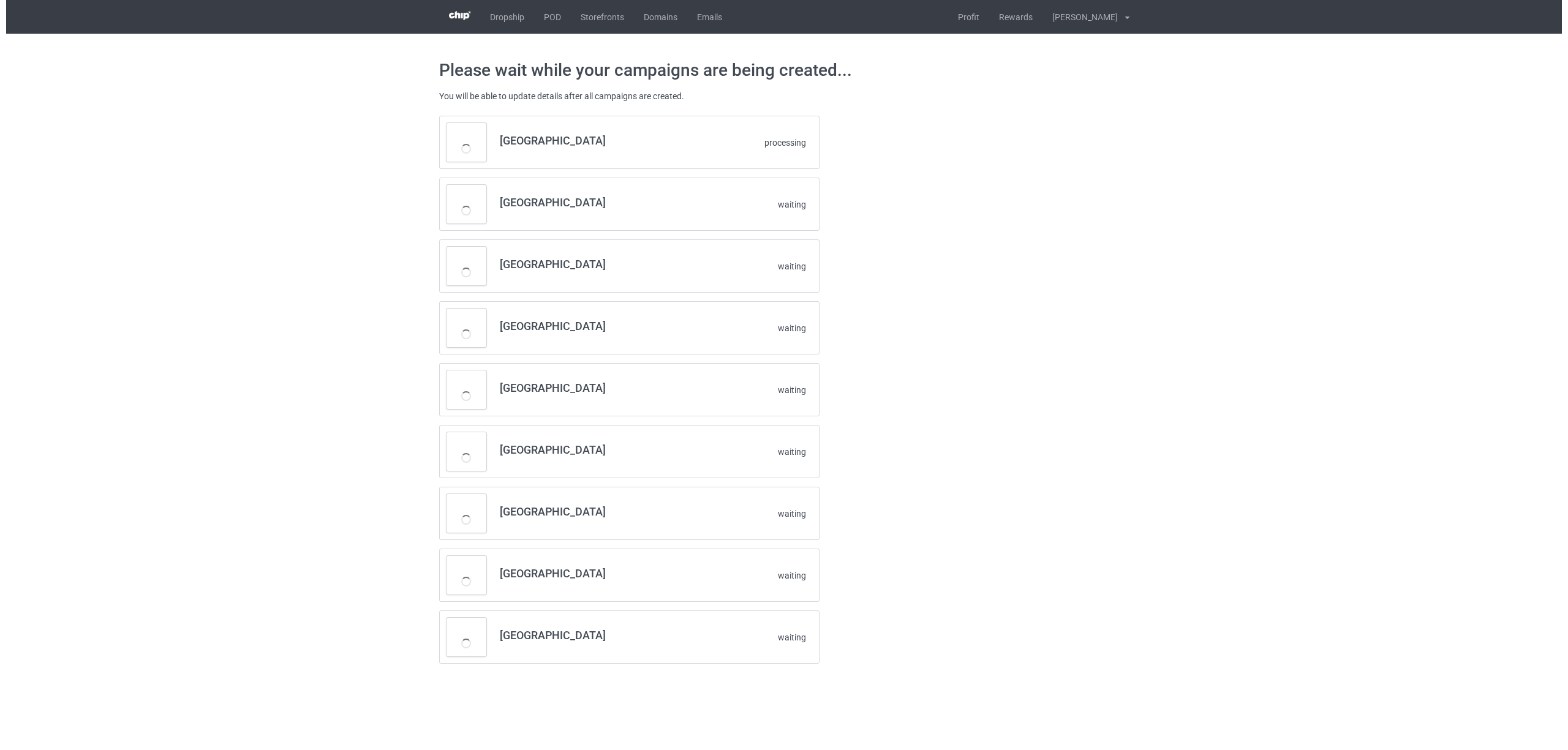
scroll to position [0, 0]
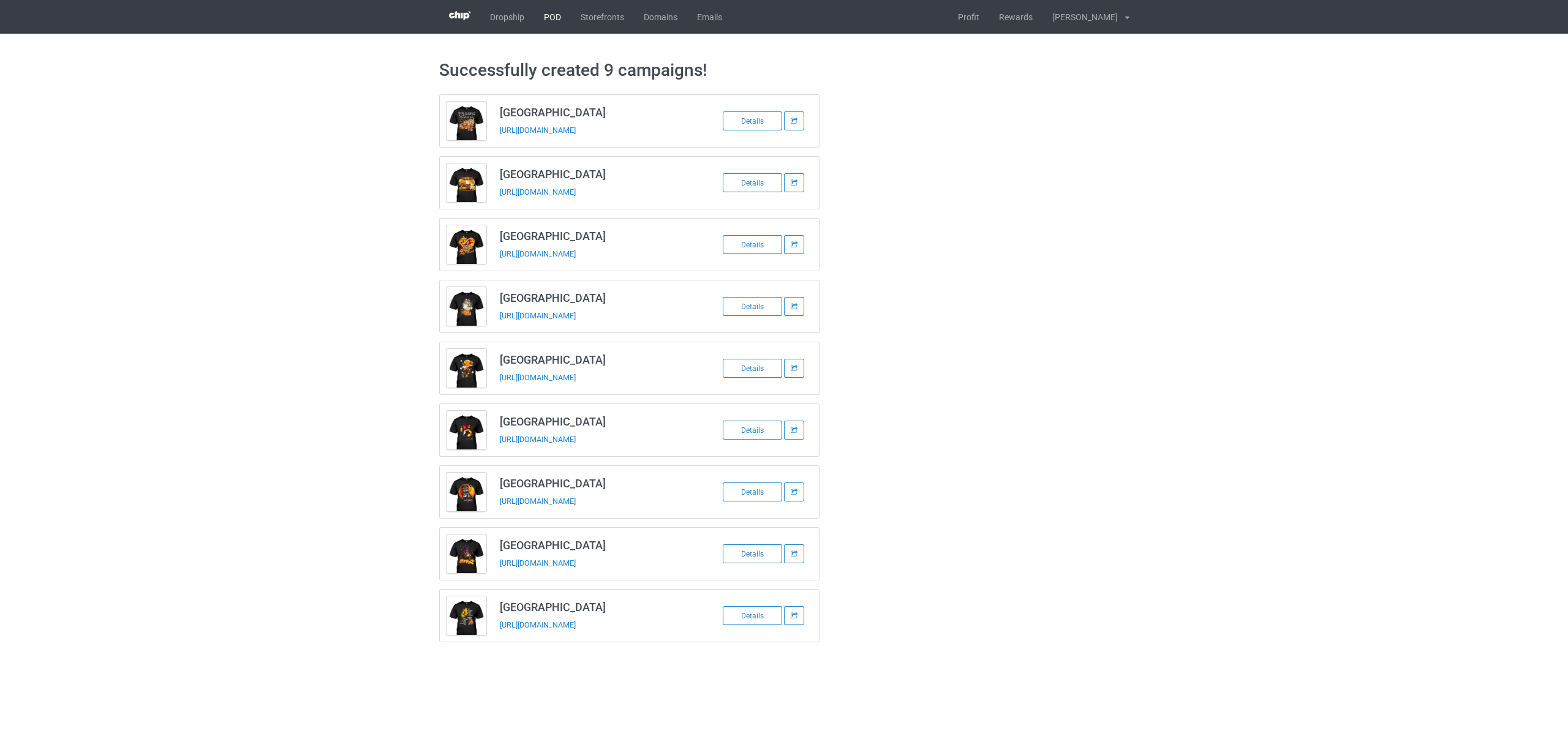
click at [544, 12] on link "POD" at bounding box center [552, 16] width 37 height 34
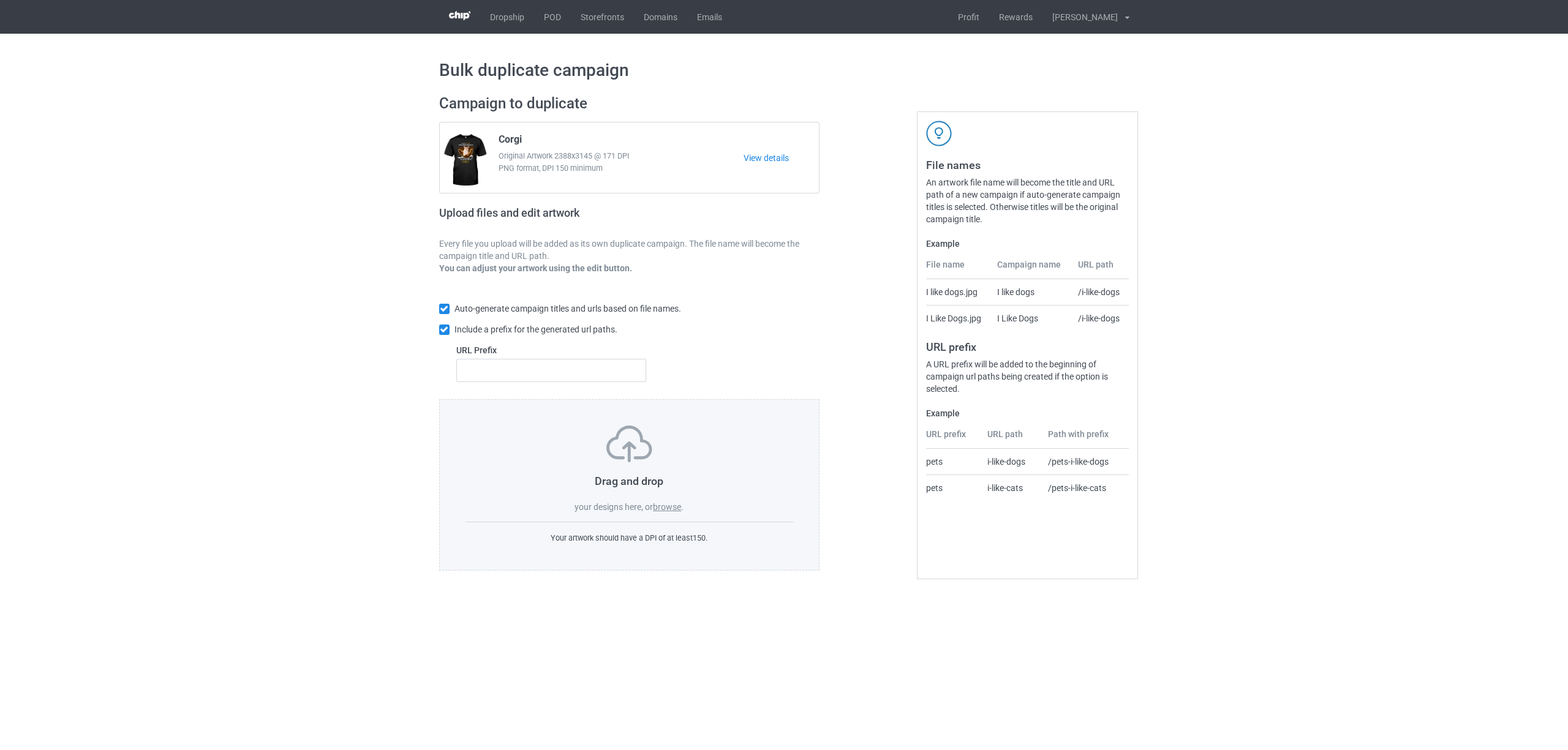
click at [664, 508] on label "browse" at bounding box center [667, 507] width 28 height 10
click at [0, 0] on input "browse" at bounding box center [0, 0] width 0 height 0
click at [667, 510] on label "browse" at bounding box center [667, 507] width 28 height 10
click at [0, 0] on input "browse" at bounding box center [0, 0] width 0 height 0
